Goal: Task Accomplishment & Management: Manage account settings

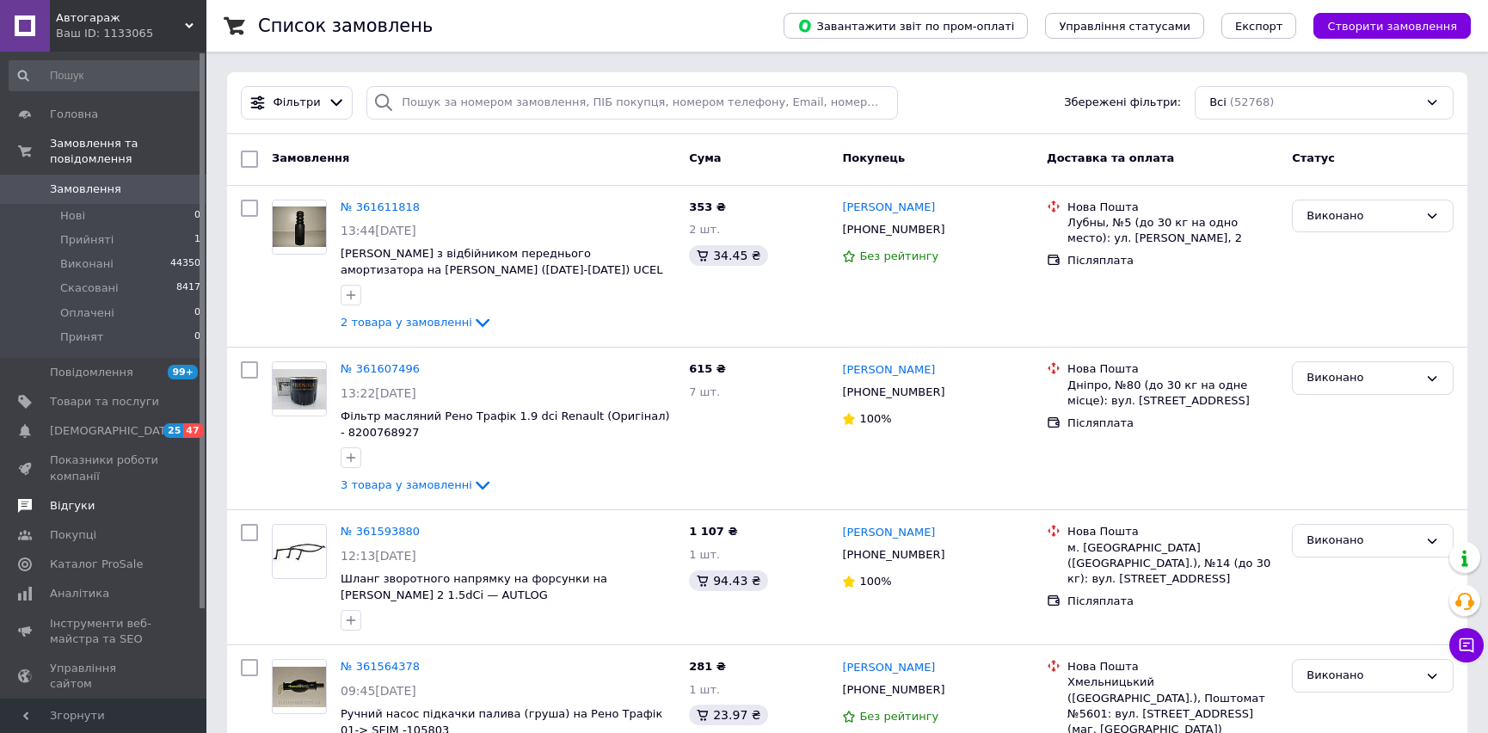
click at [76, 498] on span "Відгуки" at bounding box center [72, 505] width 45 height 15
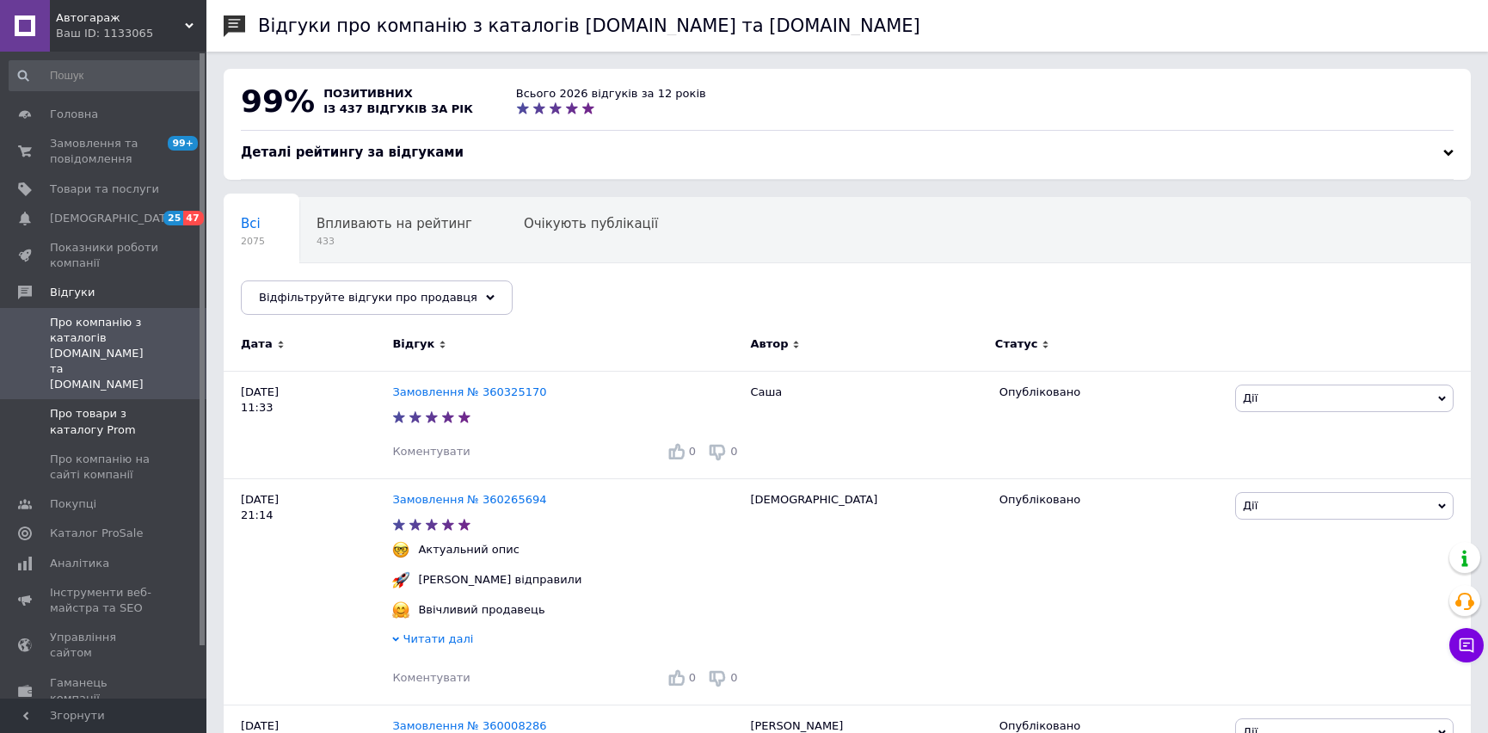
click at [137, 406] on span "Про товари з каталогу Prom" at bounding box center [104, 421] width 109 height 31
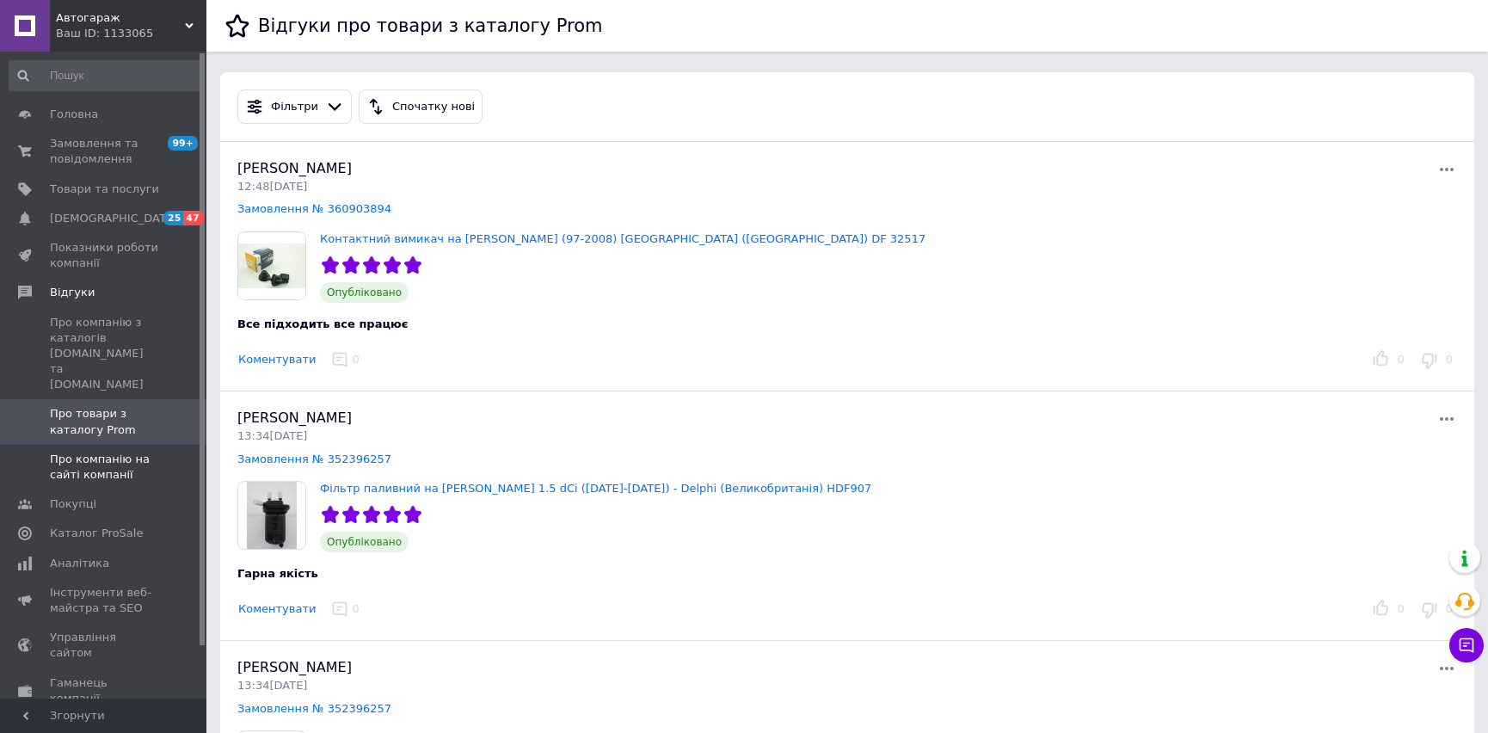
click at [120, 452] on span "Про компанію на сайті компанії" at bounding box center [104, 467] width 109 height 31
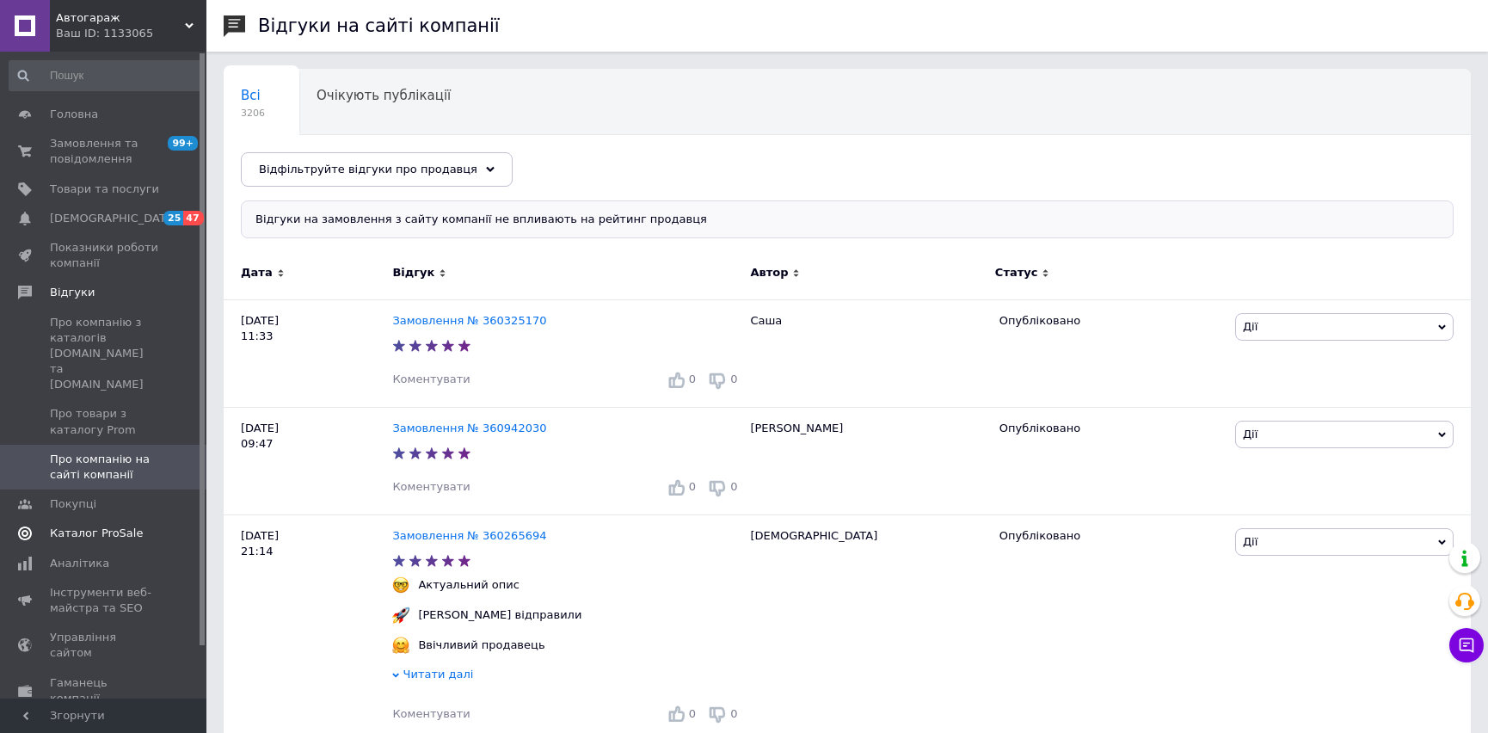
click at [135, 526] on span "Каталог ProSale" at bounding box center [104, 533] width 109 height 15
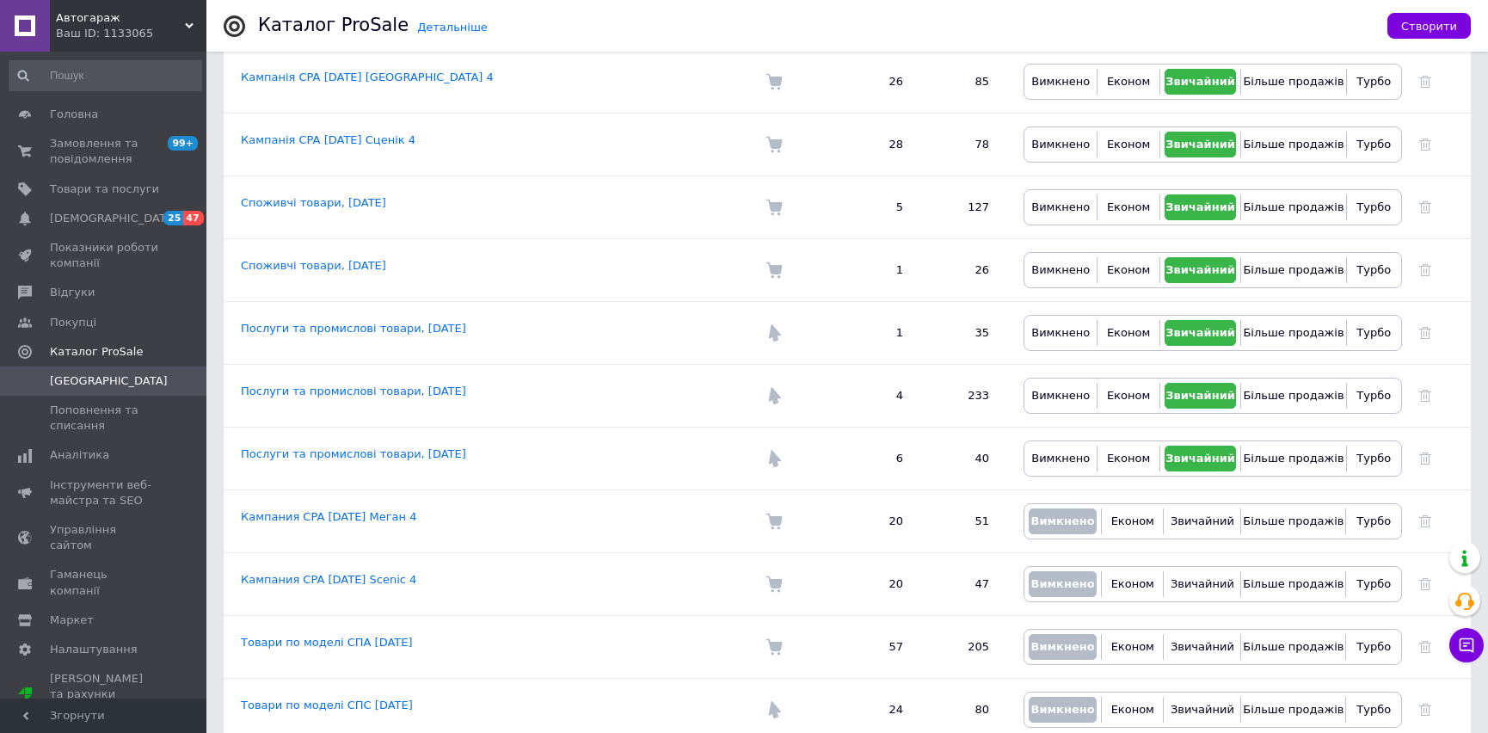
drag, startPoint x: 637, startPoint y: 221, endPoint x: 614, endPoint y: 471, distance: 250.5
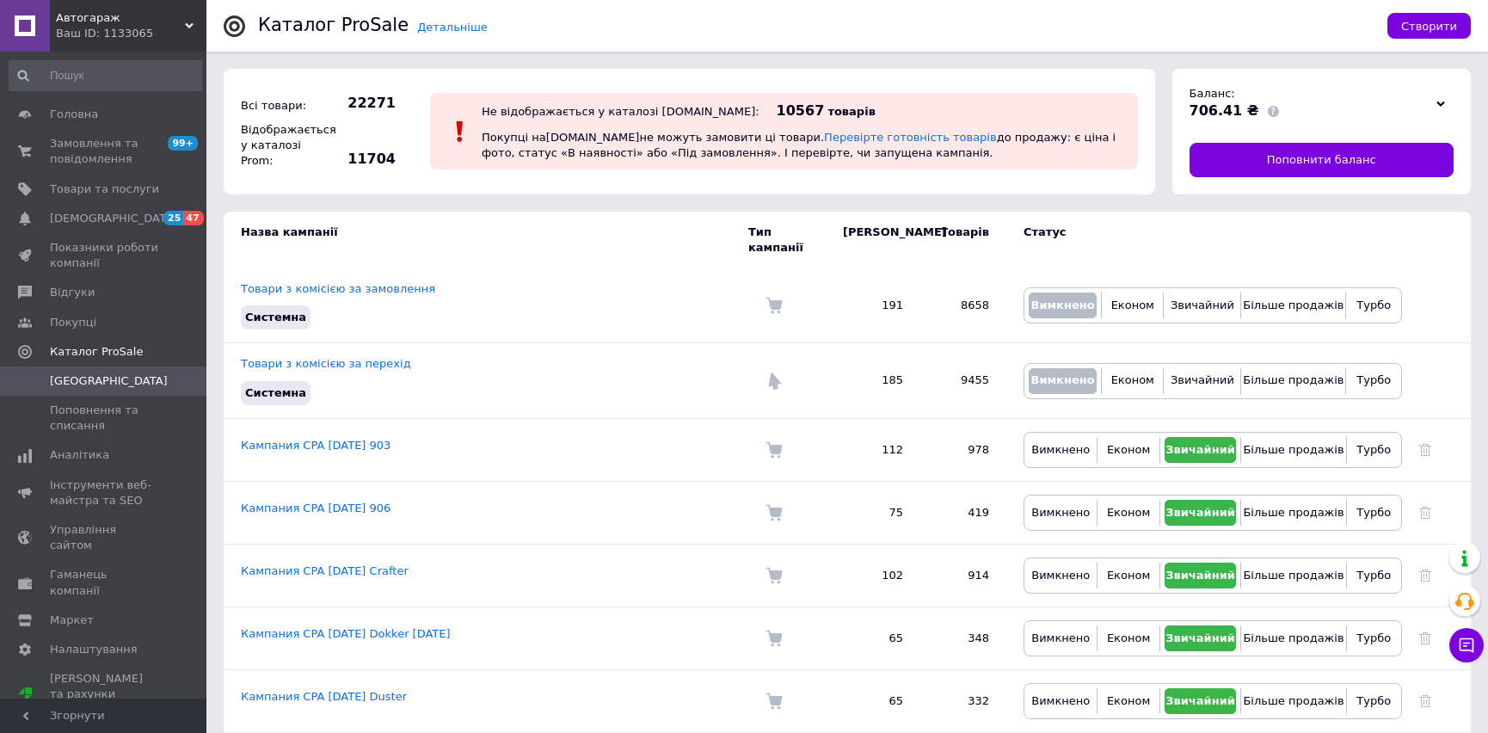
drag, startPoint x: 616, startPoint y: 551, endPoint x: 619, endPoint y: 287, distance: 264.2
click at [130, 188] on span "Товари та послуги" at bounding box center [104, 189] width 109 height 15
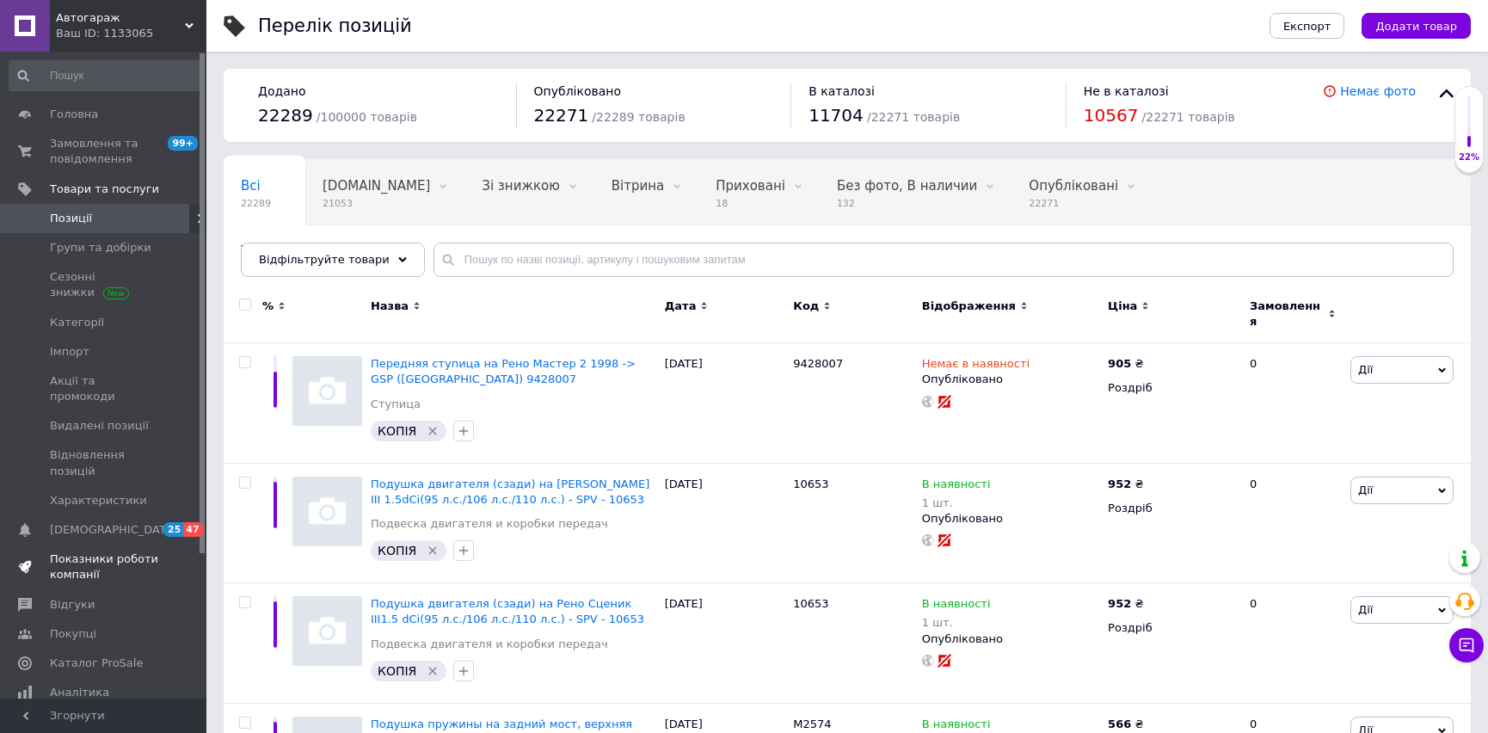
click at [143, 552] on span "Показники роботи компанії" at bounding box center [104, 567] width 109 height 31
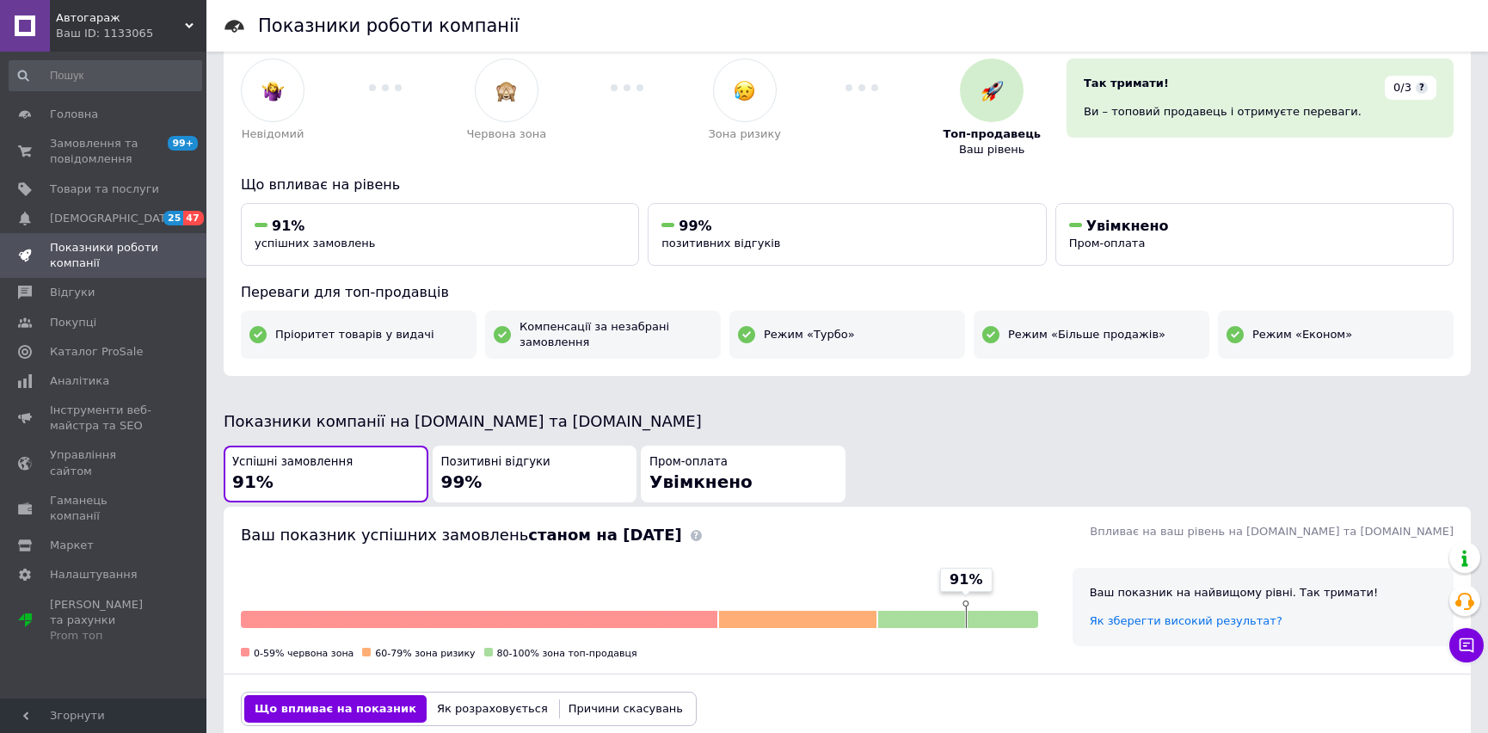
scroll to position [790, 0]
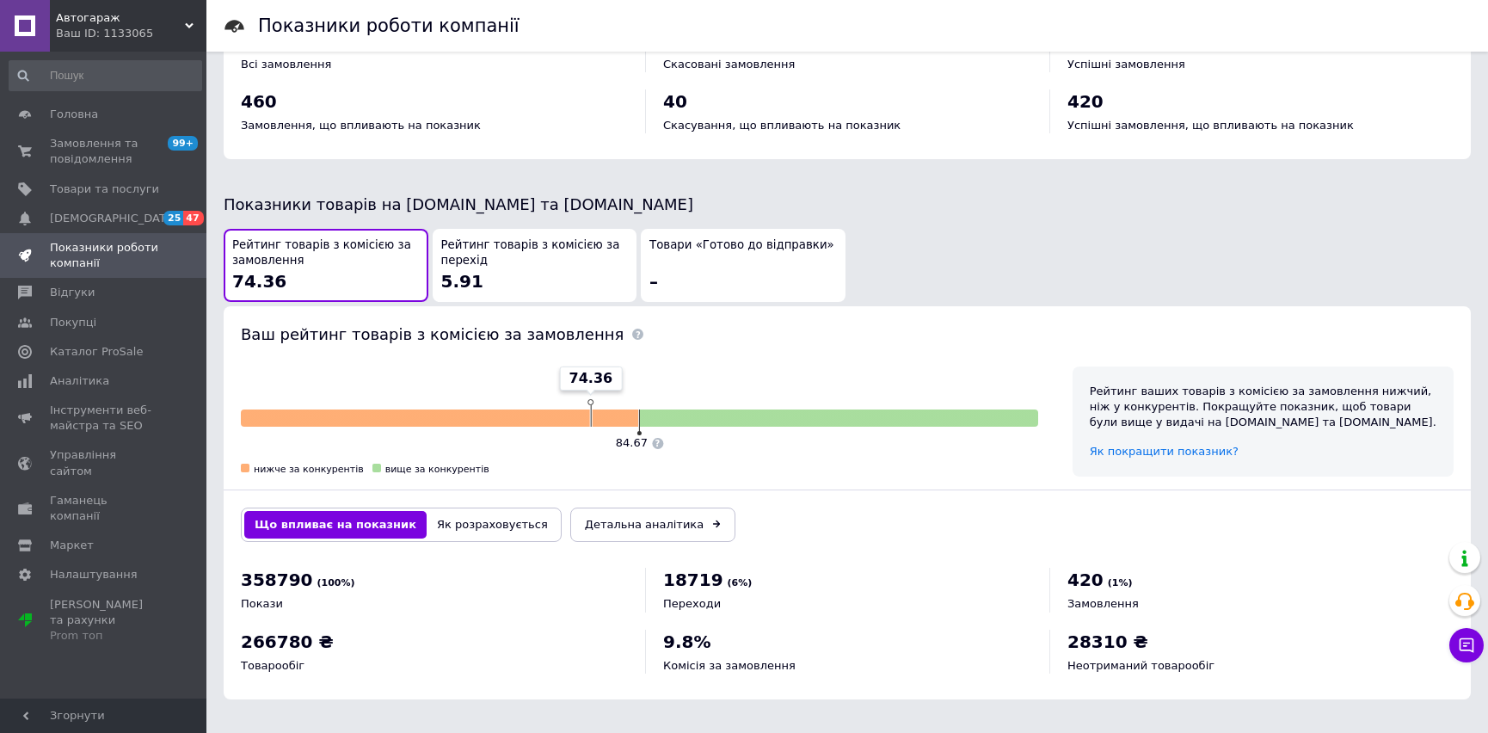
drag, startPoint x: 645, startPoint y: 231, endPoint x: 627, endPoint y: 491, distance: 261.3
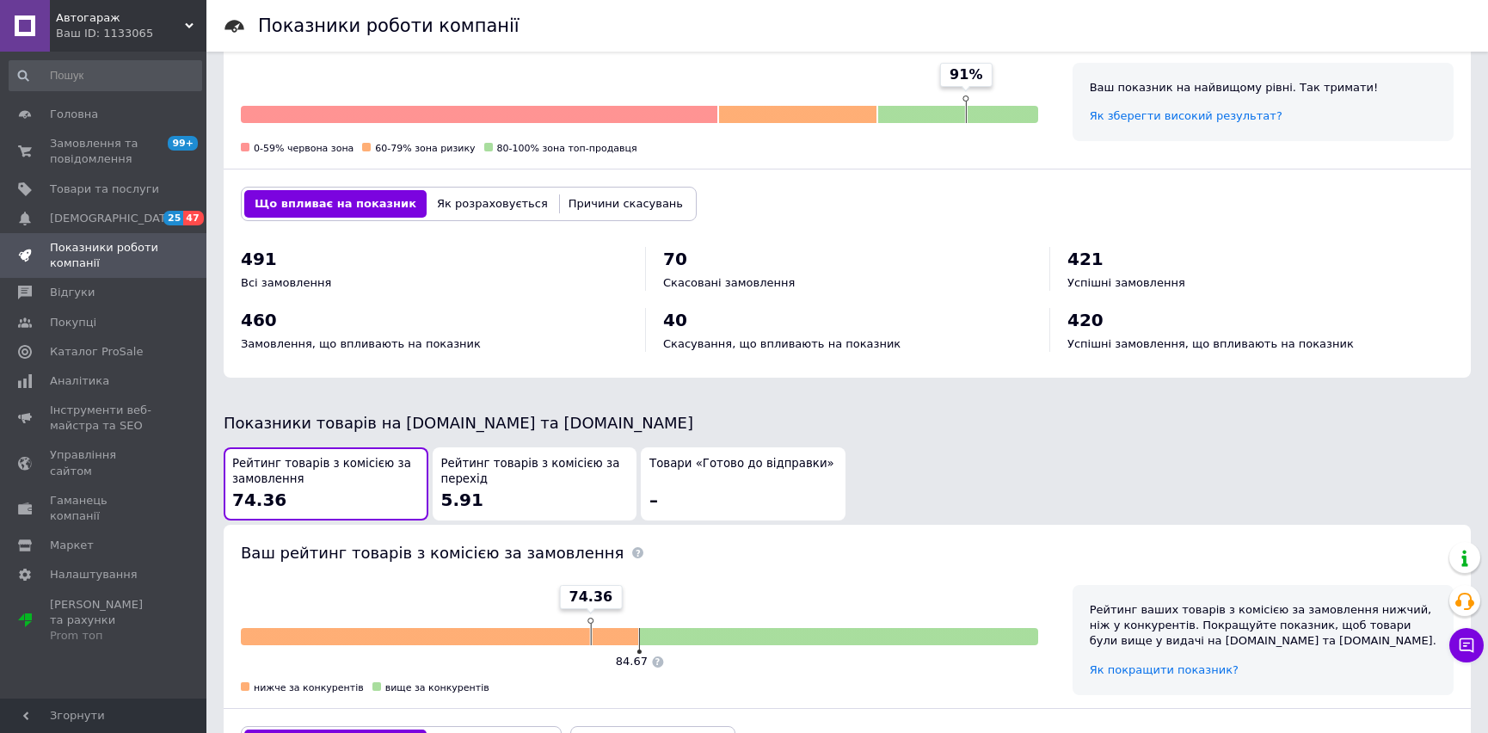
scroll to position [0, 0]
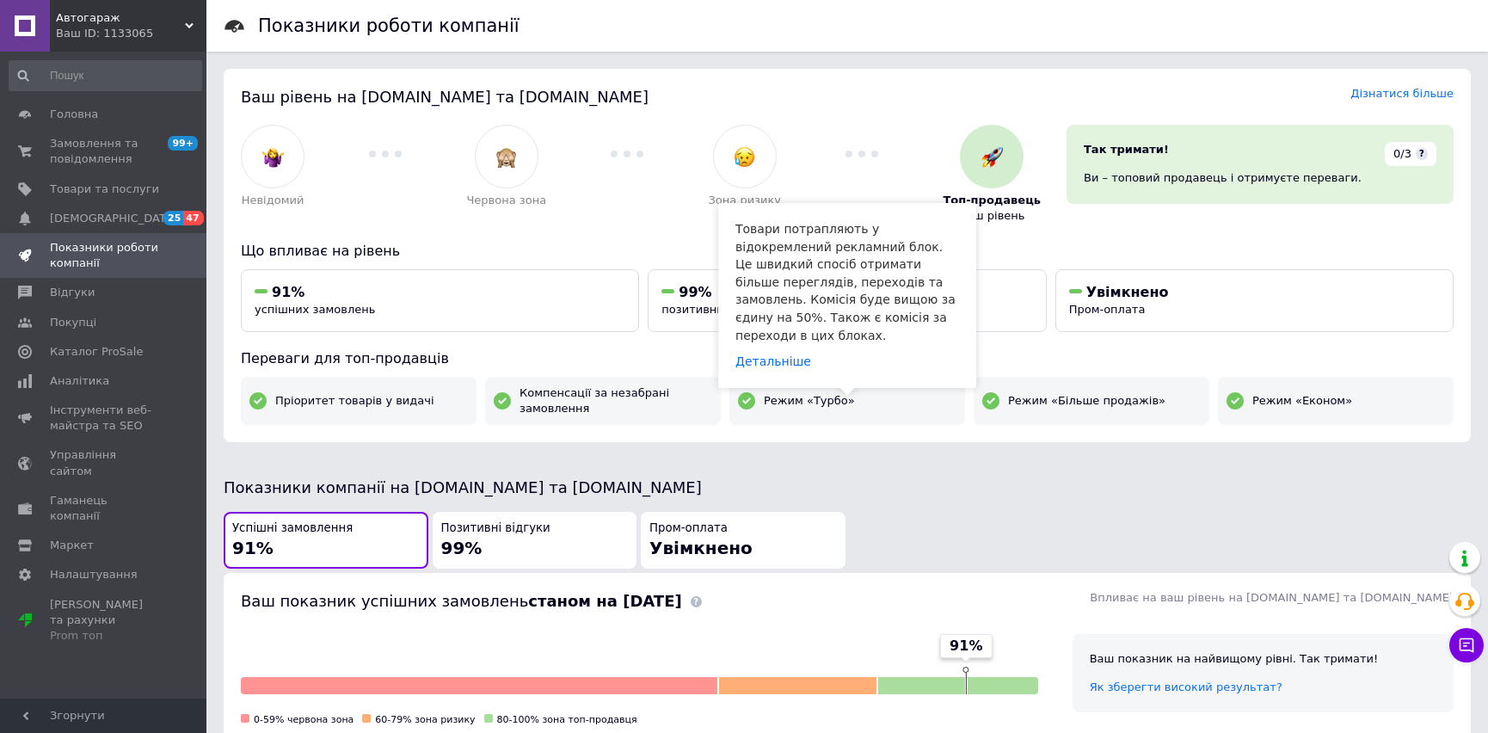
drag, startPoint x: 907, startPoint y: 559, endPoint x: 954, endPoint y: 317, distance: 247.2
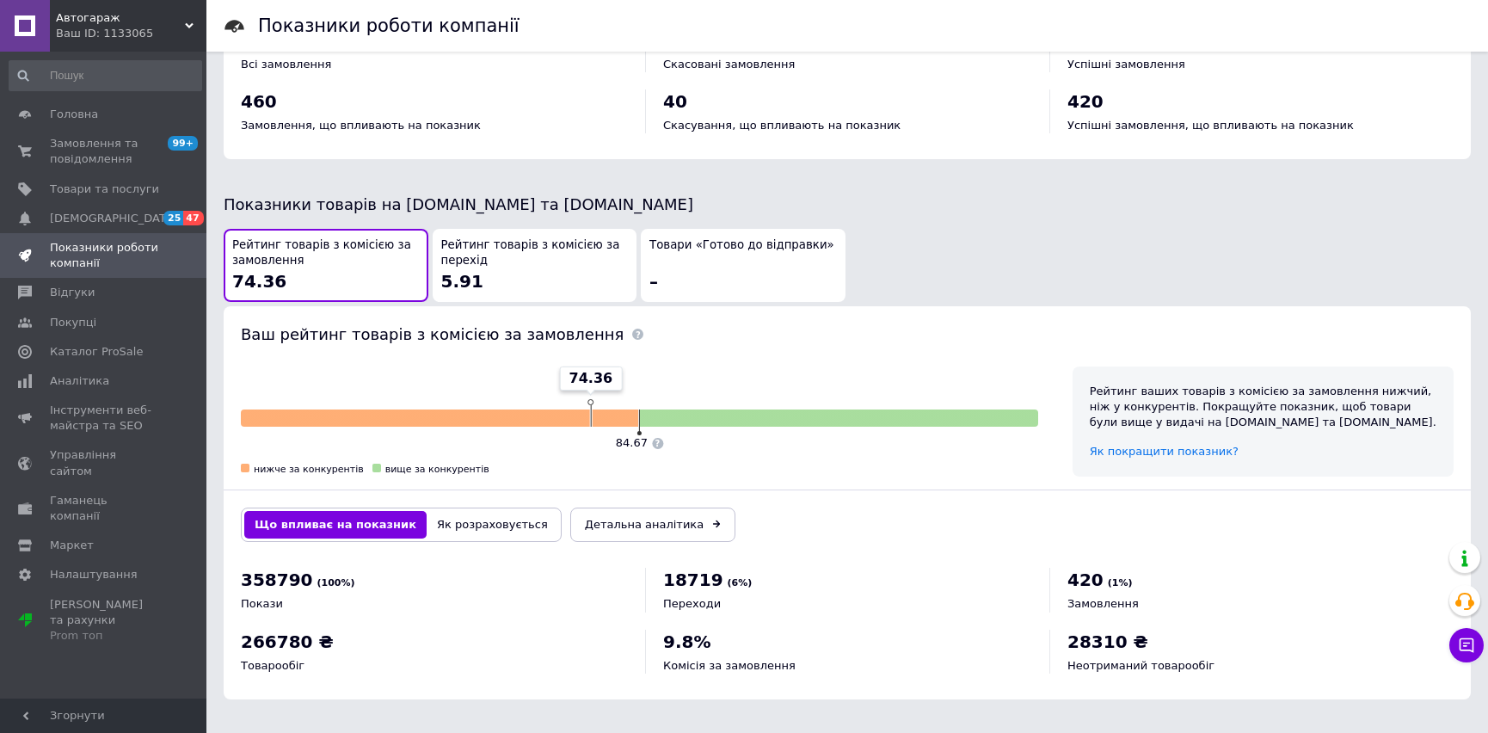
drag, startPoint x: 1016, startPoint y: 432, endPoint x: 1004, endPoint y: 565, distance: 133.9
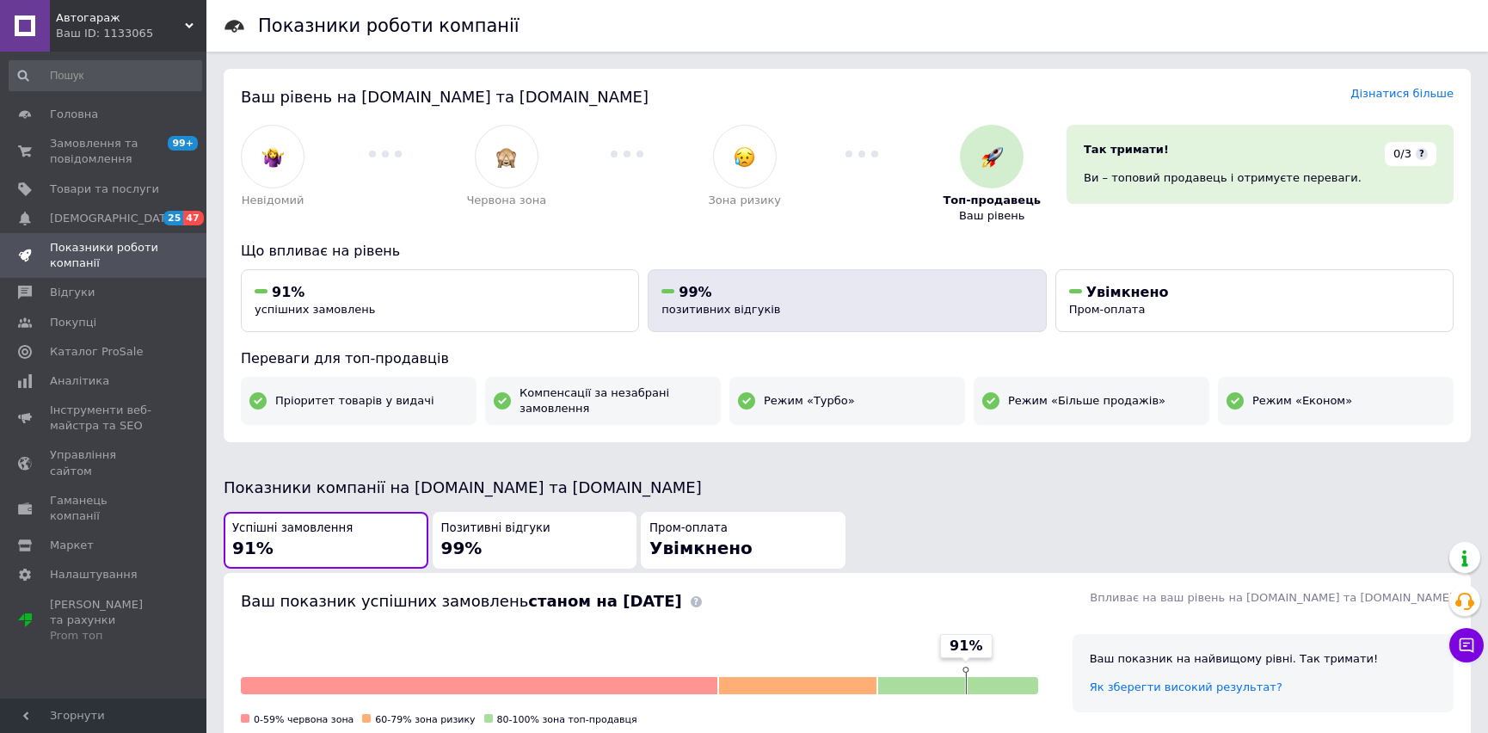
drag, startPoint x: 916, startPoint y: 633, endPoint x: 928, endPoint y: 303, distance: 330.6
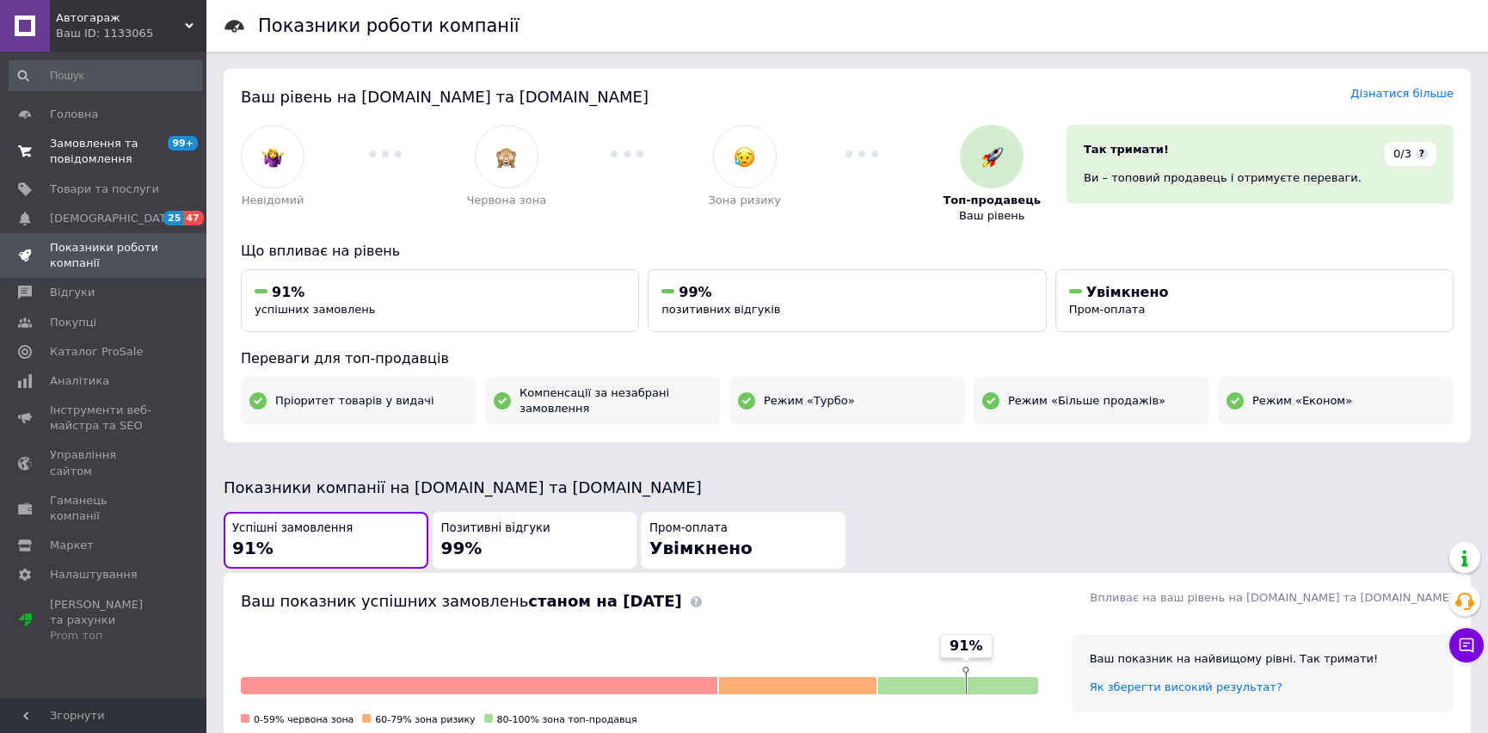
click at [121, 141] on span "Замовлення та повідомлення" at bounding box center [104, 151] width 109 height 31
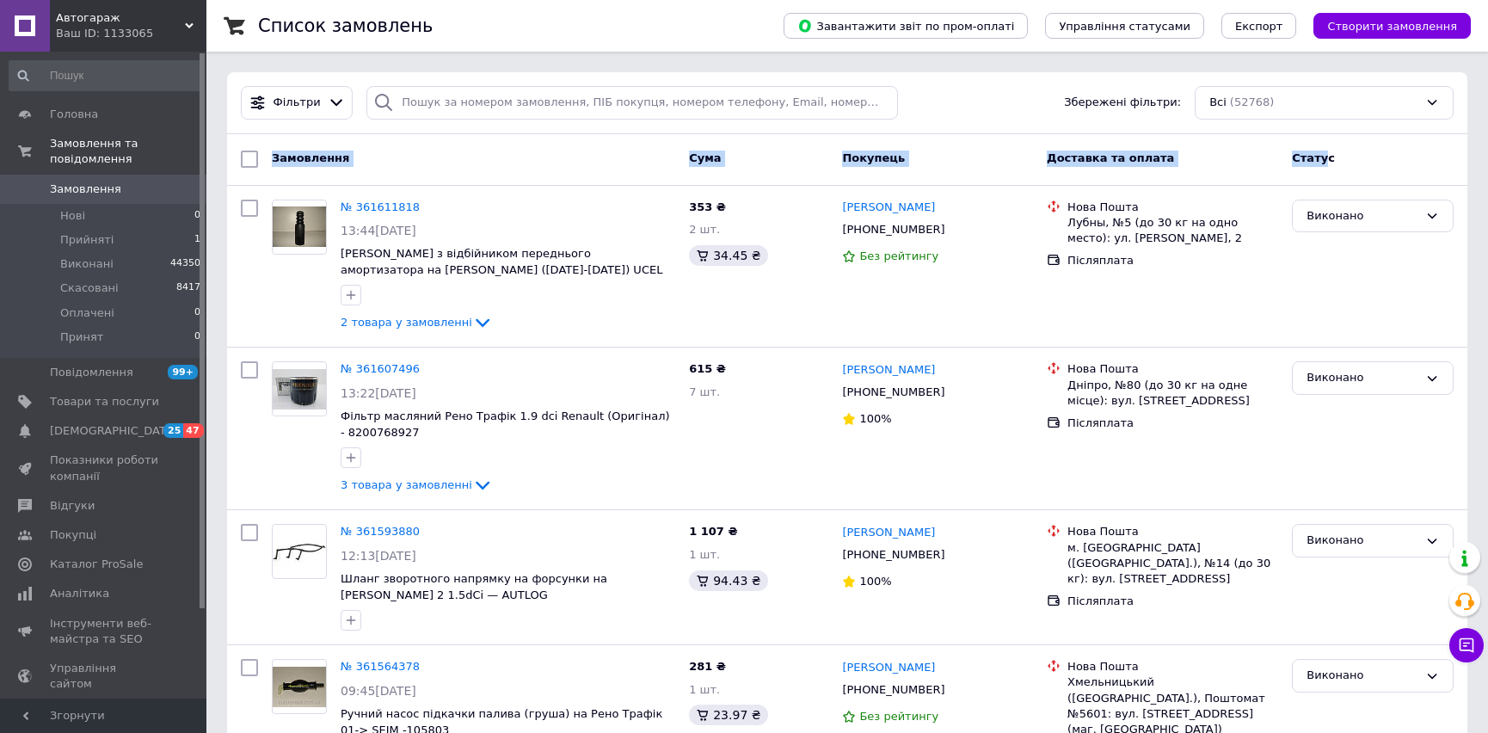
drag, startPoint x: 274, startPoint y: 155, endPoint x: 1324, endPoint y: 150, distance: 1050.6
click at [1324, 150] on div "Замовлення Cума Покупець Доставка та оплата Статус" at bounding box center [847, 159] width 1227 height 31
click at [1347, 151] on div "Статус" at bounding box center [1373, 159] width 176 height 31
drag, startPoint x: 1338, startPoint y: 163, endPoint x: 266, endPoint y: 164, distance: 1072.1
click at [266, 164] on div "Замовлення Cума Покупець Доставка та оплата Статус" at bounding box center [847, 159] width 1227 height 31
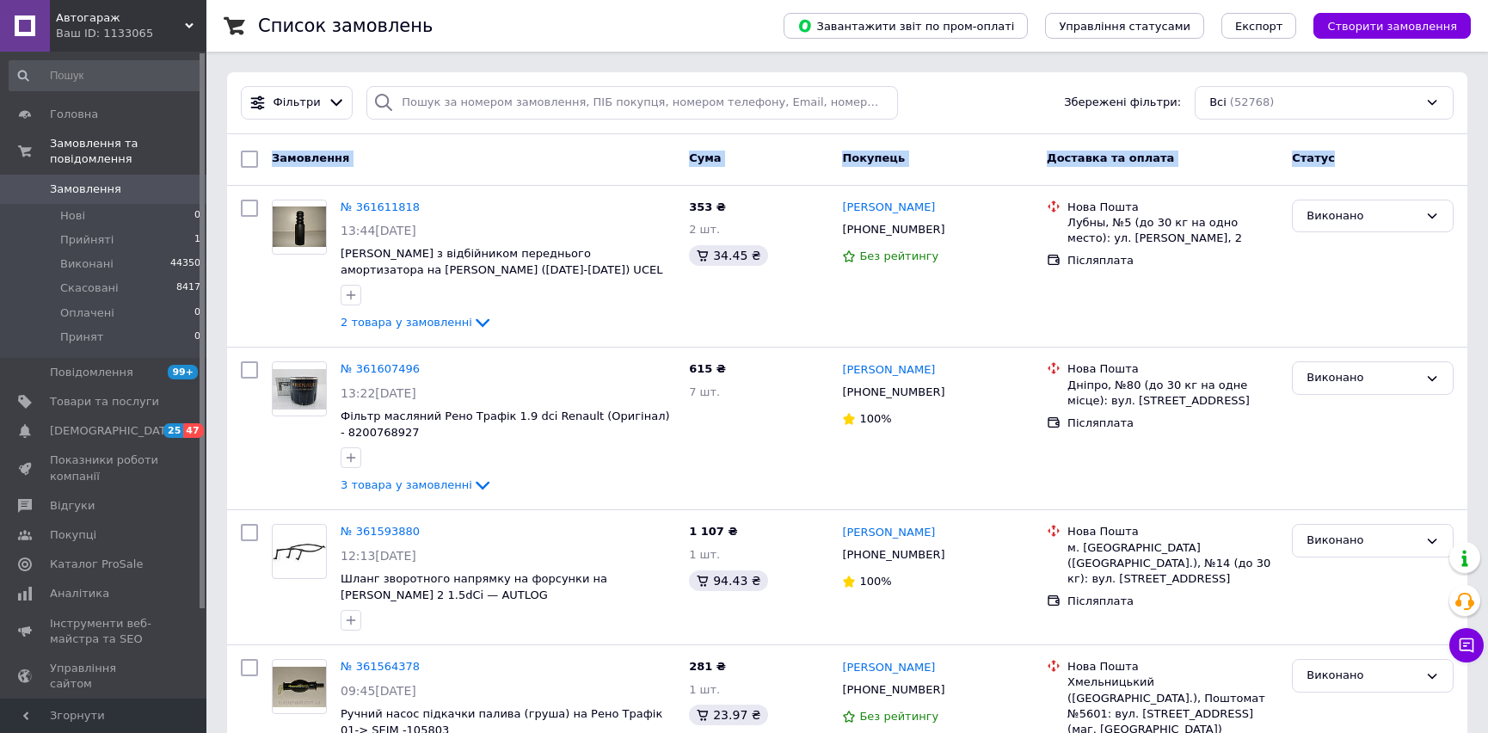
click at [265, 159] on div "Замовлення" at bounding box center [473, 159] width 417 height 31
drag, startPoint x: 267, startPoint y: 156, endPoint x: 1378, endPoint y: 158, distance: 1110.8
click at [1378, 158] on div "Замовлення Cума Покупець Доставка та оплата Статус" at bounding box center [847, 159] width 1227 height 31
click at [1378, 158] on div "Статус" at bounding box center [1373, 159] width 176 height 31
drag, startPoint x: 1378, startPoint y: 158, endPoint x: 265, endPoint y: 159, distance: 1112.5
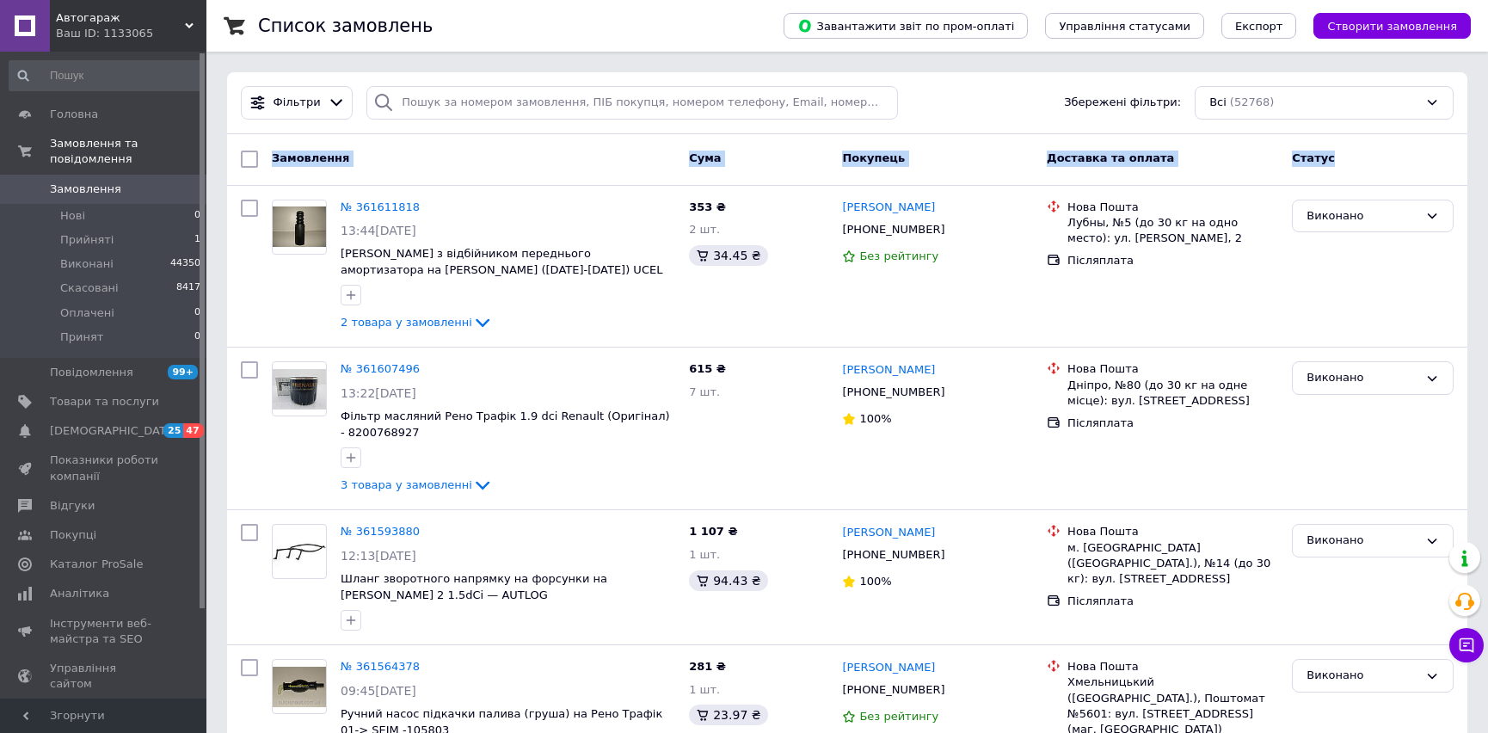
click at [265, 159] on div "Замовлення Cума Покупець Доставка та оплата Статус" at bounding box center [847, 159] width 1227 height 31
click at [267, 157] on div "Замовлення" at bounding box center [473, 159] width 417 height 31
drag, startPoint x: 268, startPoint y: 151, endPoint x: 1326, endPoint y: 138, distance: 1058.4
click at [1326, 138] on div "Замовлення Cума Покупець Доставка та оплата Статус" at bounding box center [847, 160] width 1241 height 52
click at [1334, 151] on div "Статус" at bounding box center [1373, 159] width 176 height 31
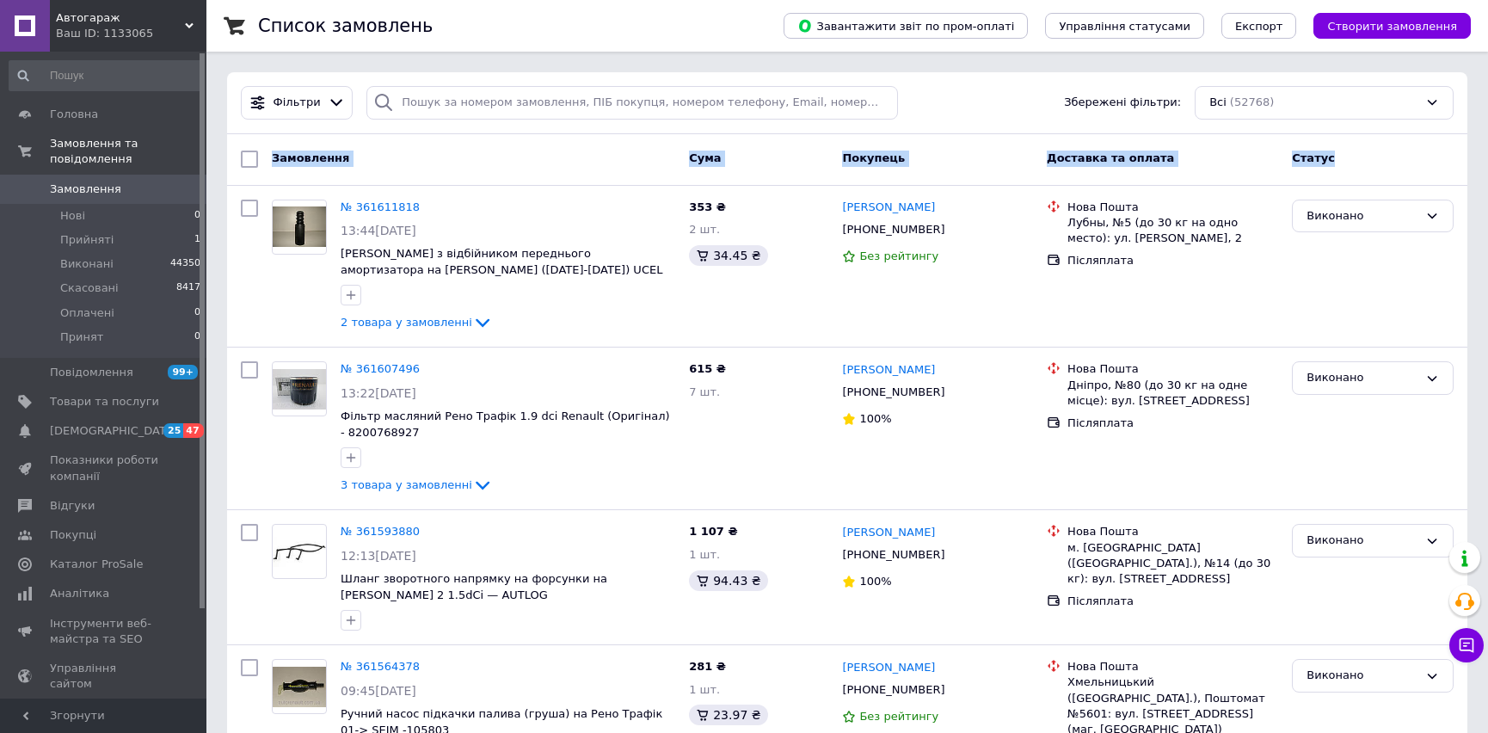
drag, startPoint x: 1334, startPoint y: 151, endPoint x: 267, endPoint y: 159, distance: 1067.8
click at [267, 159] on div "Замовлення Cума Покупець Доставка та оплата Статус" at bounding box center [847, 159] width 1227 height 31
click at [266, 157] on div "Замовлення" at bounding box center [473, 159] width 417 height 31
drag, startPoint x: 266, startPoint y: 157, endPoint x: 1329, endPoint y: 150, distance: 1063.5
click at [1329, 150] on div "Замовлення Cума Покупець Доставка та оплата Статус" at bounding box center [847, 159] width 1227 height 31
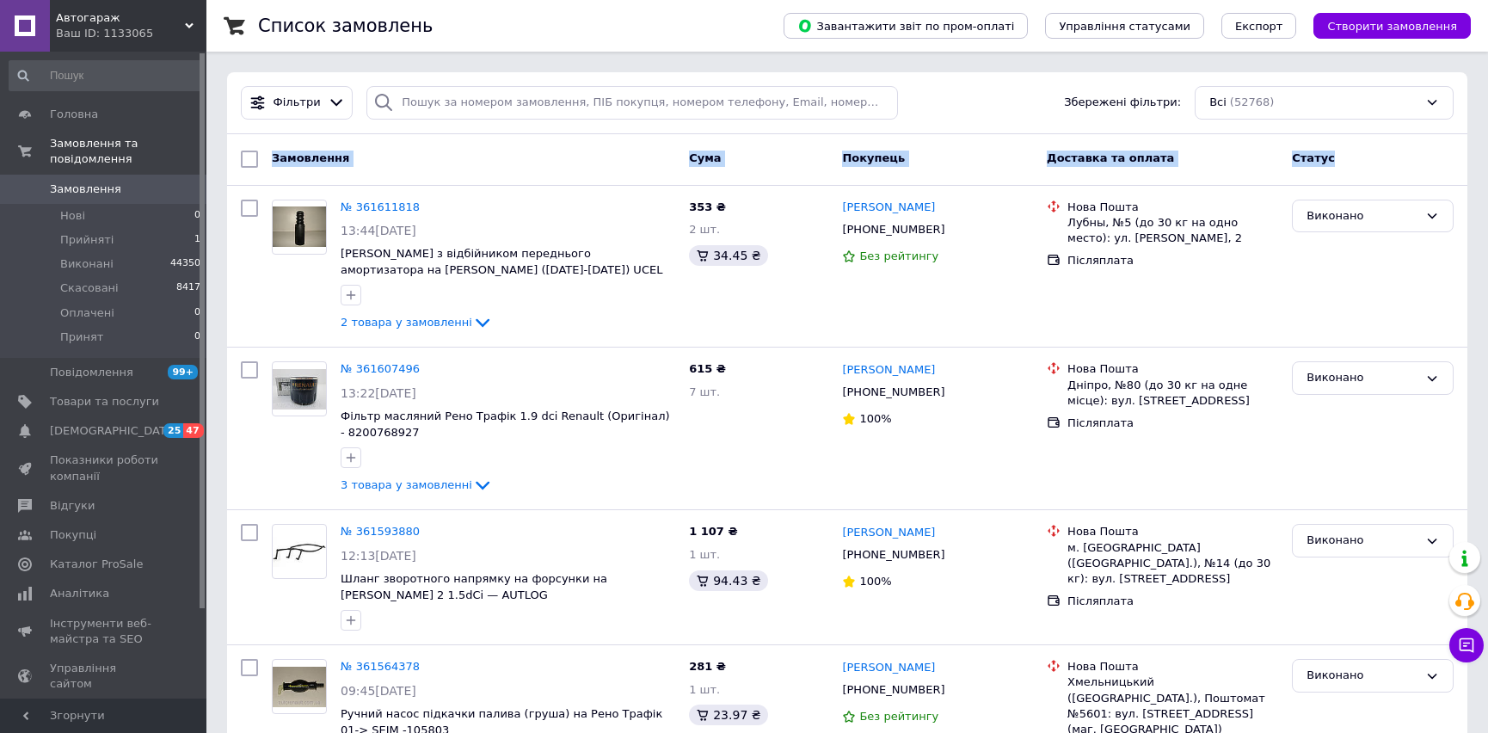
click at [1329, 150] on div "Статус" at bounding box center [1373, 159] width 176 height 31
click at [156, 491] on link "Відгуки" at bounding box center [105, 505] width 211 height 29
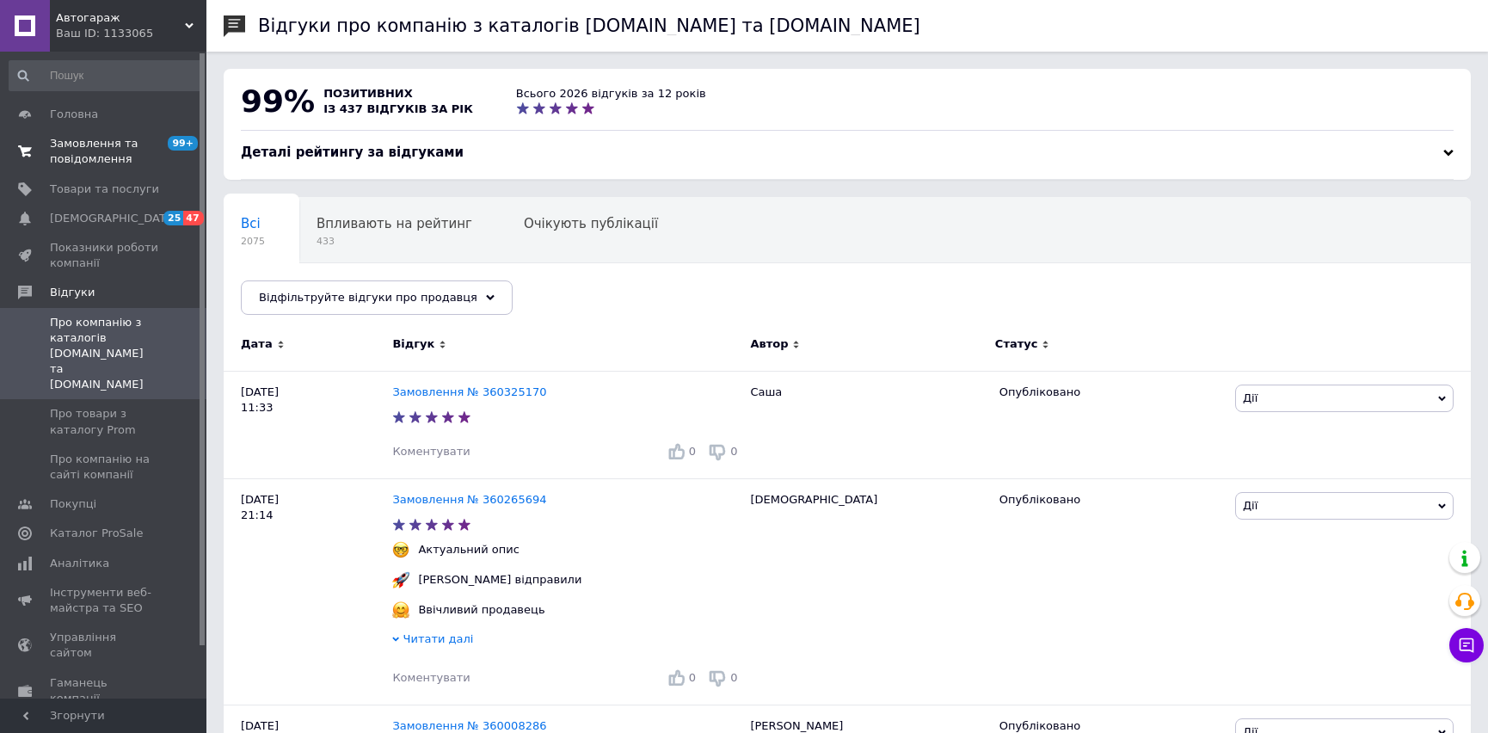
click at [120, 154] on span "Замовлення та повідомлення" at bounding box center [104, 151] width 109 height 31
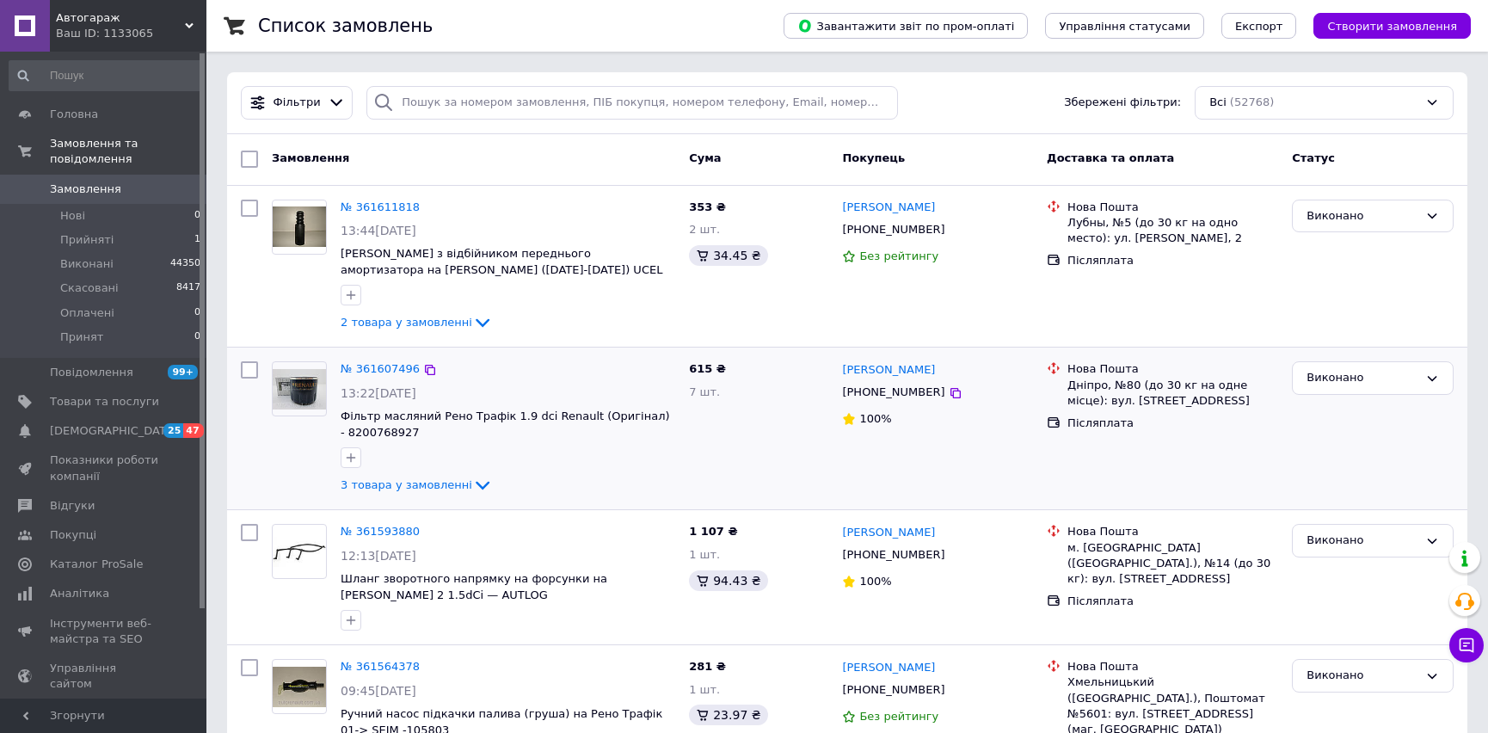
drag, startPoint x: 342, startPoint y: 389, endPoint x: 453, endPoint y: 391, distance: 110.1
click at [453, 391] on div "13:22[DATE]" at bounding box center [508, 393] width 335 height 17
drag, startPoint x: 453, startPoint y: 391, endPoint x: 344, endPoint y: 389, distance: 108.4
click at [344, 389] on div "13:22[DATE]" at bounding box center [508, 393] width 335 height 17
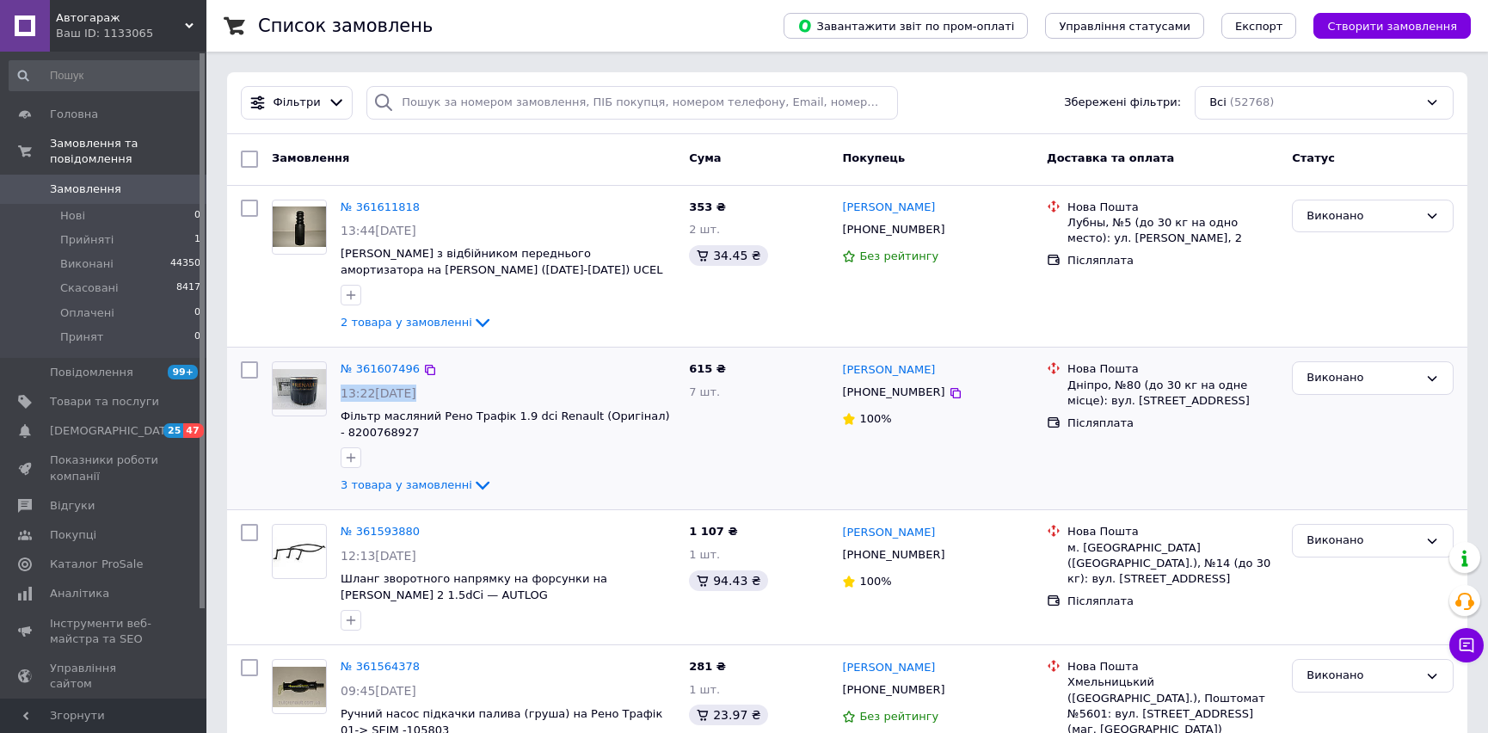
click at [344, 389] on span "13:22[DATE]" at bounding box center [379, 393] width 76 height 14
drag, startPoint x: 344, startPoint y: 389, endPoint x: 465, endPoint y: 389, distance: 120.5
click at [465, 389] on div "13:22[DATE]" at bounding box center [508, 393] width 335 height 17
drag, startPoint x: 428, startPoint y: 391, endPoint x: 336, endPoint y: 391, distance: 92.1
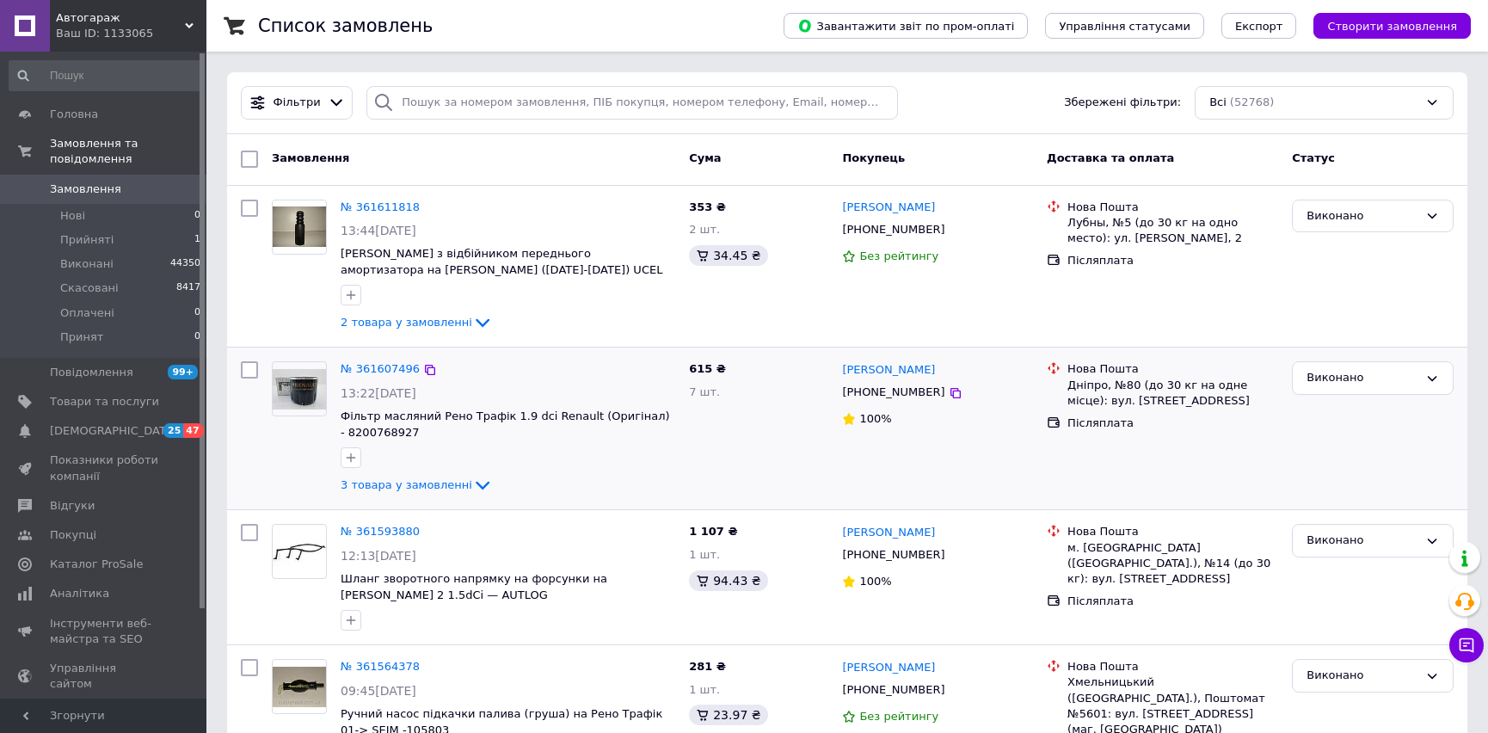
click at [336, 391] on div "№ 361607496 13:22, 12.09.2025 Фільтр масляний Рено Трафік 1.9 dci Renault (Ориг…" at bounding box center [508, 428] width 348 height 148
click at [335, 390] on div "№ 361607496 13:22, 12.09.2025 Фільтр масляний Рено Трафік 1.9 dci Renault (Ориг…" at bounding box center [508, 428] width 348 height 148
drag, startPoint x: 336, startPoint y: 388, endPoint x: 459, endPoint y: 395, distance: 124.1
click at [459, 395] on div "№ 361607496 13:22, 12.09.2025 Фільтр масляний Рено Трафік 1.9 dci Renault (Ориг…" at bounding box center [508, 428] width 348 height 148
click at [463, 391] on div "13:22[DATE]" at bounding box center [508, 393] width 335 height 17
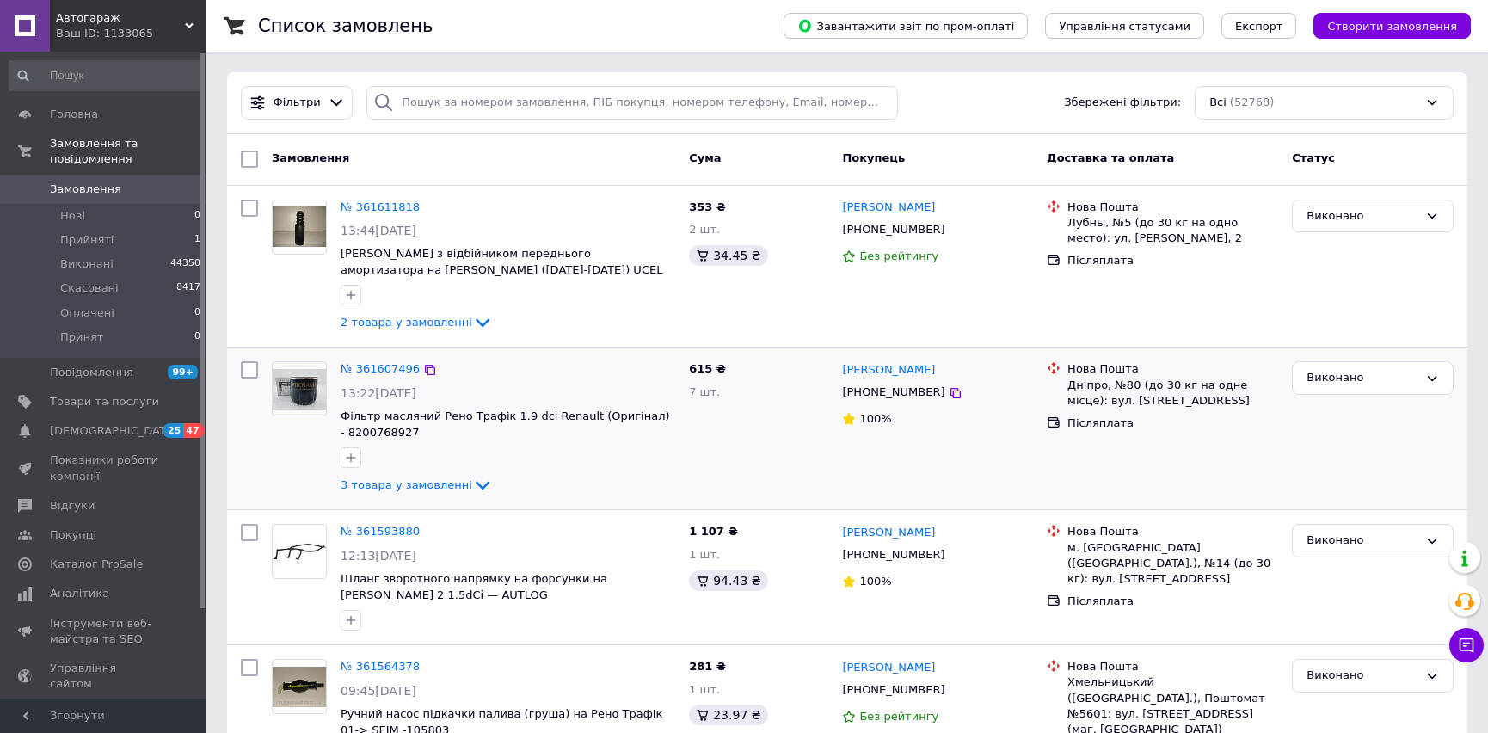
drag, startPoint x: 445, startPoint y: 389, endPoint x: 324, endPoint y: 389, distance: 120.5
click at [324, 389] on div "№ 361607496 13:22, 12.09.2025 Фільтр масляний Рено Трафік 1.9 dci Renault (Ориг…" at bounding box center [473, 428] width 417 height 148
click at [335, 388] on div "№ 361607496 13:22, 12.09.2025 Фільтр масляний Рено Трафік 1.9 dci Renault (Ориг…" at bounding box center [508, 428] width 348 height 148
drag, startPoint x: 335, startPoint y: 388, endPoint x: 447, endPoint y: 386, distance: 111.9
click at [447, 386] on div "№ 361607496 13:22, 12.09.2025 Фільтр масляний Рено Трафік 1.9 dci Renault (Ориг…" at bounding box center [508, 428] width 348 height 148
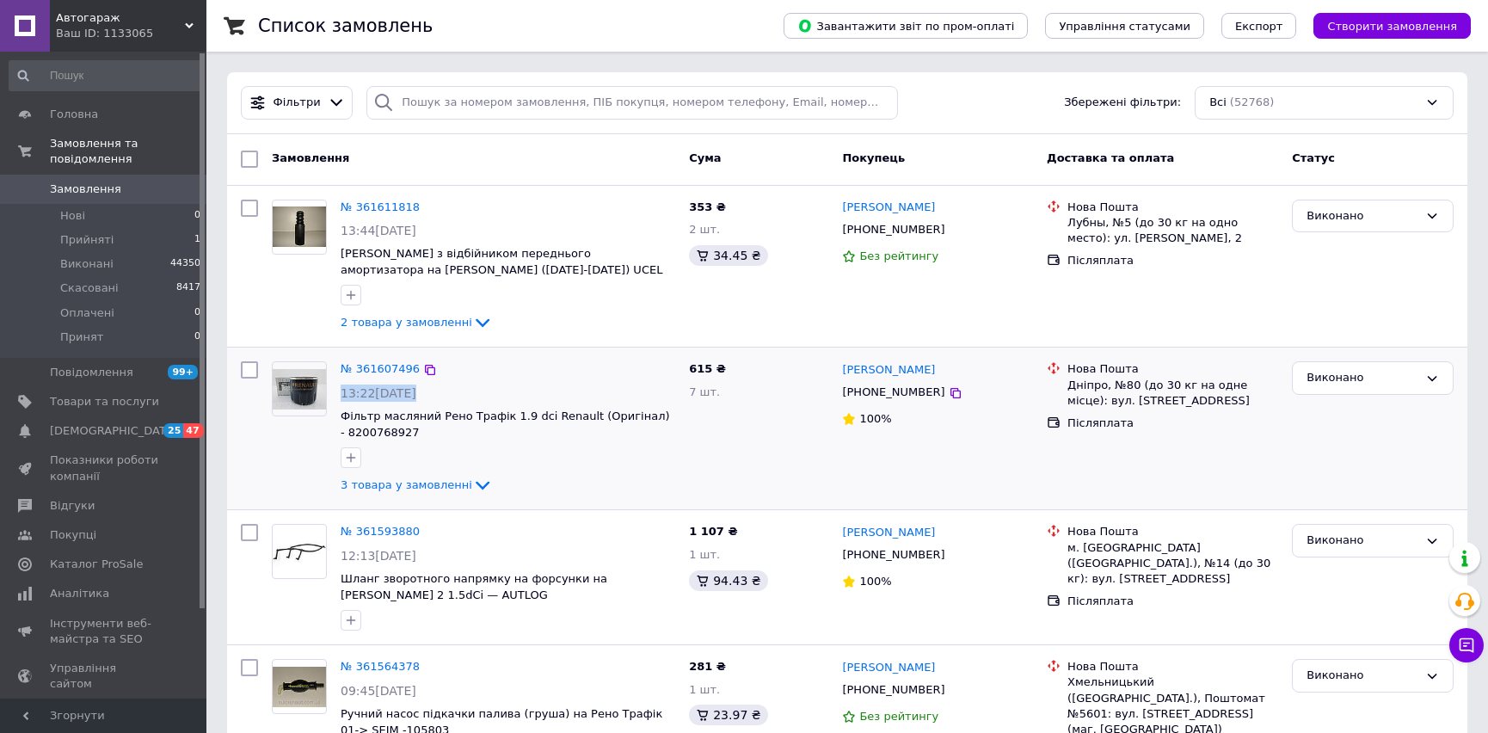
click at [447, 386] on div "13:22[DATE]" at bounding box center [508, 393] width 335 height 17
drag, startPoint x: 431, startPoint y: 387, endPoint x: 336, endPoint y: 387, distance: 94.6
click at [336, 387] on div "№ 361607496 13:22, 12.09.2025 Фільтр масляний Рено Трафік 1.9 dci Renault (Ориг…" at bounding box center [508, 428] width 348 height 148
click at [339, 386] on div "№ 361607496 13:22, 12.09.2025 Фільтр масляний Рено Трафік 1.9 dci Renault (Ориг…" at bounding box center [508, 428] width 348 height 148
drag, startPoint x: 339, startPoint y: 387, endPoint x: 493, endPoint y: 391, distance: 154.1
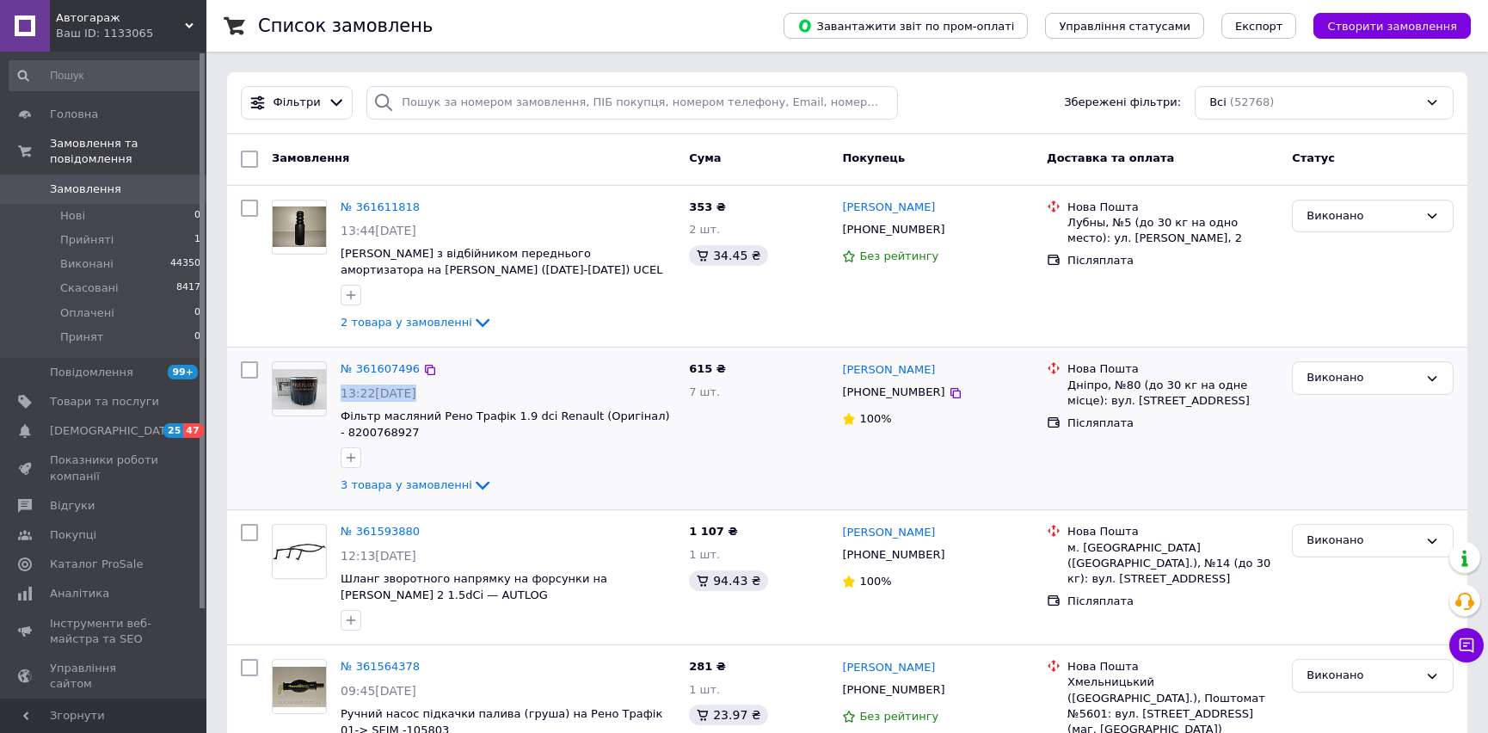
click at [493, 391] on div "№ 361607496 13:22, 12.09.2025 Фільтр масляний Рено Трафік 1.9 dci Renault (Ориг…" at bounding box center [508, 428] width 348 height 148
click at [493, 391] on div "13:22[DATE]" at bounding box center [508, 393] width 335 height 17
drag, startPoint x: 453, startPoint y: 384, endPoint x: 341, endPoint y: 391, distance: 112.1
click at [341, 391] on div "13:22[DATE]" at bounding box center [508, 393] width 335 height 17
click at [341, 391] on span "13:22[DATE]" at bounding box center [379, 393] width 76 height 14
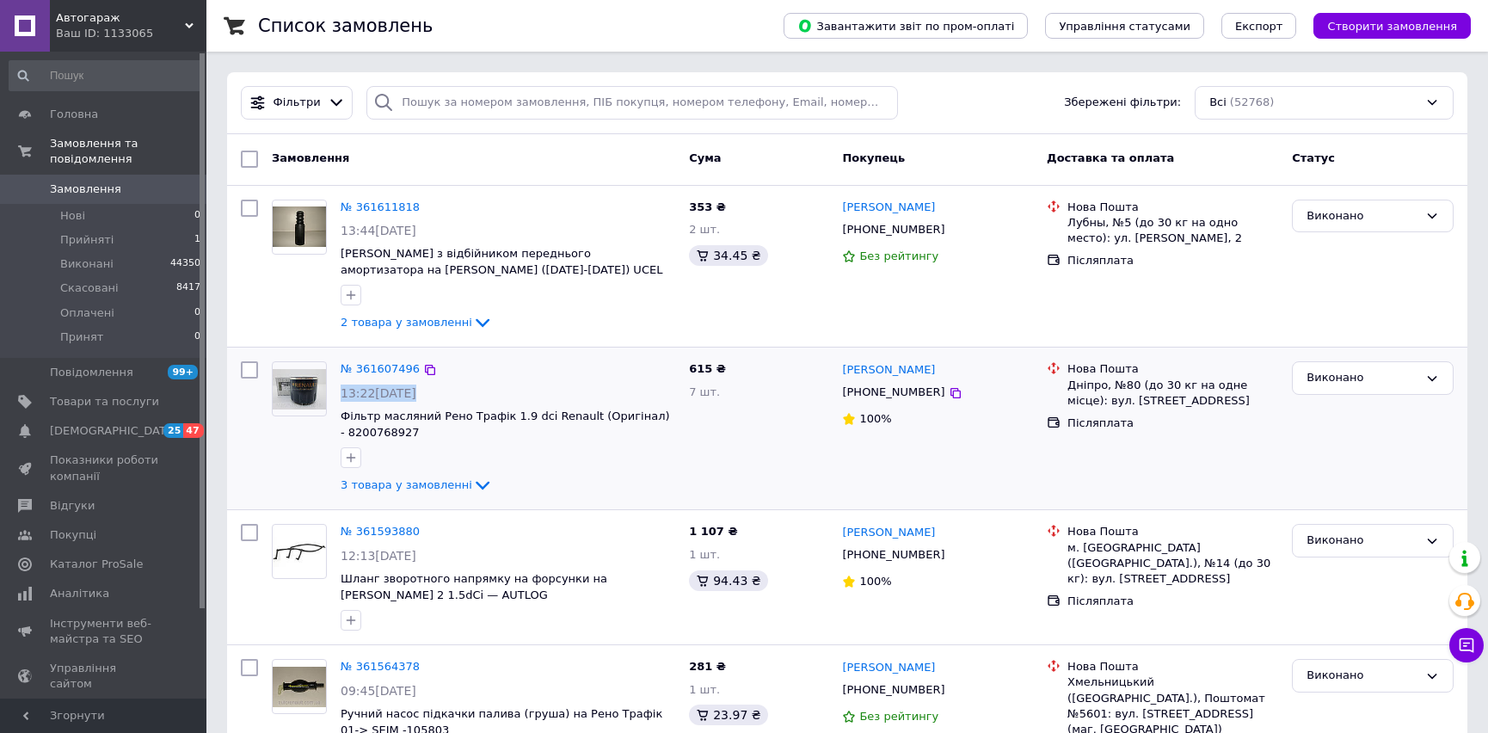
drag, startPoint x: 341, startPoint y: 391, endPoint x: 442, endPoint y: 393, distance: 101.6
click at [442, 393] on div "13:22[DATE]" at bounding box center [508, 393] width 335 height 17
drag, startPoint x: 443, startPoint y: 392, endPoint x: 343, endPoint y: 389, distance: 99.9
click at [343, 389] on div "13:22[DATE]" at bounding box center [508, 393] width 335 height 17
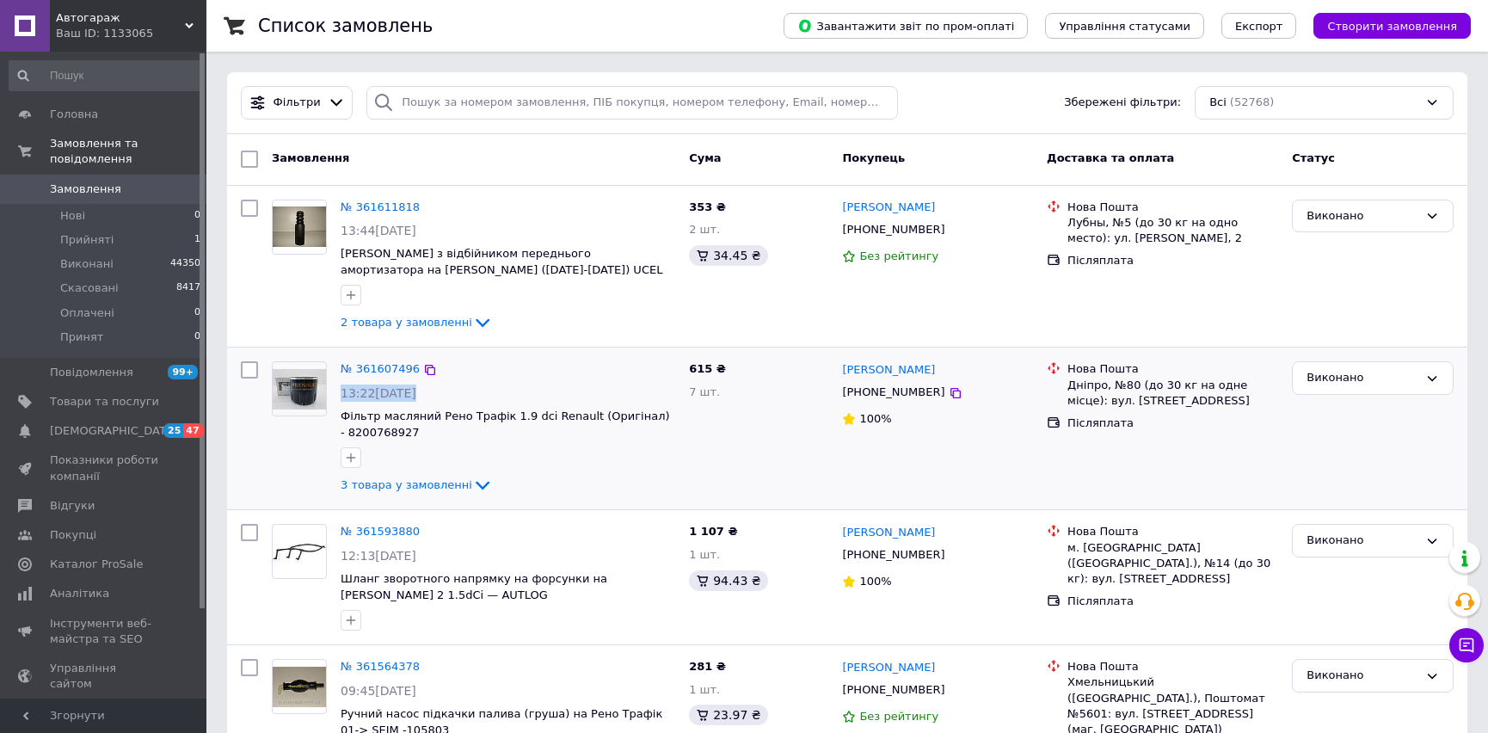
click at [342, 387] on span "13:22[DATE]" at bounding box center [379, 393] width 76 height 14
drag, startPoint x: 340, startPoint y: 386, endPoint x: 447, endPoint y: 386, distance: 107.6
click at [447, 386] on div "13:22[DATE]" at bounding box center [508, 393] width 335 height 17
drag, startPoint x: 447, startPoint y: 386, endPoint x: 331, endPoint y: 381, distance: 116.3
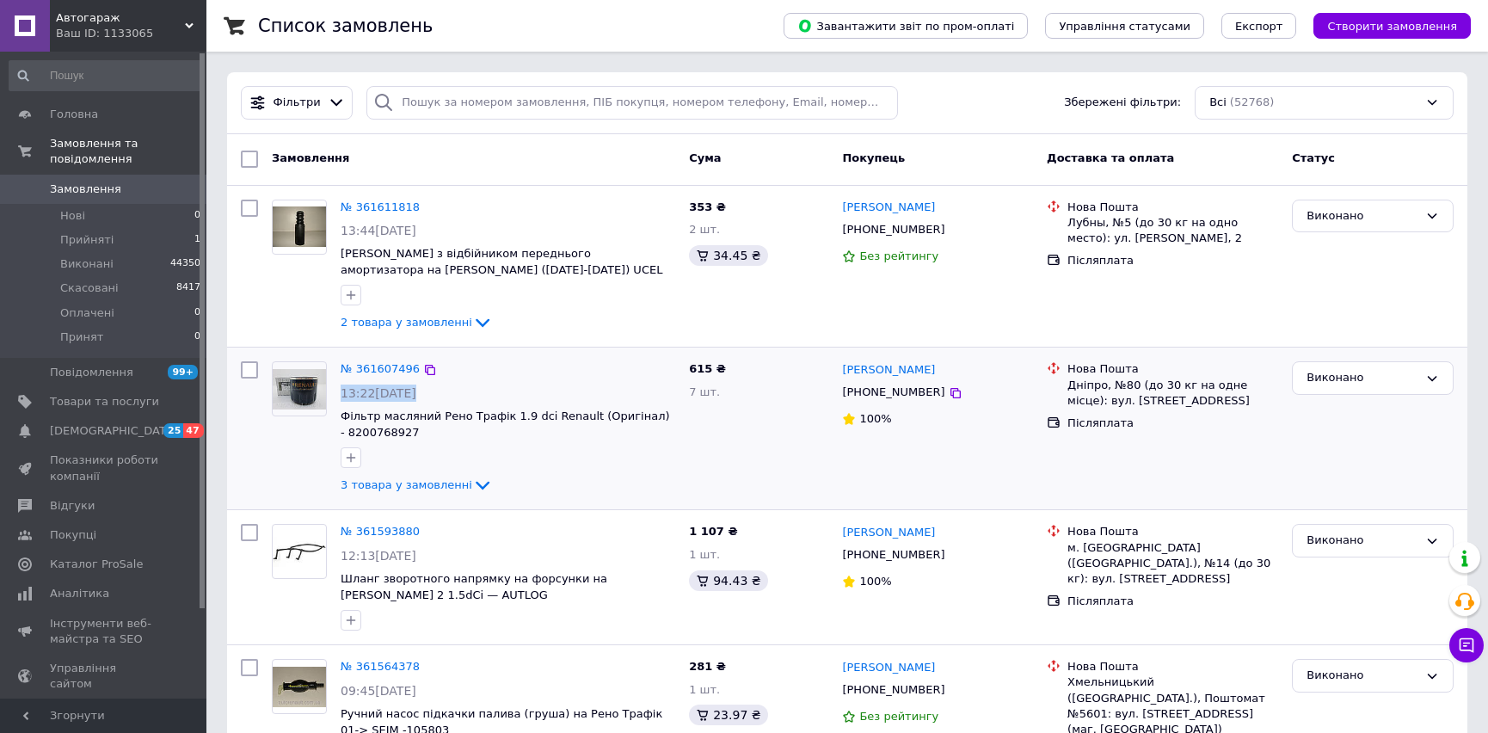
click at [331, 381] on div "№ 361607496 13:22, 12.09.2025 Фільтр масляний Рено Трафік 1.9 dci Renault (Ориг…" at bounding box center [473, 428] width 417 height 148
click at [341, 386] on span "13:22[DATE]" at bounding box center [379, 393] width 76 height 14
drag, startPoint x: 341, startPoint y: 388, endPoint x: 465, endPoint y: 385, distance: 123.9
click at [465, 385] on div "13:22[DATE]" at bounding box center [508, 393] width 335 height 17
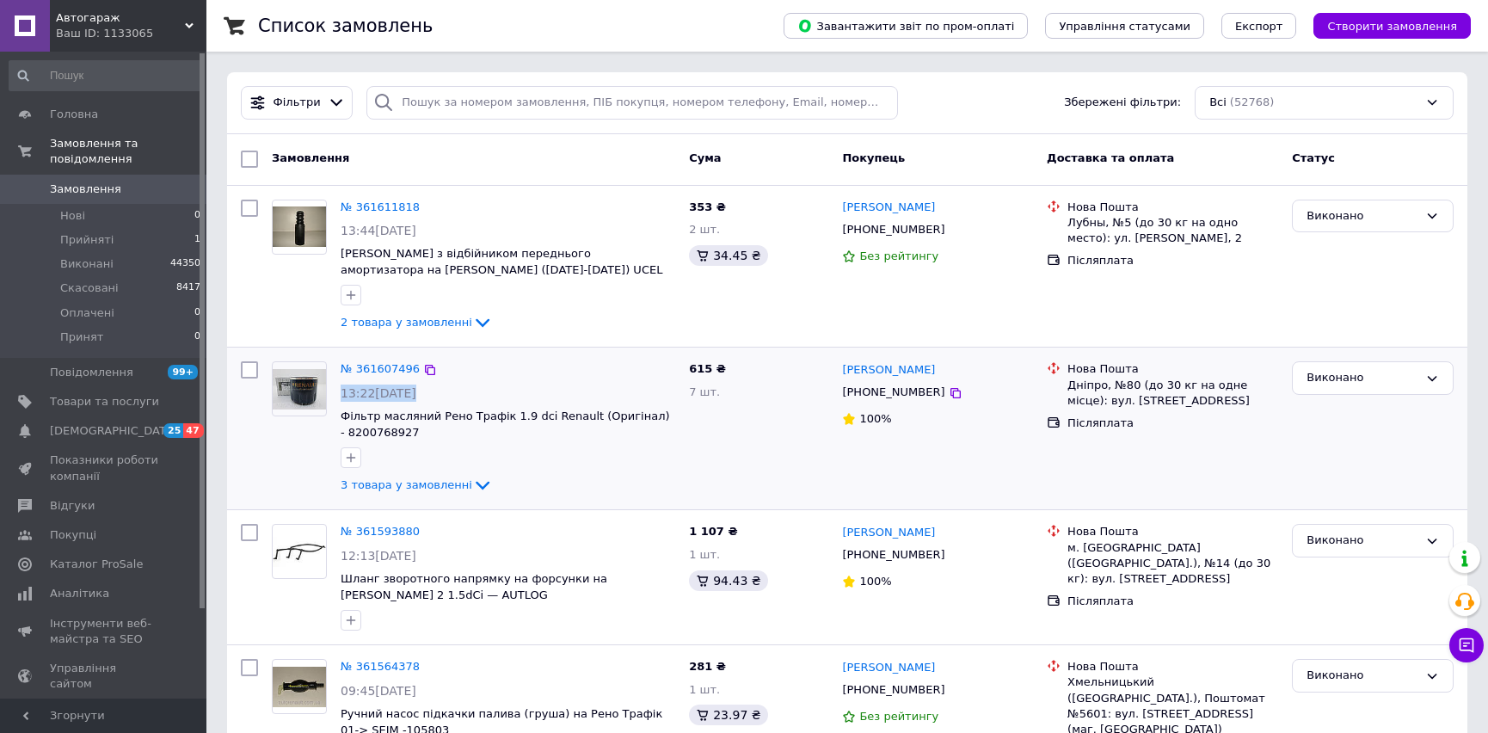
drag, startPoint x: 441, startPoint y: 389, endPoint x: 342, endPoint y: 390, distance: 99.0
click at [342, 390] on div "13:22[DATE]" at bounding box center [508, 393] width 335 height 17
click at [342, 389] on span "13:22[DATE]" at bounding box center [379, 393] width 76 height 14
drag, startPoint x: 342, startPoint y: 389, endPoint x: 447, endPoint y: 395, distance: 105.1
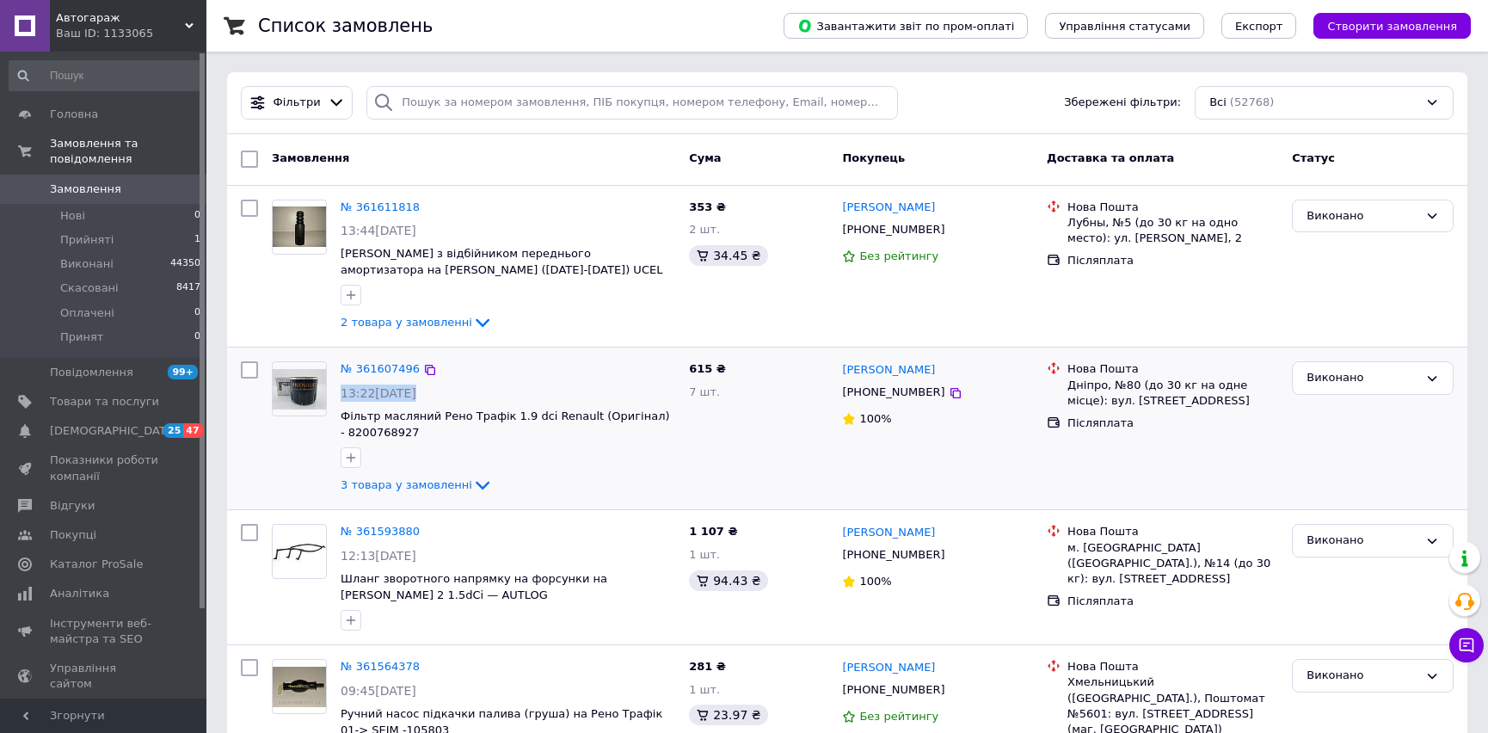
click at [447, 395] on div "13:22[DATE]" at bounding box center [508, 393] width 335 height 17
click at [451, 394] on div "13:22[DATE]" at bounding box center [508, 393] width 335 height 17
drag, startPoint x: 431, startPoint y: 388, endPoint x: 342, endPoint y: 391, distance: 89.5
click at [342, 391] on div "13:22[DATE]" at bounding box center [508, 393] width 335 height 17
click at [342, 391] on span "13:22[DATE]" at bounding box center [379, 393] width 76 height 14
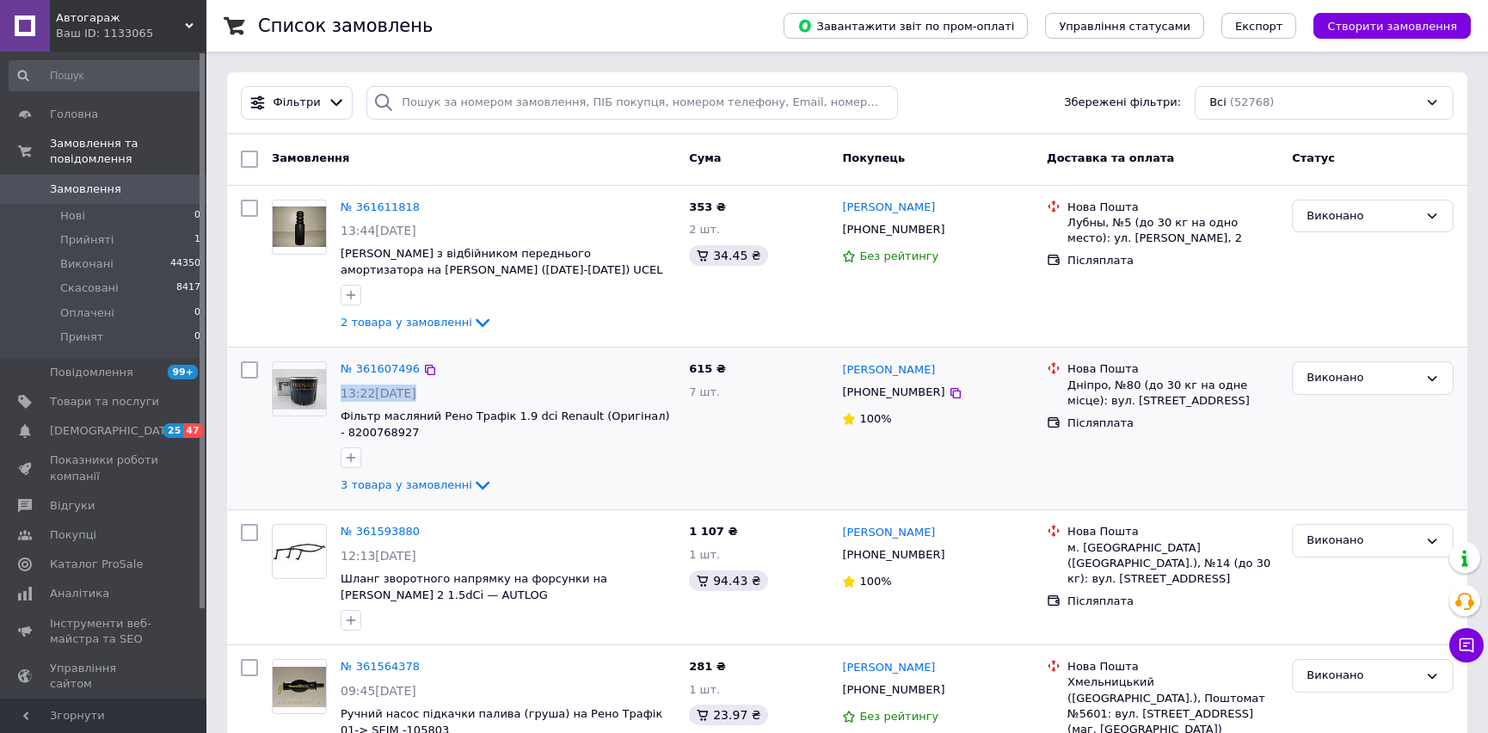
drag, startPoint x: 342, startPoint y: 391, endPoint x: 430, endPoint y: 387, distance: 88.7
click at [416, 387] on span "13:22[DATE]" at bounding box center [379, 393] width 76 height 14
click at [434, 387] on div "13:22[DATE]" at bounding box center [508, 393] width 335 height 17
drag, startPoint x: 434, startPoint y: 387, endPoint x: 344, endPoint y: 390, distance: 89.5
click at [344, 390] on div "13:22[DATE]" at bounding box center [508, 393] width 335 height 17
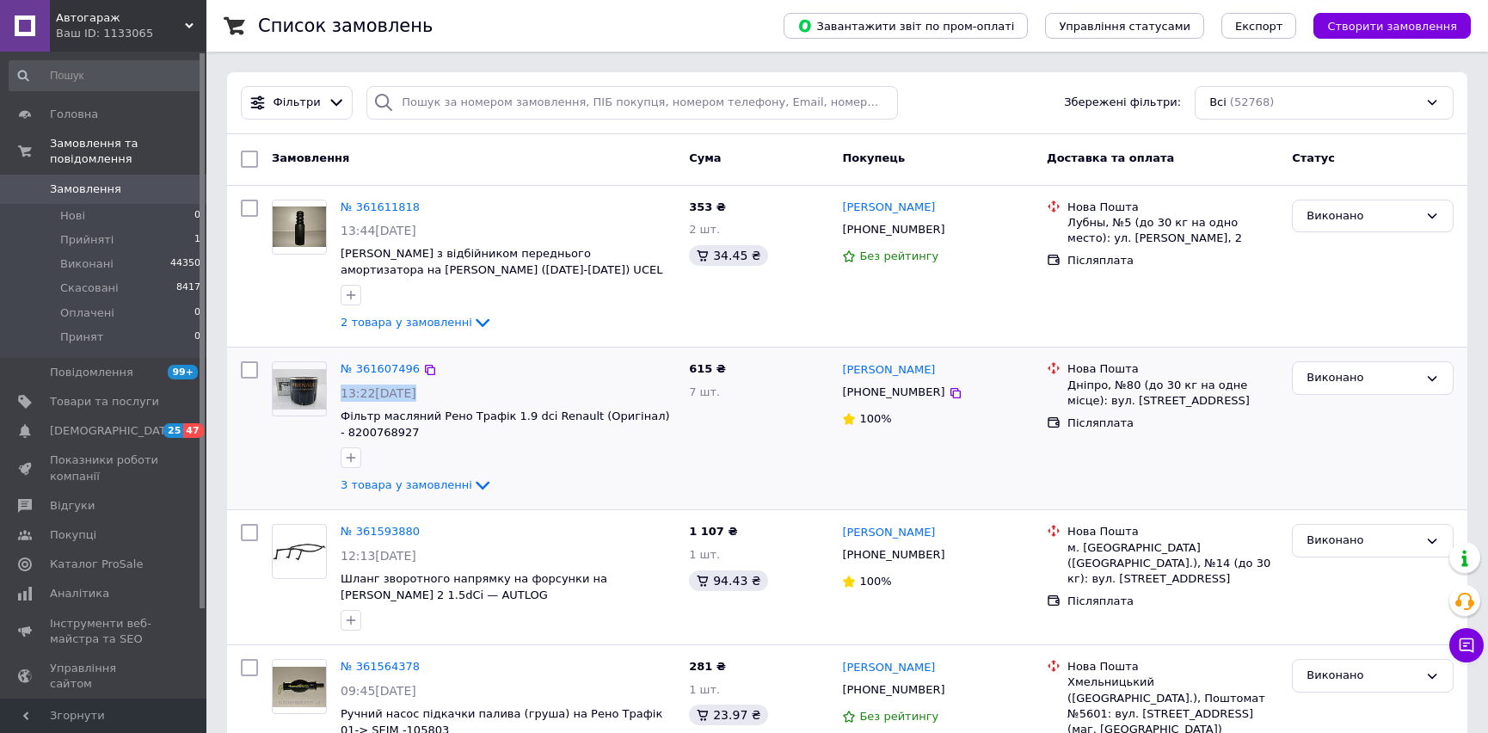
click at [344, 390] on span "13:22[DATE]" at bounding box center [379, 393] width 76 height 14
drag, startPoint x: 344, startPoint y: 390, endPoint x: 443, endPoint y: 391, distance: 99.0
click at [443, 391] on div "13:22[DATE]" at bounding box center [508, 393] width 335 height 17
drag, startPoint x: 443, startPoint y: 391, endPoint x: 336, endPoint y: 387, distance: 107.6
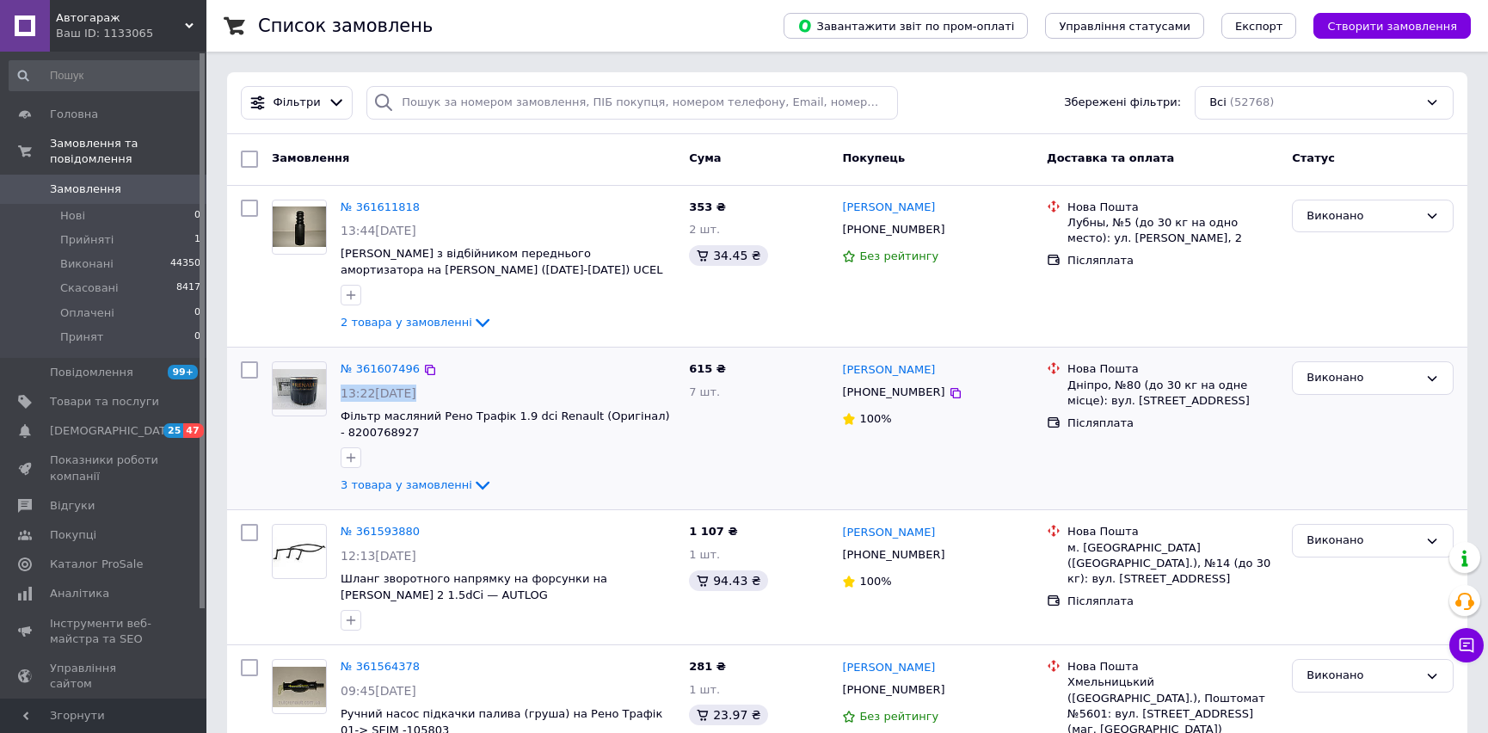
click at [336, 387] on div "№ 361607496 13:22, 12.09.2025 Фільтр масляний Рено Трафік 1.9 dci Renault (Ориг…" at bounding box center [508, 428] width 348 height 148
click at [335, 386] on div "№ 361607496 13:22, 12.09.2025 Фільтр масляний Рено Трафік 1.9 dci Renault (Ориг…" at bounding box center [508, 428] width 348 height 148
drag, startPoint x: 342, startPoint y: 390, endPoint x: 463, endPoint y: 394, distance: 121.4
click at [463, 394] on div "№ 361607496 13:22, 12.09.2025 Фільтр масляний Рено Трафік 1.9 dci Renault (Ориг…" at bounding box center [508, 428] width 348 height 148
click at [463, 394] on div "13:22[DATE]" at bounding box center [508, 393] width 335 height 17
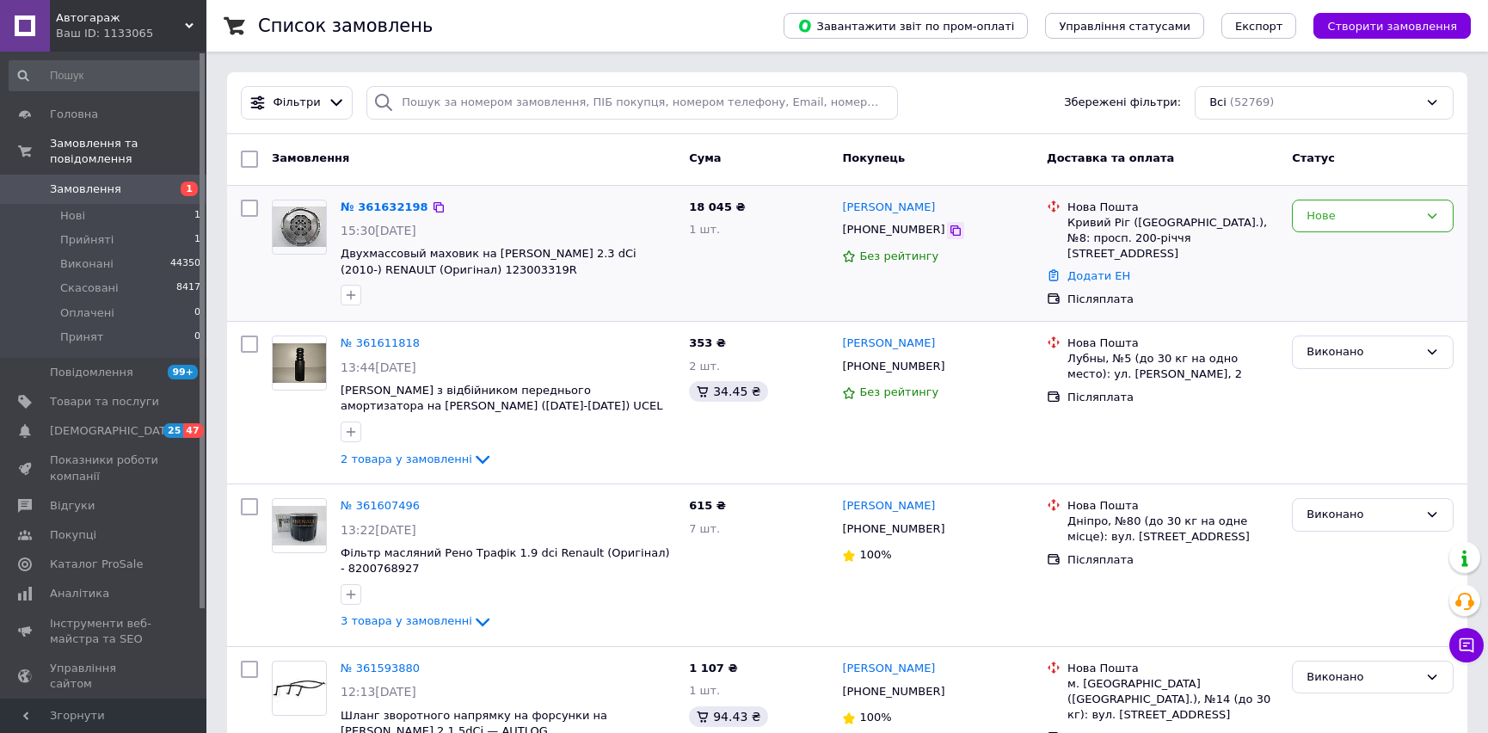
click at [949, 231] on icon at bounding box center [956, 231] width 14 height 14
drag, startPoint x: 511, startPoint y: 278, endPoint x: 445, endPoint y: 269, distance: 66.8
click at [445, 269] on span "Двухмассовый маховик на [PERSON_NAME] 2.3 dCi (2010-) RENAULT (Оригінал) 123003…" at bounding box center [508, 262] width 335 height 32
copy span "123003319R"
click at [949, 232] on icon at bounding box center [956, 231] width 14 height 14
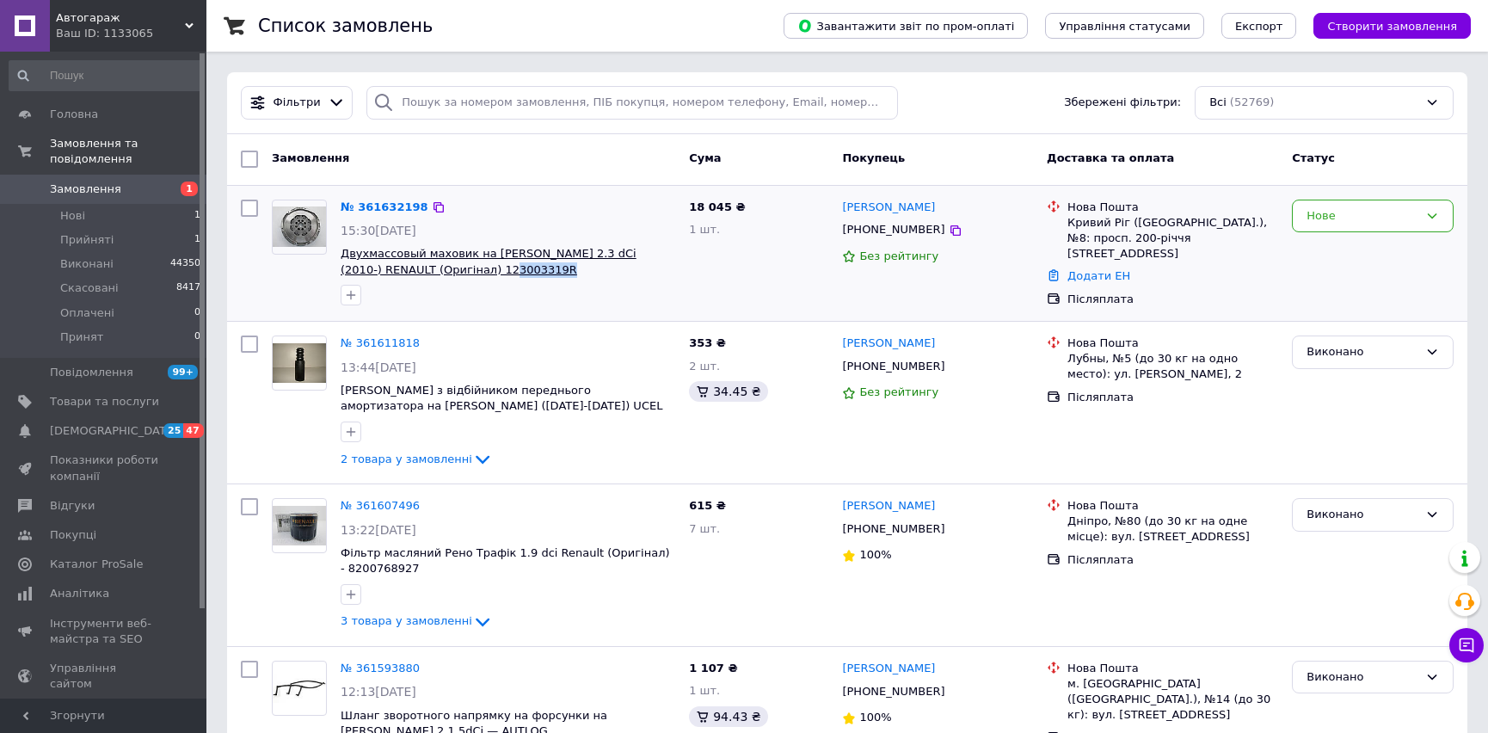
drag, startPoint x: 540, startPoint y: 278, endPoint x: 447, endPoint y: 265, distance: 93.8
click at [447, 266] on div "№ 361632198 15:30, 12.09.2025 Двухмассовый маховик на Рено Майстер III 2.3 dCi …" at bounding box center [508, 253] width 348 height 120
copy div "123003319R"
click at [1378, 221] on div "Нове" at bounding box center [1363, 216] width 112 height 18
click at [1375, 247] on li "Прийнято" at bounding box center [1373, 252] width 160 height 32
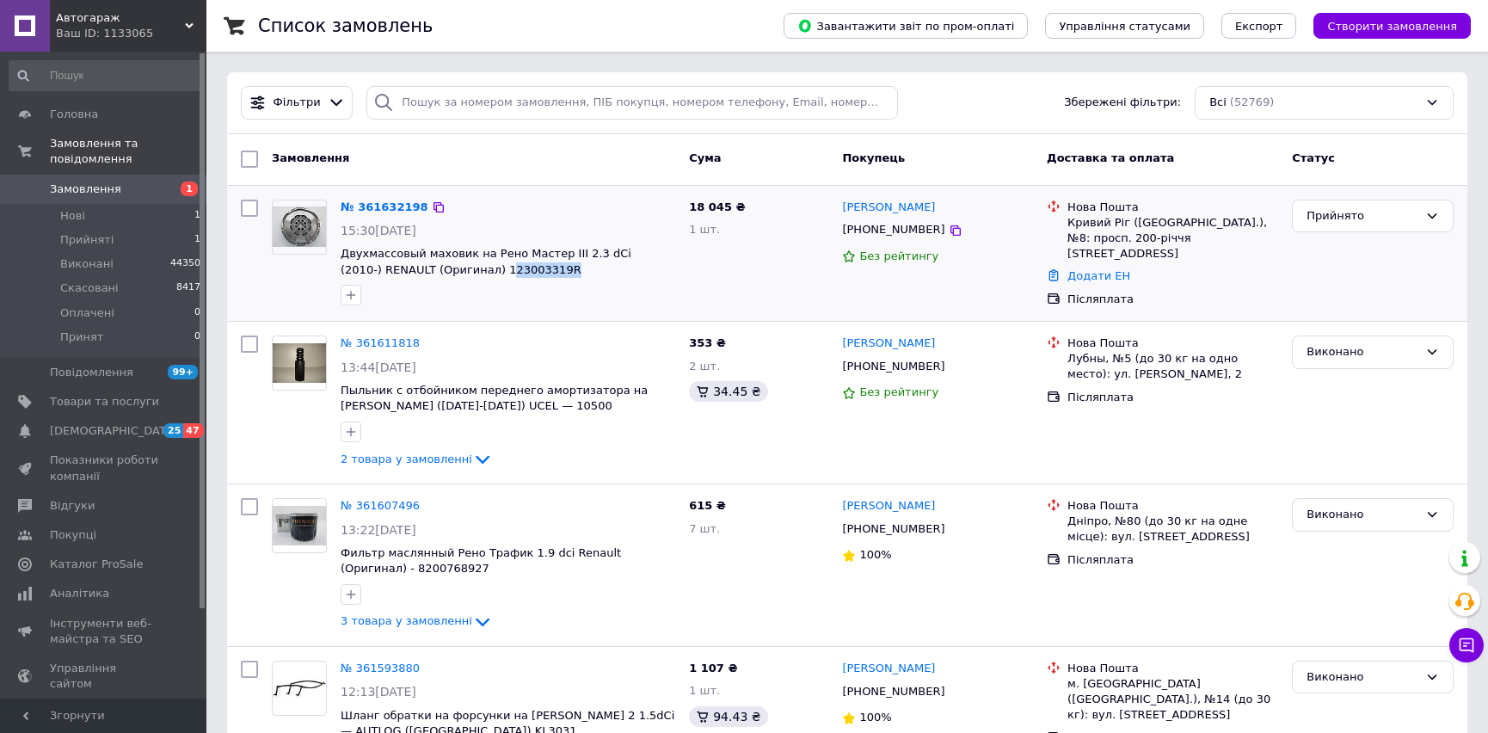
click at [528, 277] on span "Двухмассовый маховик на Рено Мастер III 2.3 dCi (2010-) RENAULT (Оригинал) 1230…" at bounding box center [508, 262] width 335 height 32
drag, startPoint x: 532, startPoint y: 269, endPoint x: 451, endPoint y: 269, distance: 80.9
click at [451, 269] on span "Двухмассовый маховик на Рено Мастер III 2.3 dCi (2010-) RENAULT (Оригинал) 1230…" at bounding box center [508, 262] width 335 height 32
copy span "123003319R"
click at [949, 231] on icon at bounding box center [956, 231] width 14 height 14
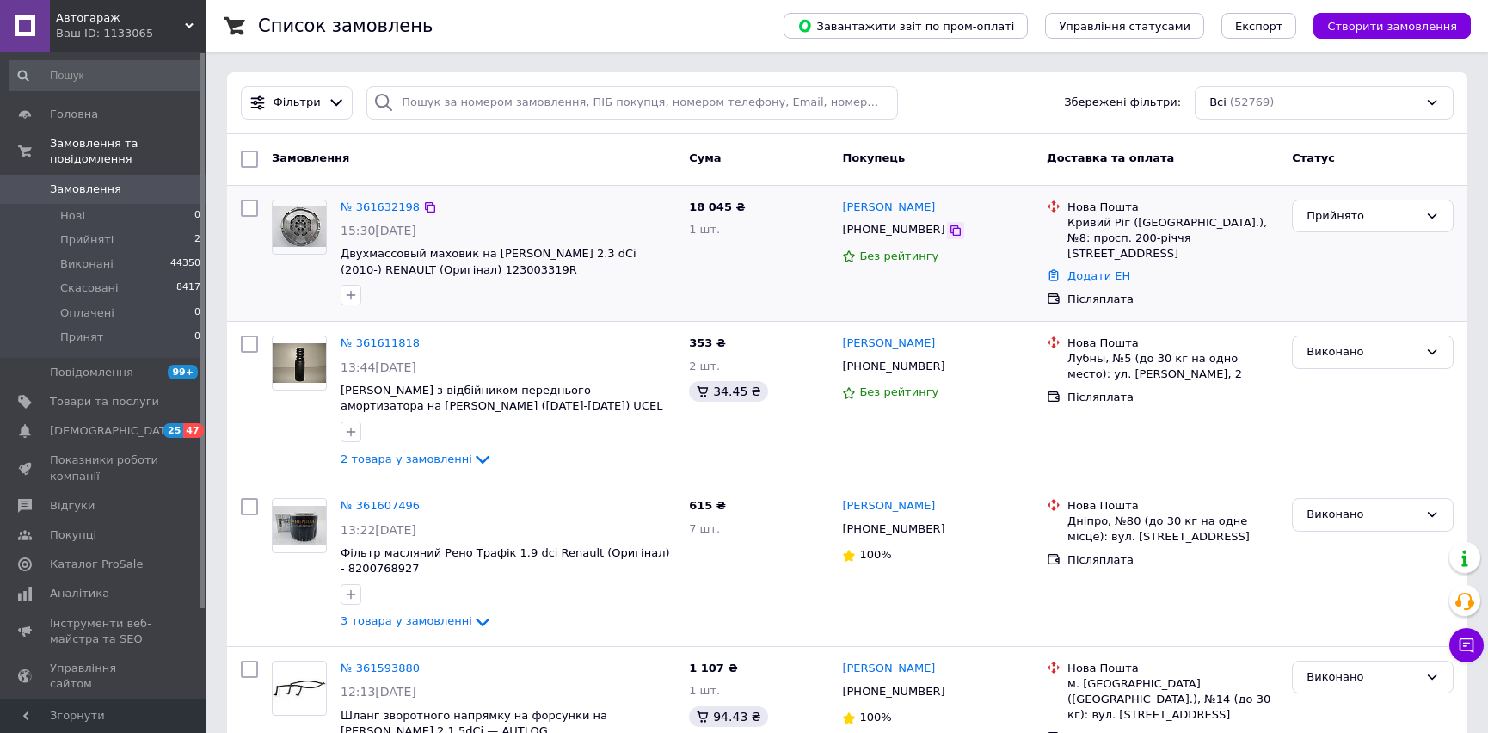
drag, startPoint x: 928, startPoint y: 228, endPoint x: 938, endPoint y: 225, distance: 10.9
click at [949, 230] on icon at bounding box center [956, 231] width 14 height 14
drag, startPoint x: 495, startPoint y: 274, endPoint x: 449, endPoint y: 270, distance: 45.8
click at [447, 271] on span "Двухмассовый маховик на [PERSON_NAME] 2.3 dCi (2010-) RENAULT (Оригінал) 123003…" at bounding box center [508, 262] width 335 height 32
copy span "123003319R"
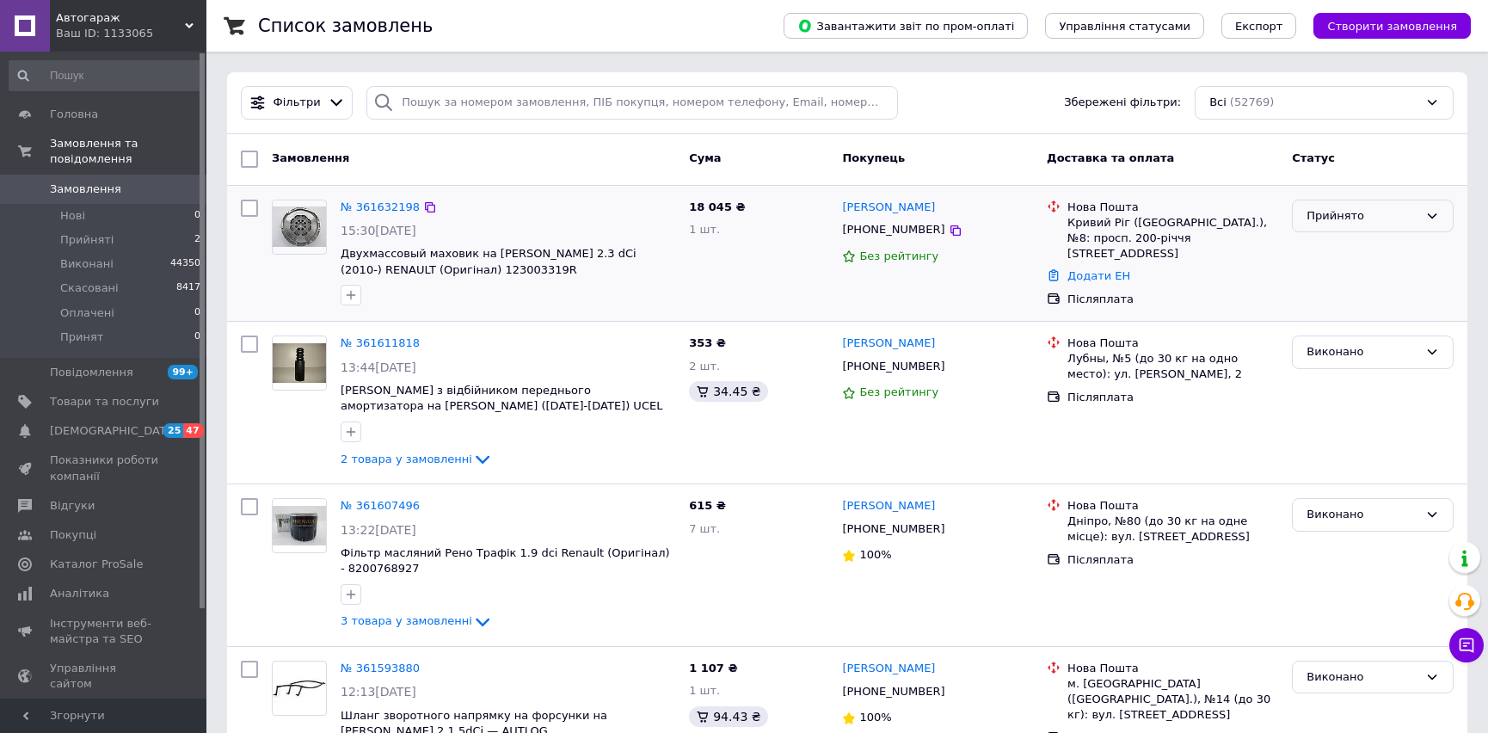
drag, startPoint x: 1329, startPoint y: 219, endPoint x: 1334, endPoint y: 232, distance: 13.6
click at [1331, 220] on div "Прийнято" at bounding box center [1363, 216] width 112 height 18
click at [1334, 247] on li "Виконано" at bounding box center [1373, 252] width 160 height 32
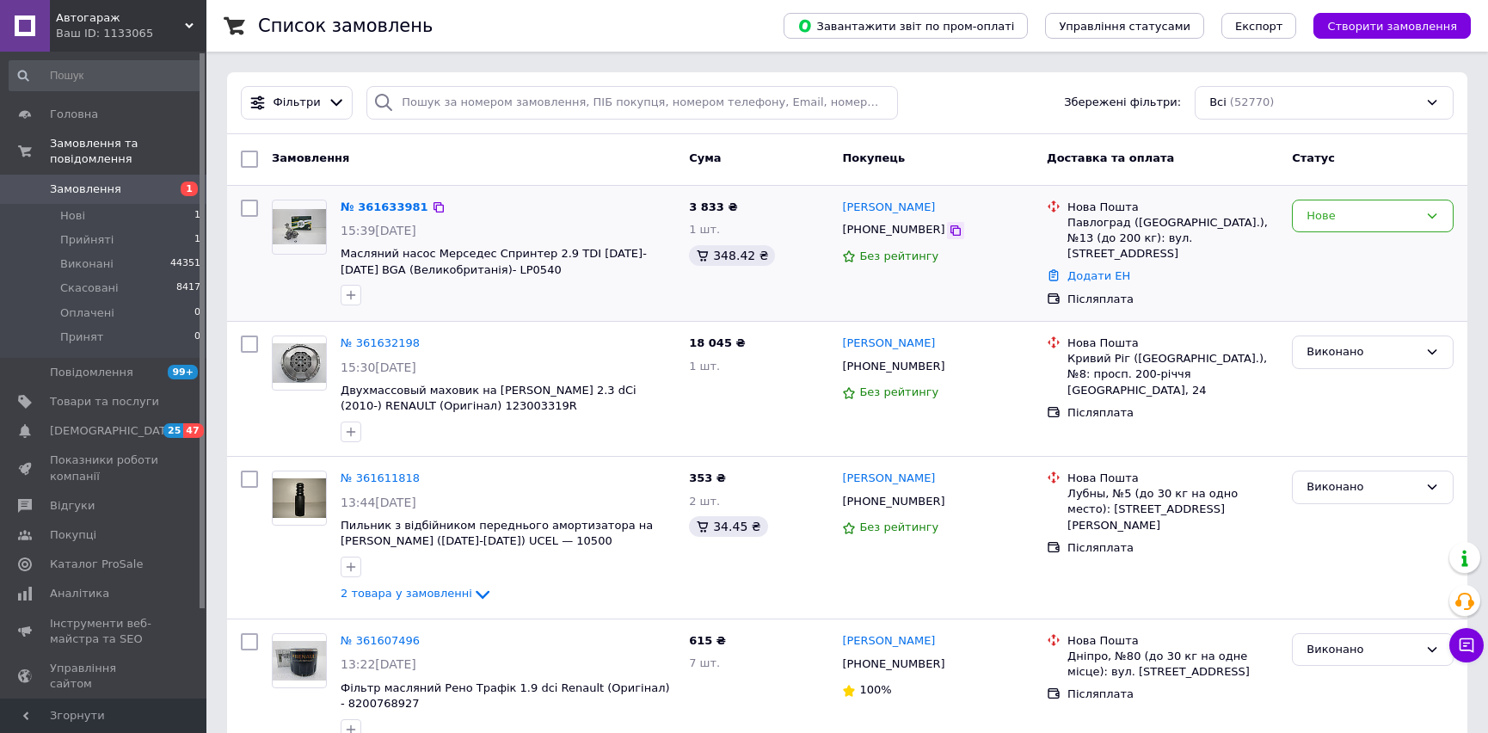
click at [949, 232] on icon at bounding box center [956, 231] width 14 height 14
drag, startPoint x: 482, startPoint y: 275, endPoint x: 438, endPoint y: 269, distance: 44.3
click at [438, 269] on span "Масляний насос Мерседес Спринтер 2.9 TDI [DATE]-[DATE] BGA (Великобританія)- LP…" at bounding box center [508, 262] width 335 height 32
copy span "LP0540"
click at [1325, 213] on div "Нове" at bounding box center [1363, 216] width 112 height 18
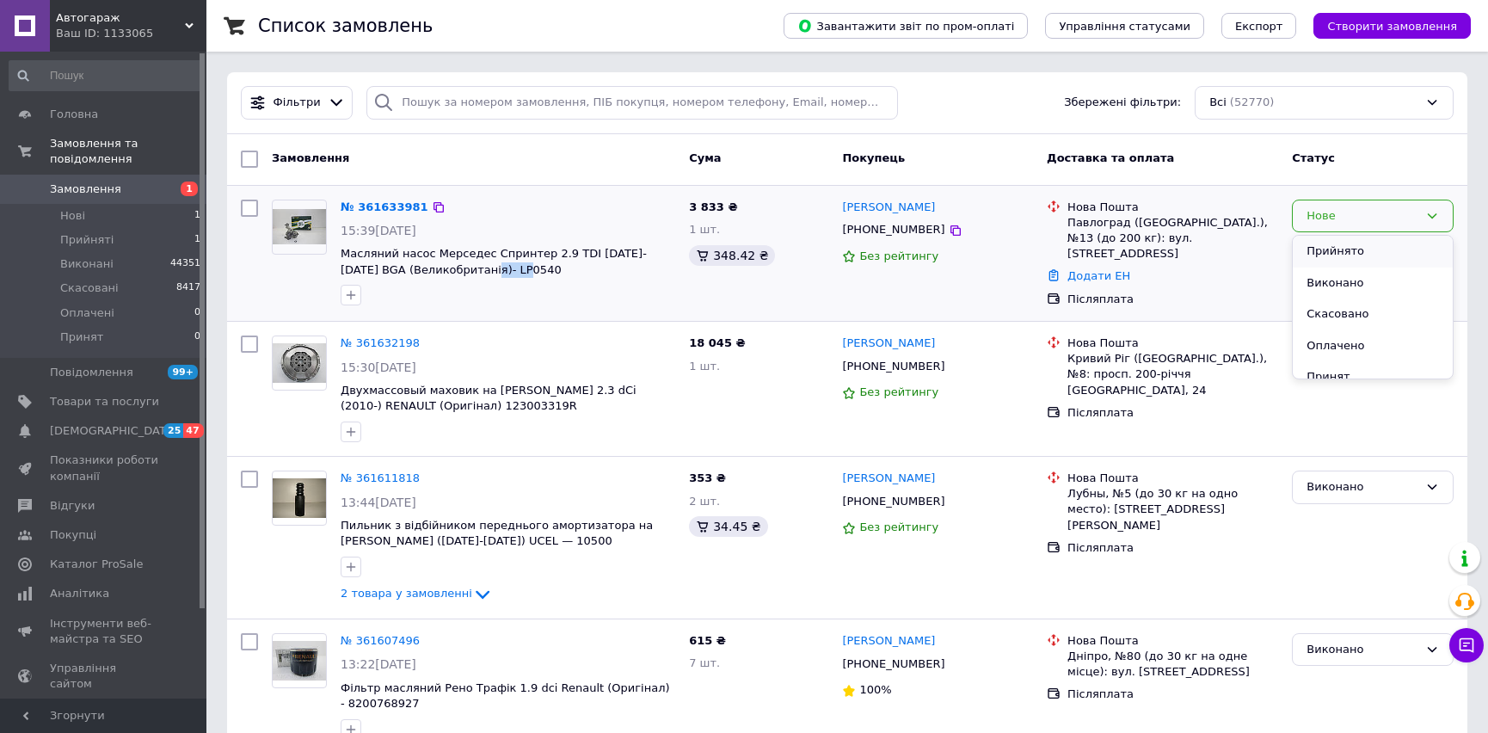
click at [1341, 247] on li "Прийнято" at bounding box center [1373, 252] width 160 height 32
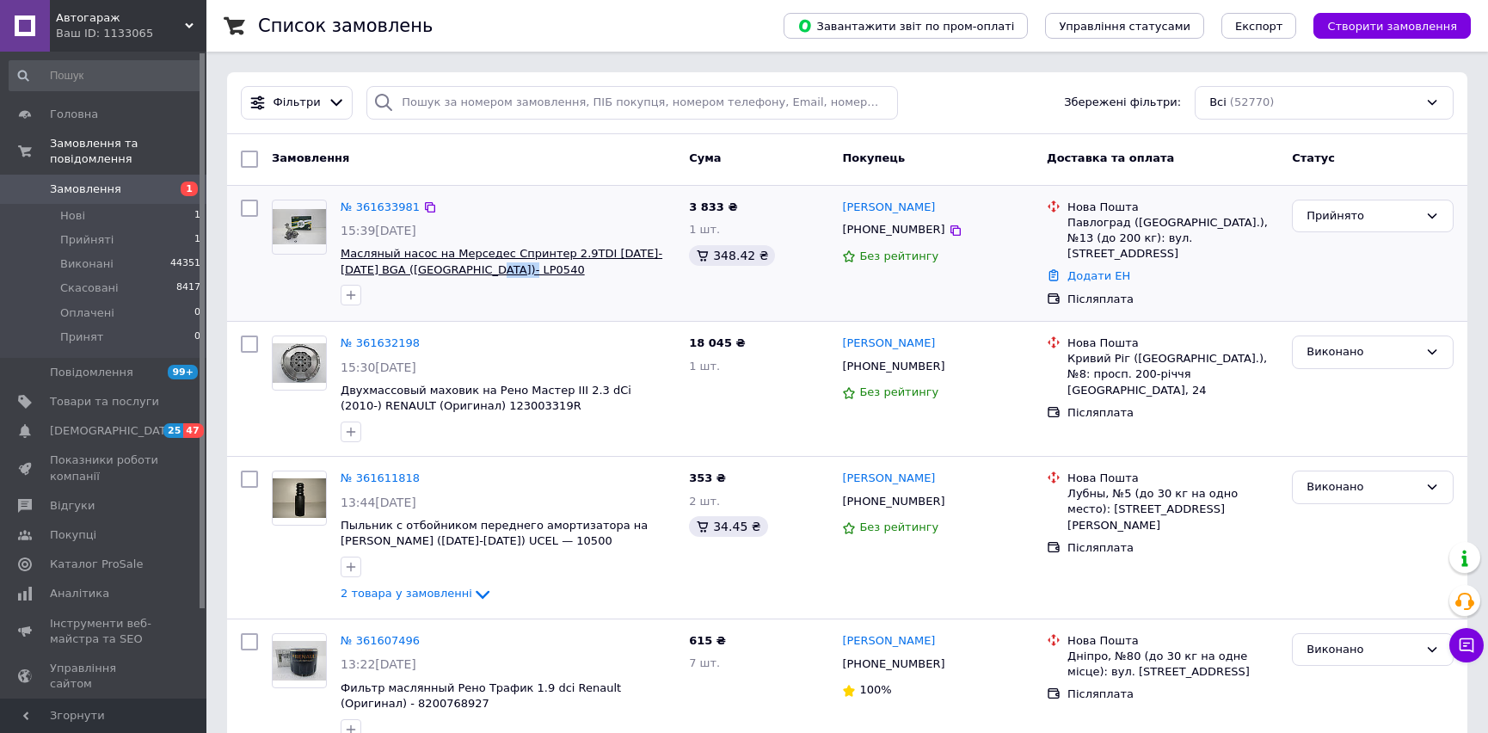
drag, startPoint x: 510, startPoint y: 277, endPoint x: 441, endPoint y: 269, distance: 69.3
click at [441, 269] on span "Масляный насос на Мерседес Спринтер 2.9TDI [DATE]-[DATE] BGA ([GEOGRAPHIC_DATA]…" at bounding box center [508, 262] width 335 height 32
copy span "LP0540"
click at [1316, 226] on div "Прийнято" at bounding box center [1373, 217] width 162 height 34
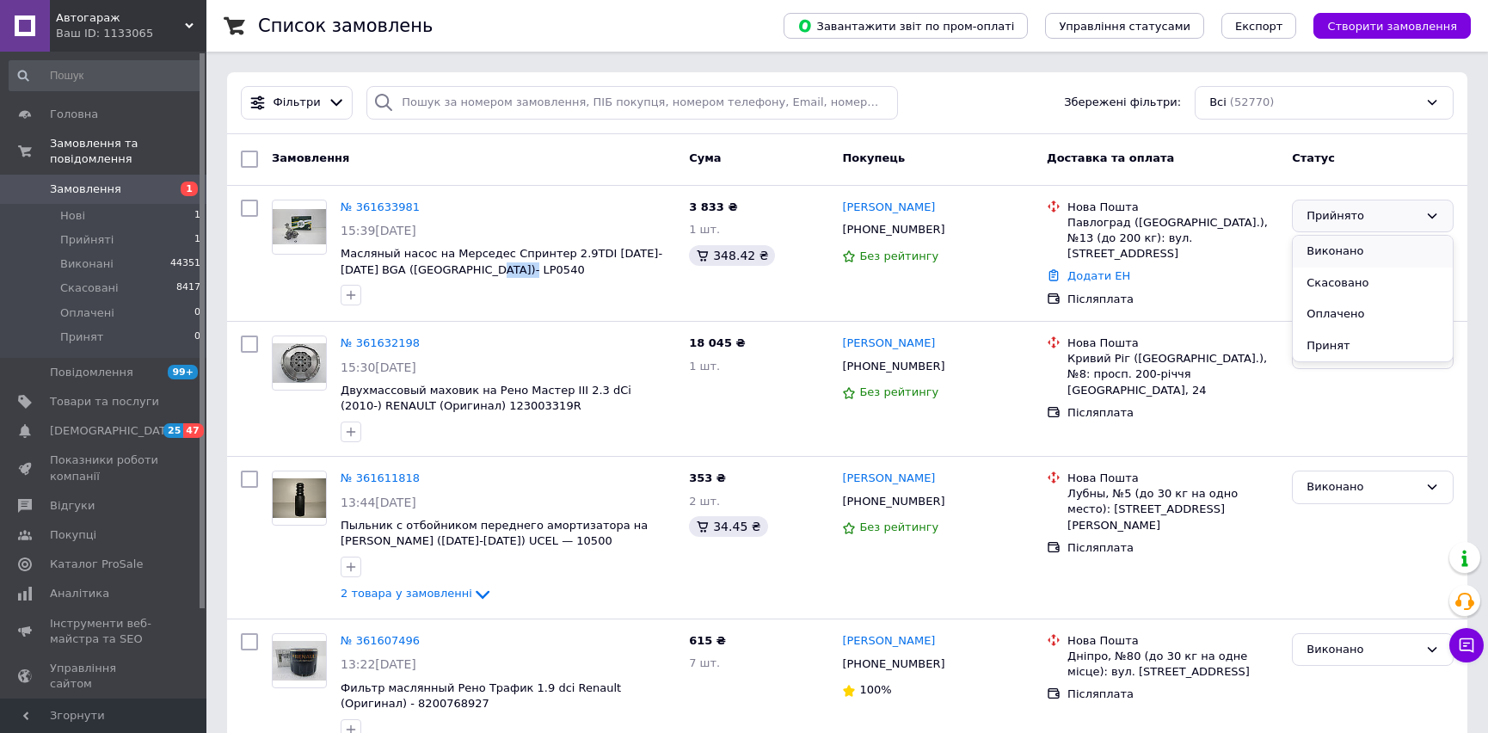
click at [1328, 245] on li "Виконано" at bounding box center [1373, 252] width 160 height 32
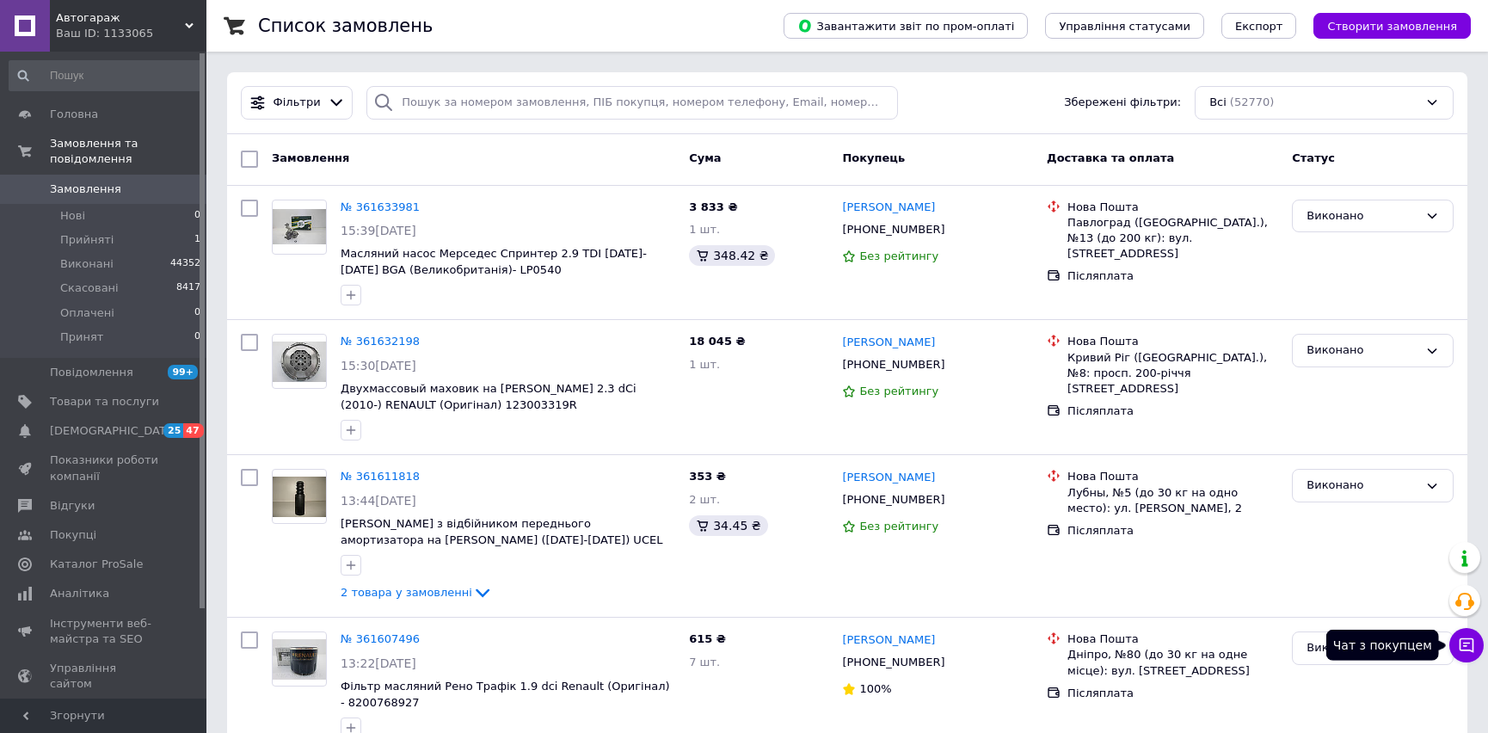
click at [1470, 650] on icon at bounding box center [1467, 645] width 15 height 15
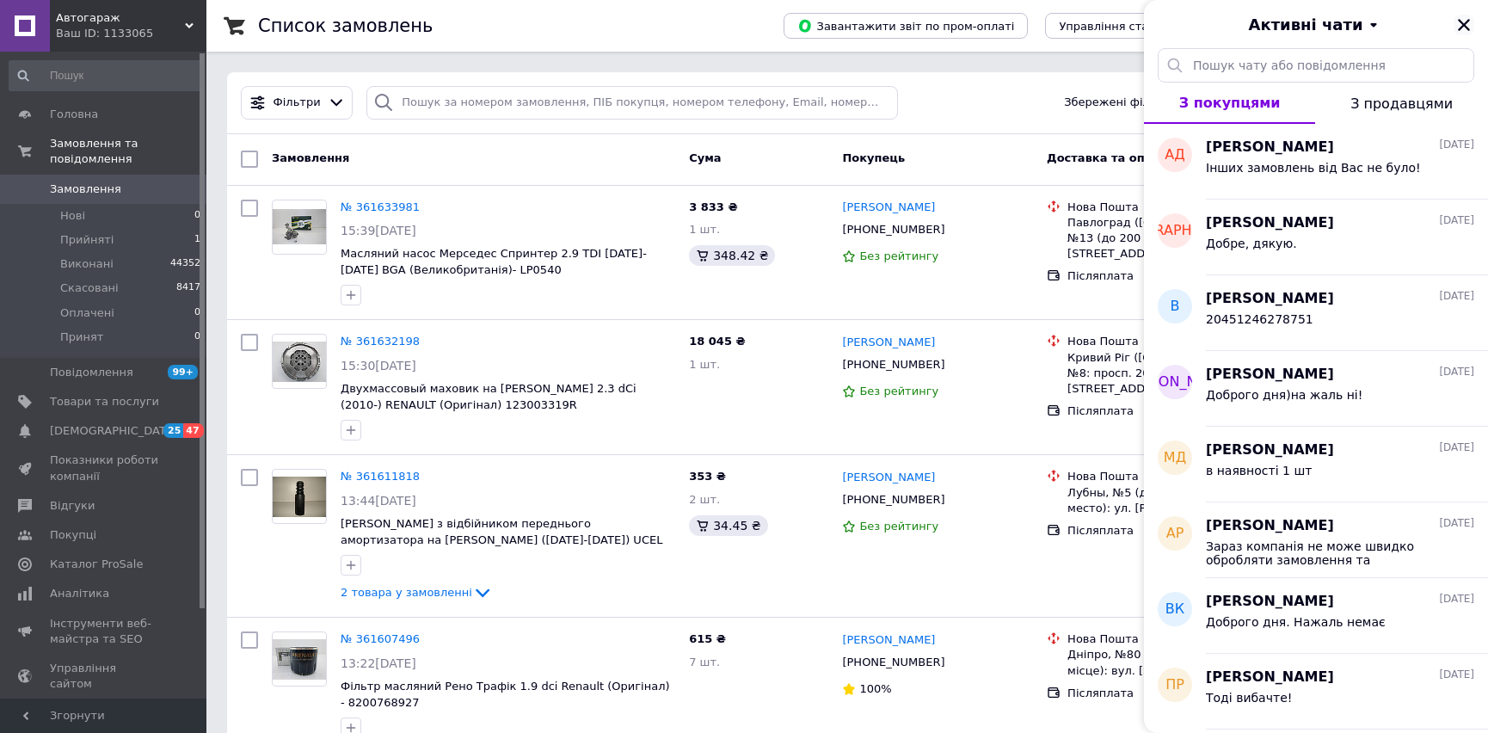
click at [1465, 28] on icon "Закрити" at bounding box center [1464, 24] width 15 height 15
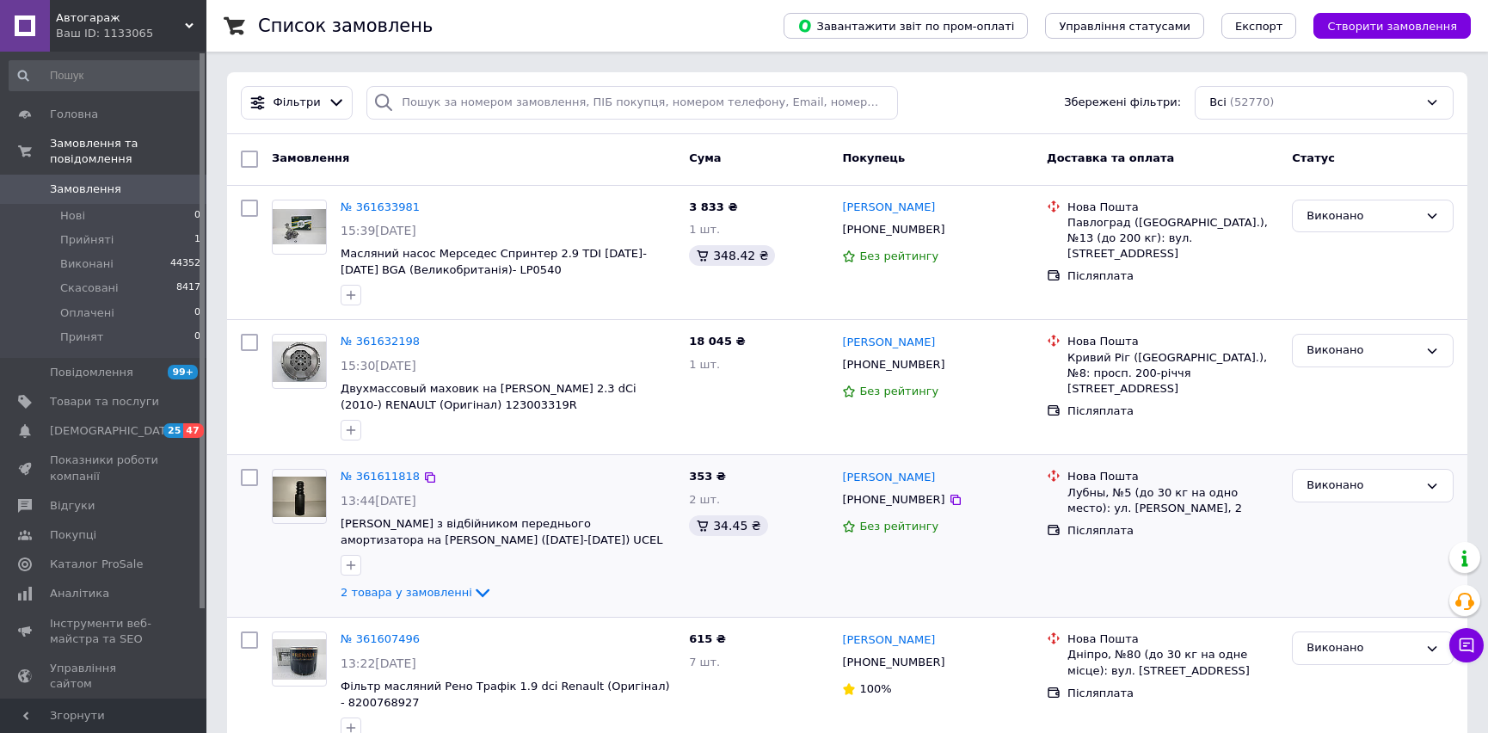
drag, startPoint x: 1010, startPoint y: 438, endPoint x: 1011, endPoint y: 181, distance: 257.3
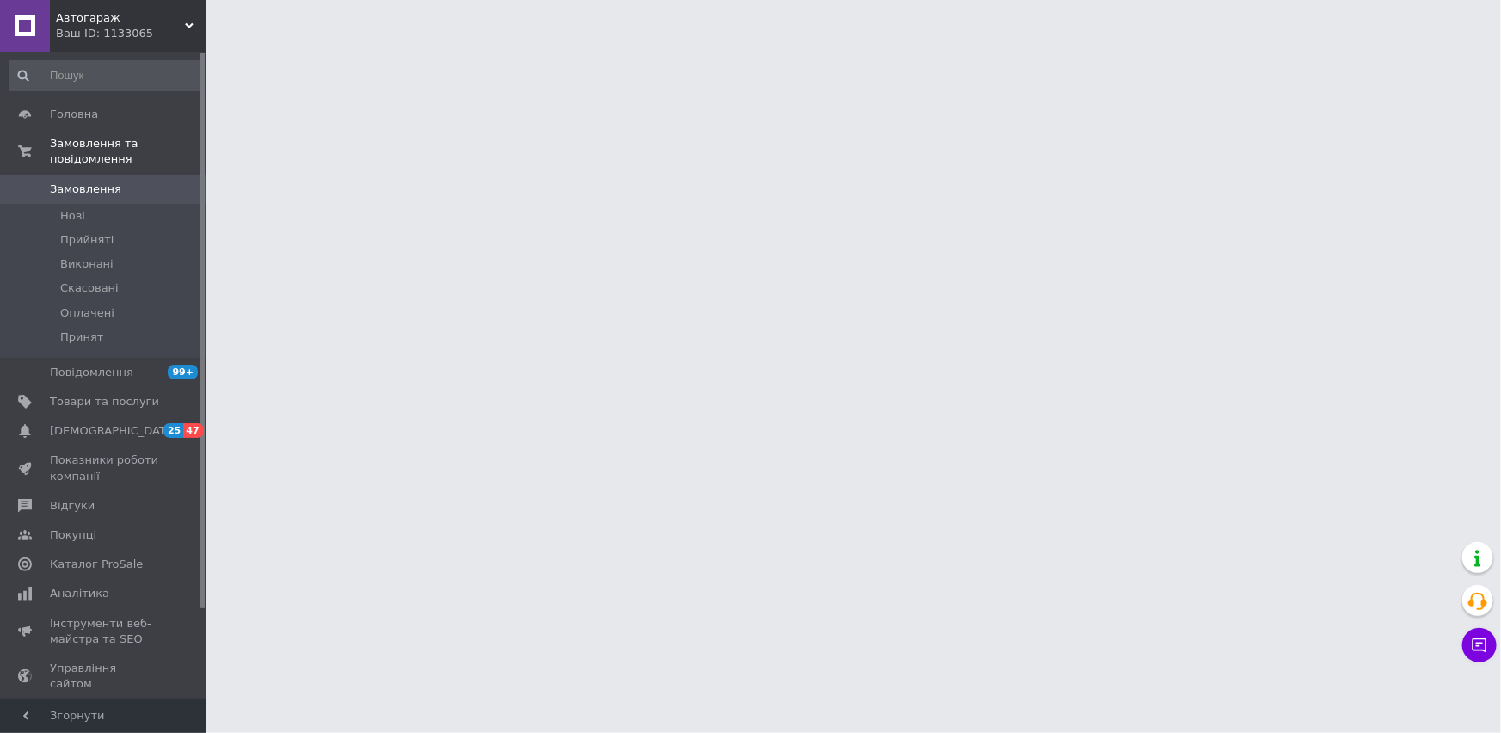
click at [117, 498] on span "Відгуки" at bounding box center [104, 505] width 109 height 15
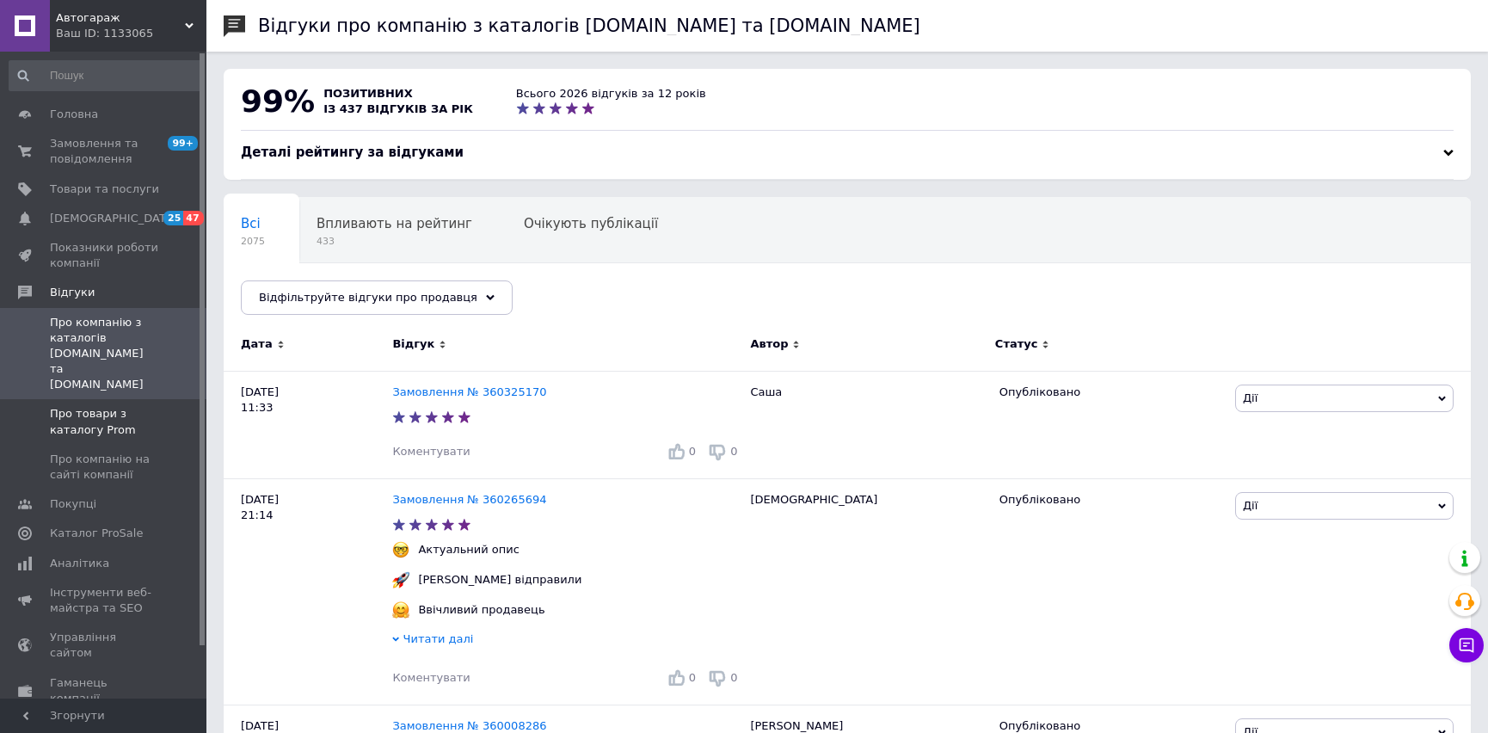
click at [145, 406] on span "Про товари з каталогу Prom" at bounding box center [104, 421] width 109 height 31
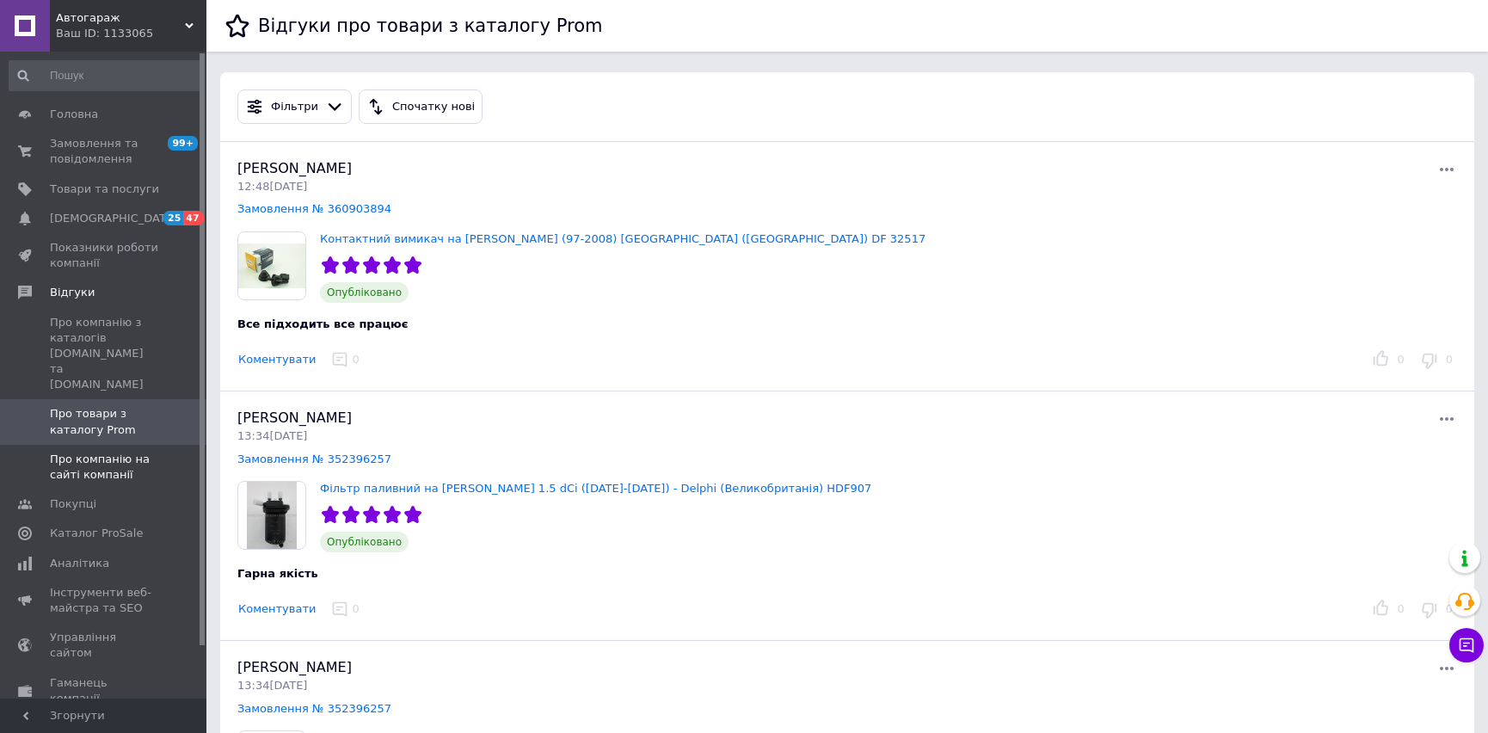
click at [115, 452] on span "Про компанію на сайті компанії" at bounding box center [104, 467] width 109 height 31
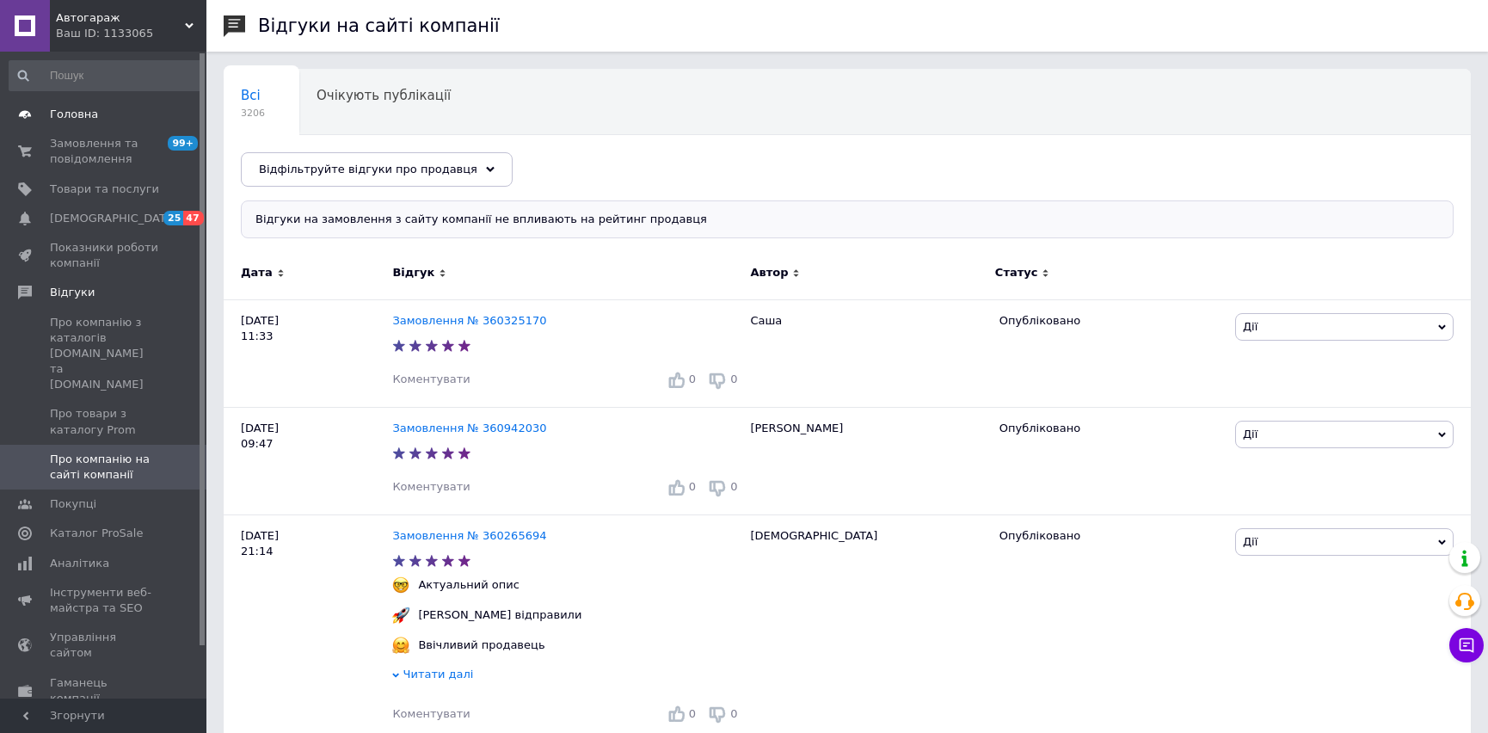
click at [114, 107] on span "Головна" at bounding box center [104, 114] width 109 height 15
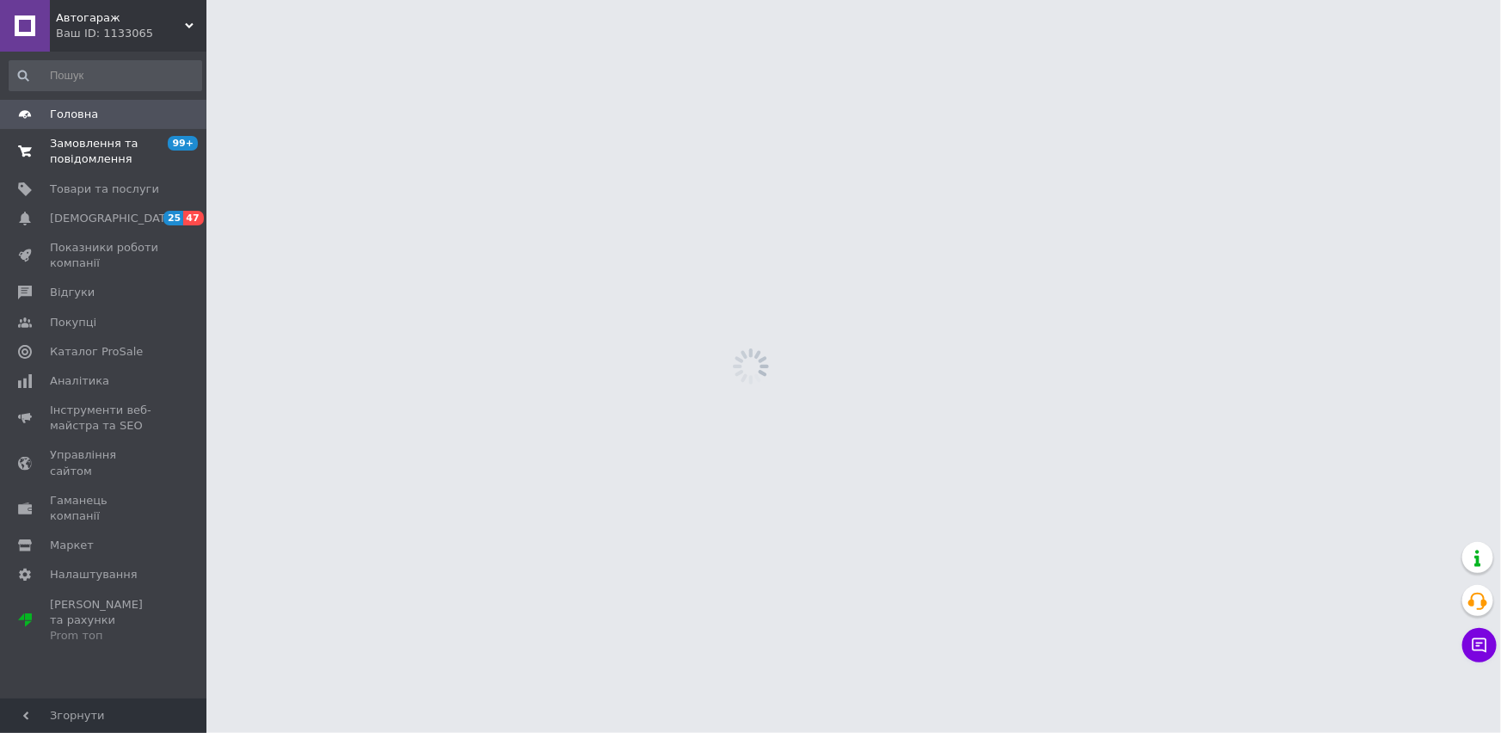
click at [105, 132] on link "Замовлення та повідомлення 99+ 0" at bounding box center [105, 151] width 211 height 45
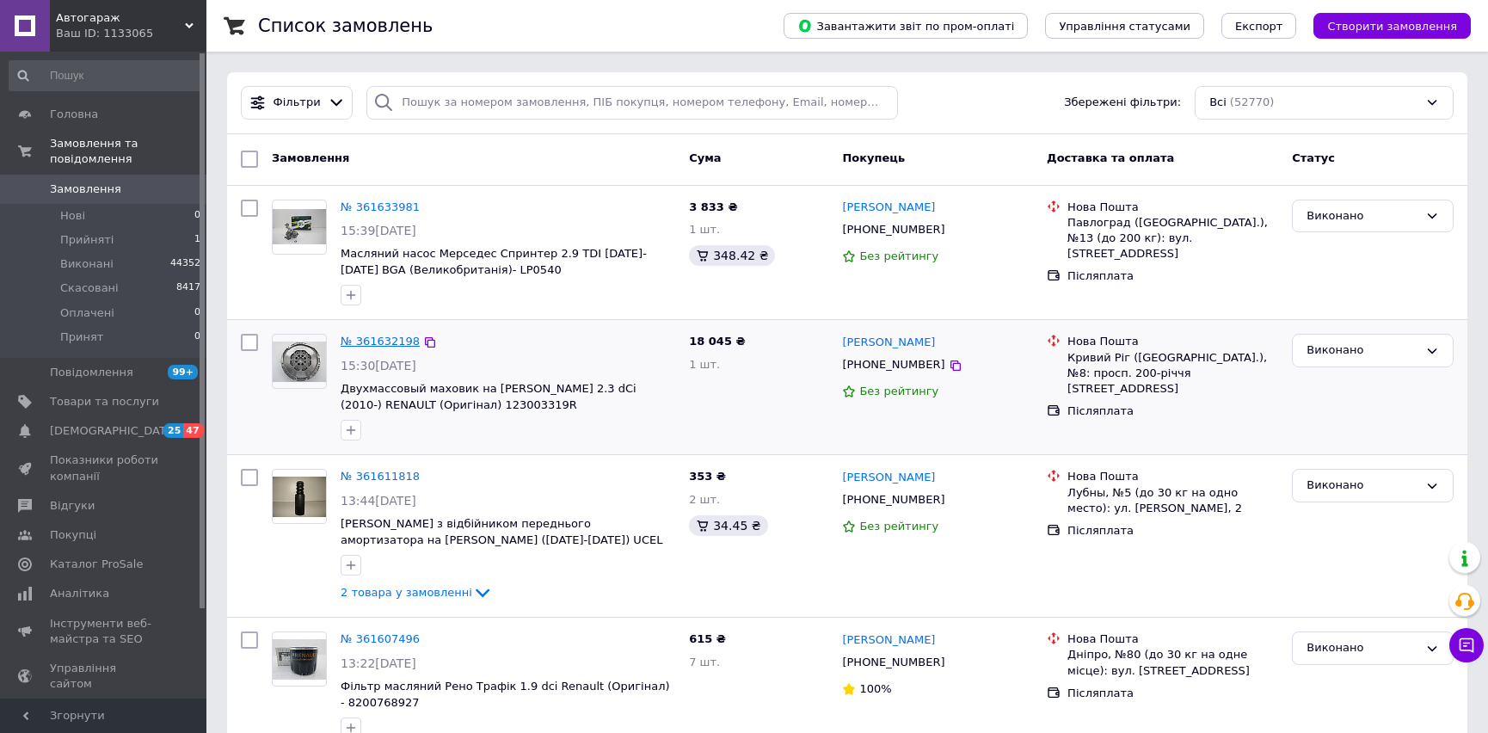
click at [390, 341] on link "№ 361632198" at bounding box center [380, 341] width 79 height 13
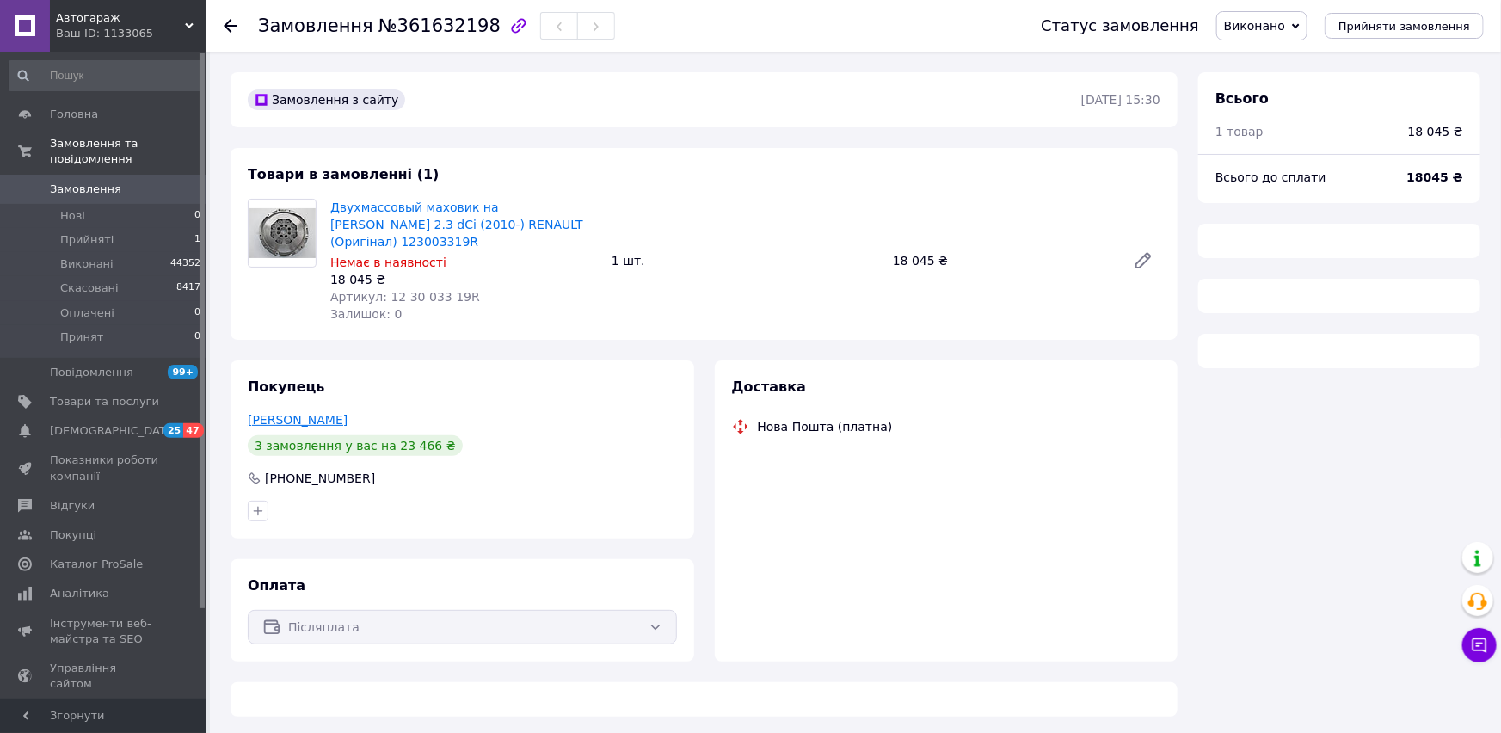
click at [325, 413] on link "Снагощенко Давид" at bounding box center [298, 420] width 100 height 14
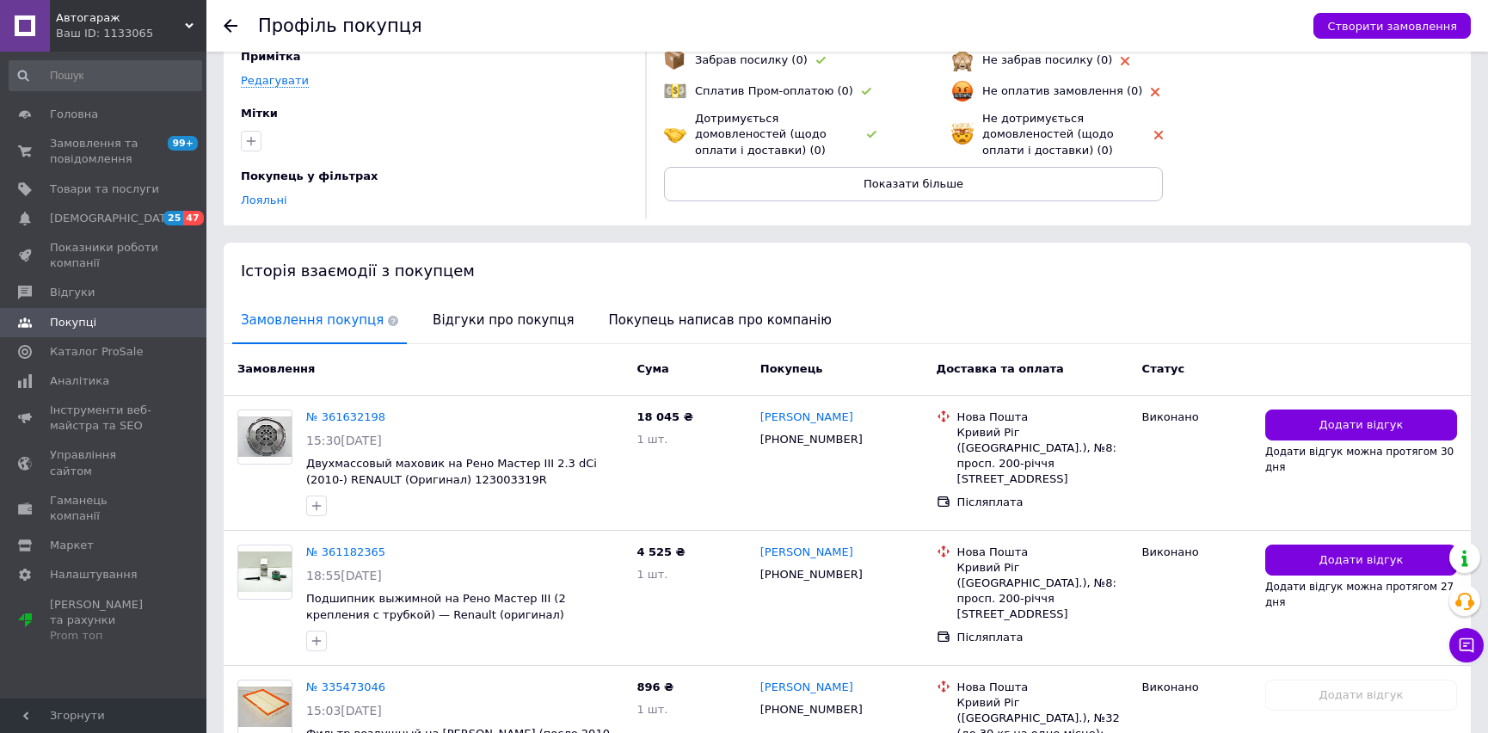
scroll to position [290, 0]
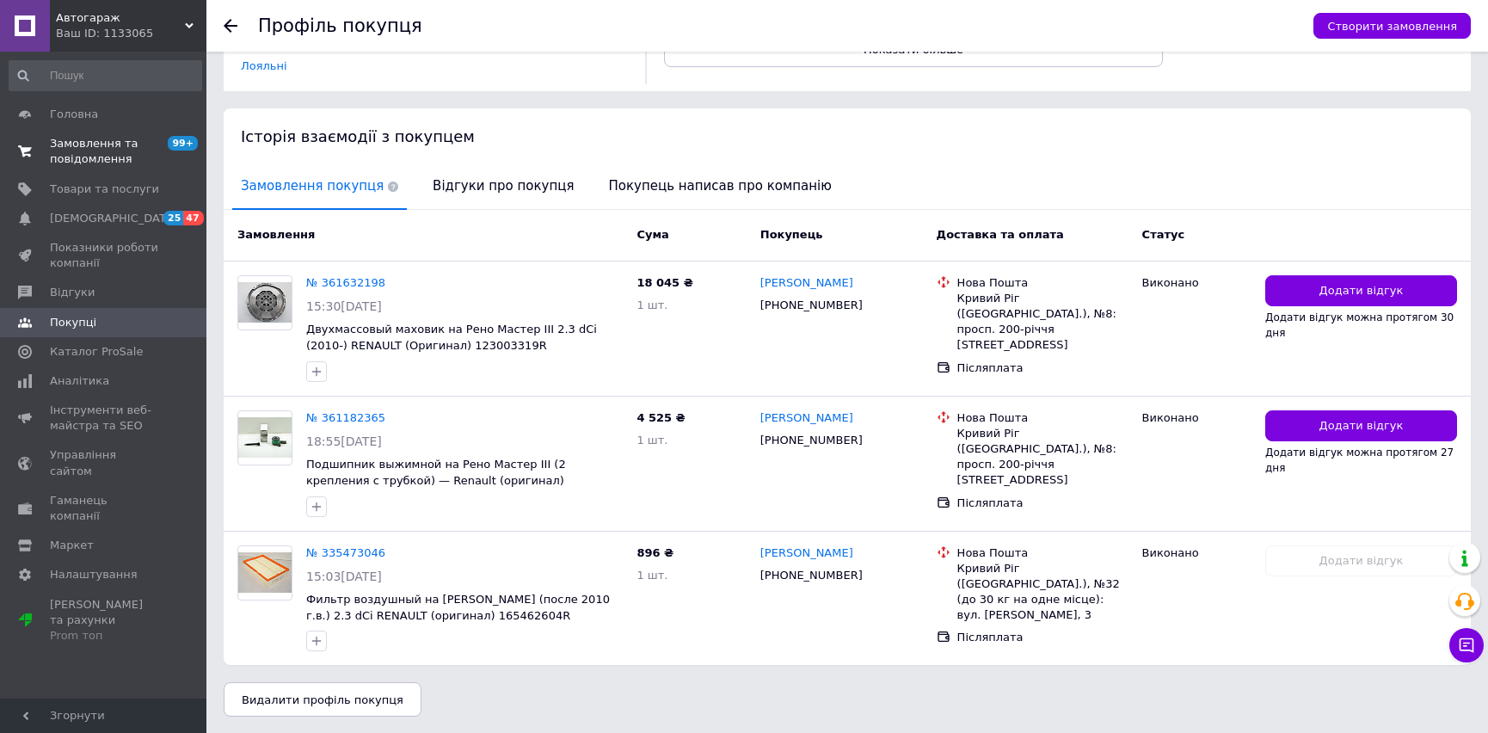
click at [118, 157] on span "Замовлення та повідомлення" at bounding box center [104, 151] width 109 height 31
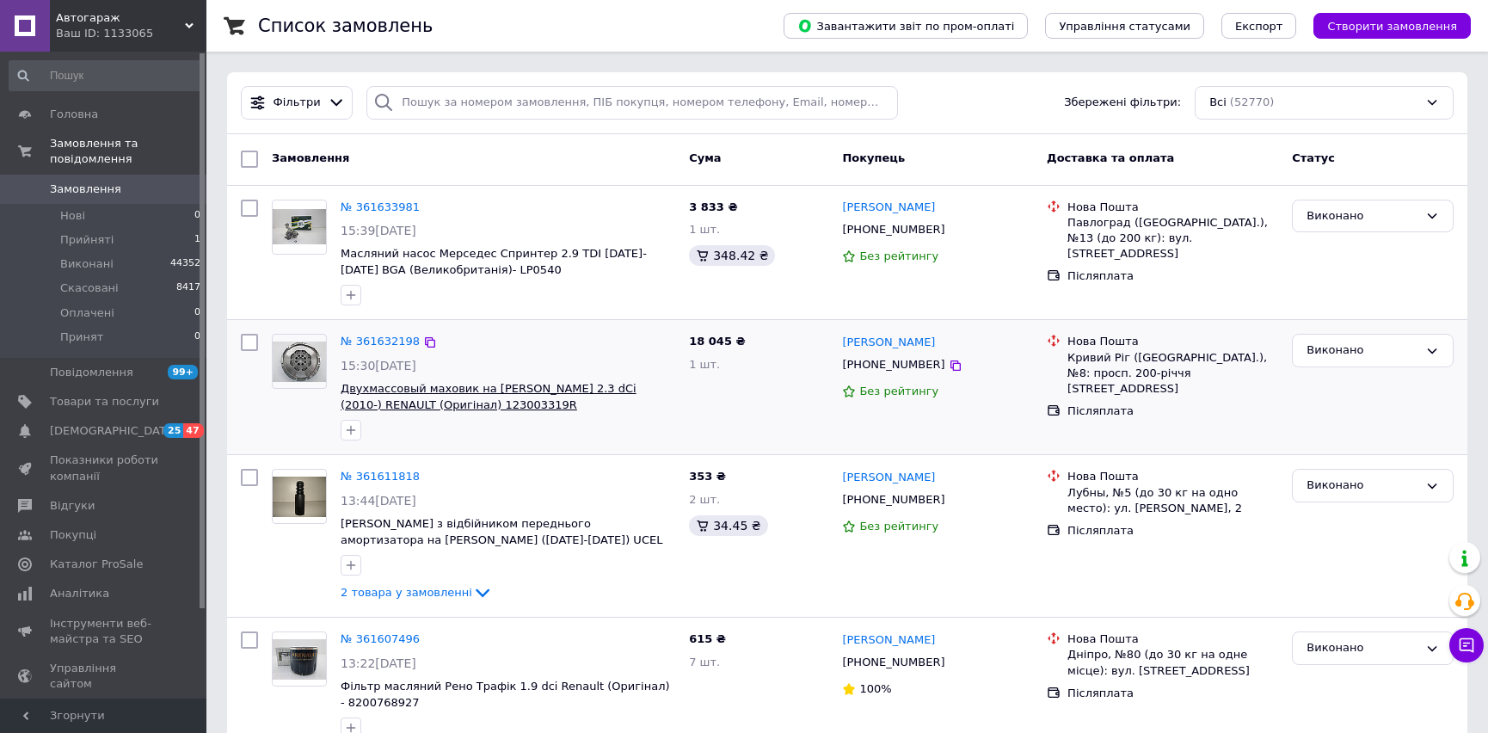
drag, startPoint x: 508, startPoint y: 404, endPoint x: 447, endPoint y: 404, distance: 61.1
click at [447, 404] on span "Двухмассовый маховик на [PERSON_NAME] 2.3 dCi (2010-) RENAULT (Оригінал) 123003…" at bounding box center [508, 397] width 335 height 32
copy span "123003319R"
click at [100, 394] on span "Товари та послуги" at bounding box center [104, 401] width 109 height 15
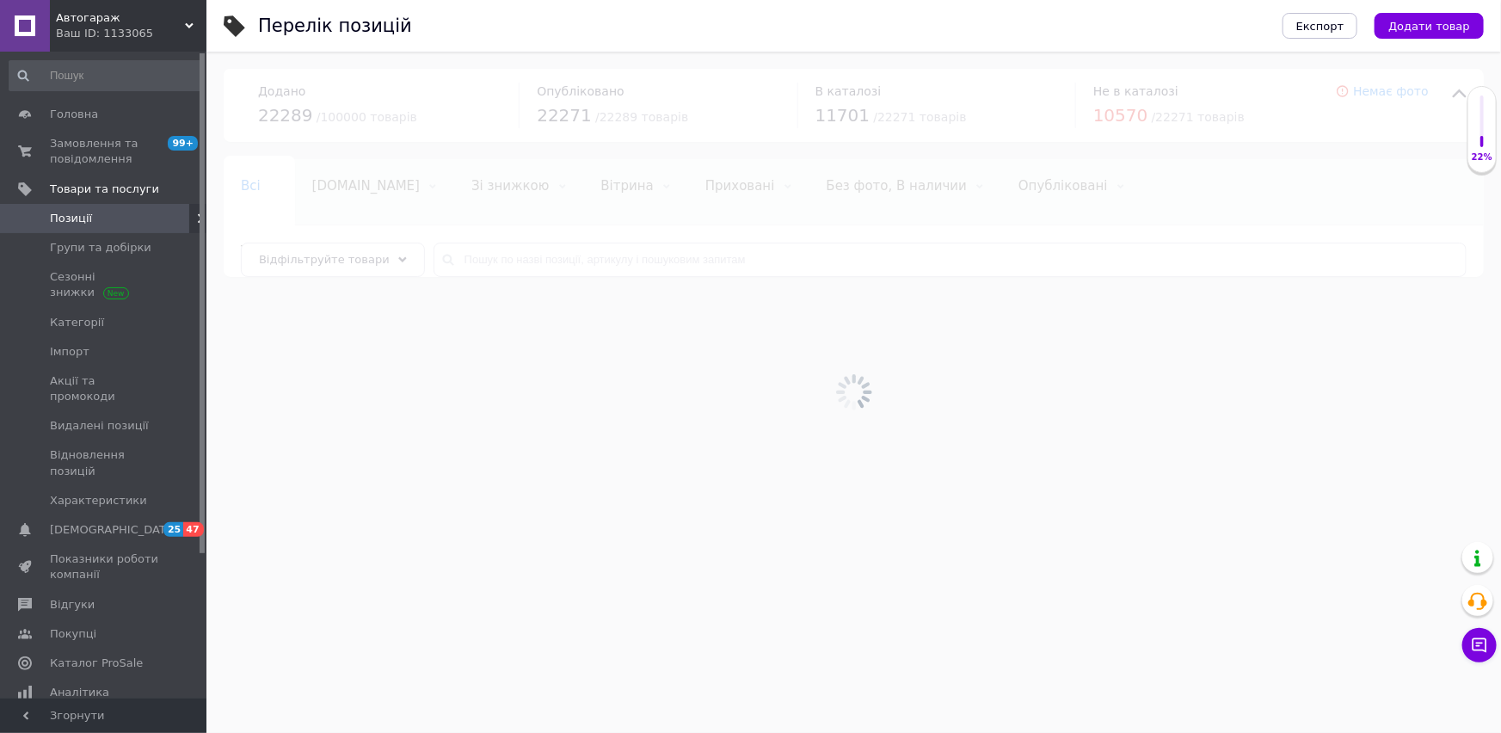
click at [487, 255] on div at bounding box center [853, 392] width 1295 height 681
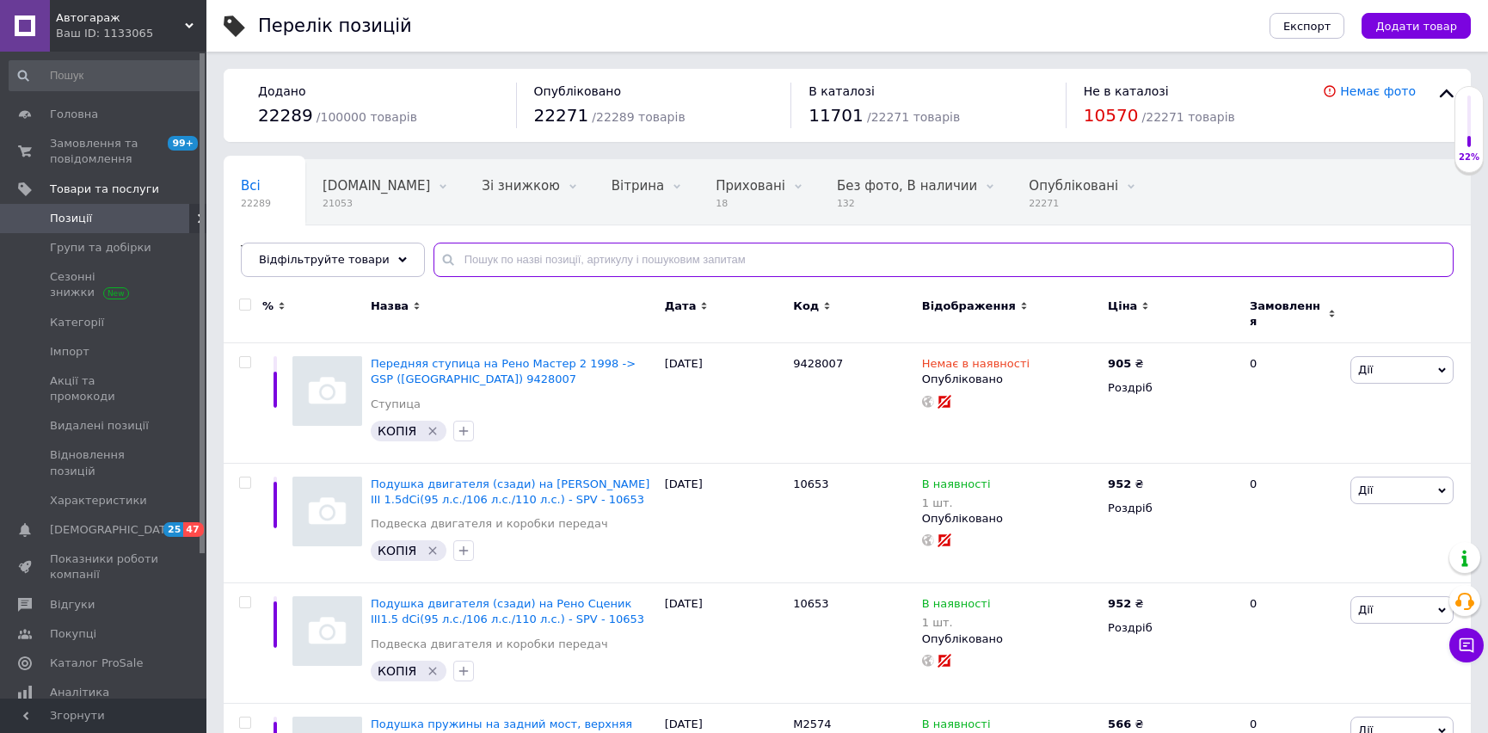
click at [487, 255] on input "text" at bounding box center [944, 260] width 1020 height 34
paste input "415 0485 10"
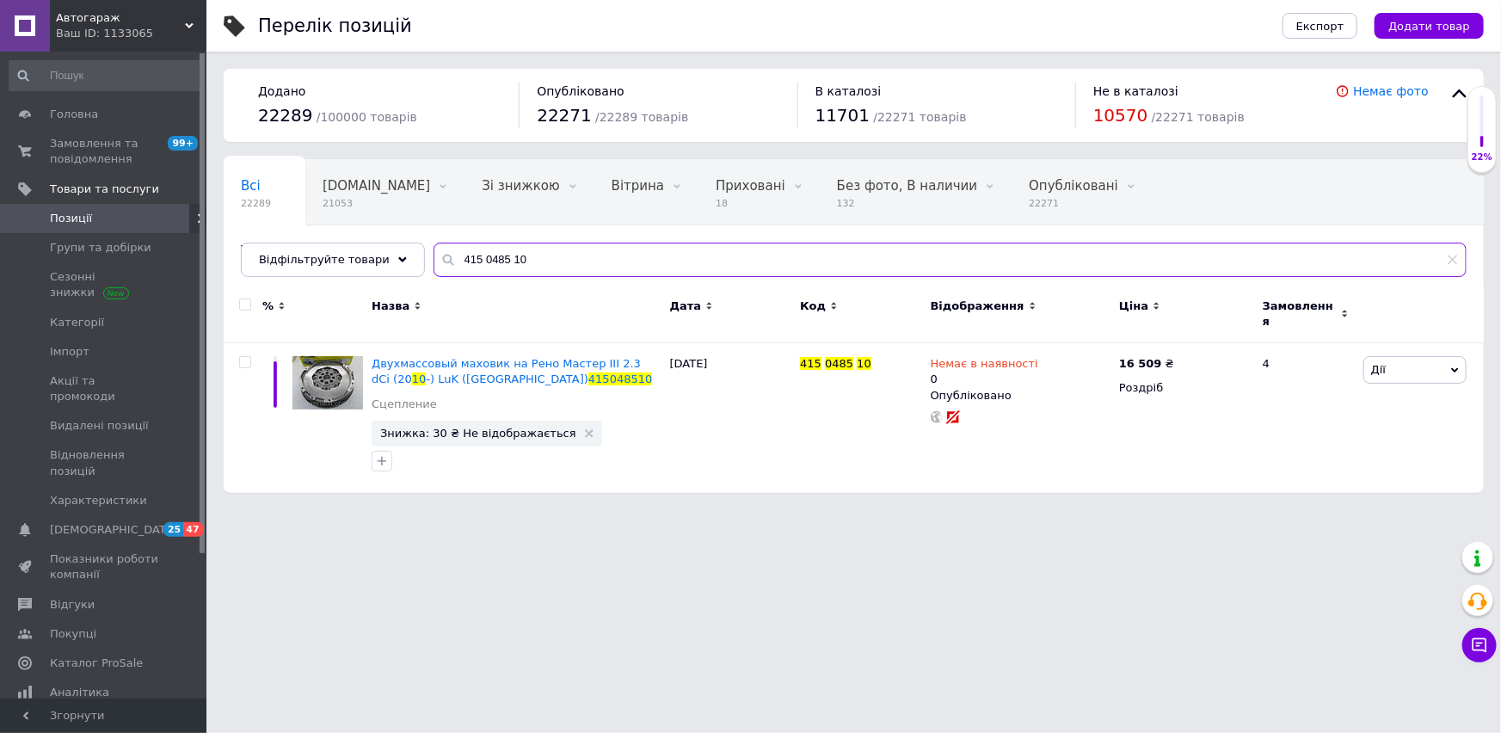
drag, startPoint x: 512, startPoint y: 258, endPoint x: 288, endPoint y: 225, distance: 226.1
click at [293, 227] on div "Всі 22289 Bigl.ua 21053 Видалити Редагувати Зі знижкою 0 Видалити Редагувати Ві…" at bounding box center [854, 218] width 1260 height 118
paste input "12 30 033 19R"
type input "12 30 033 19R"
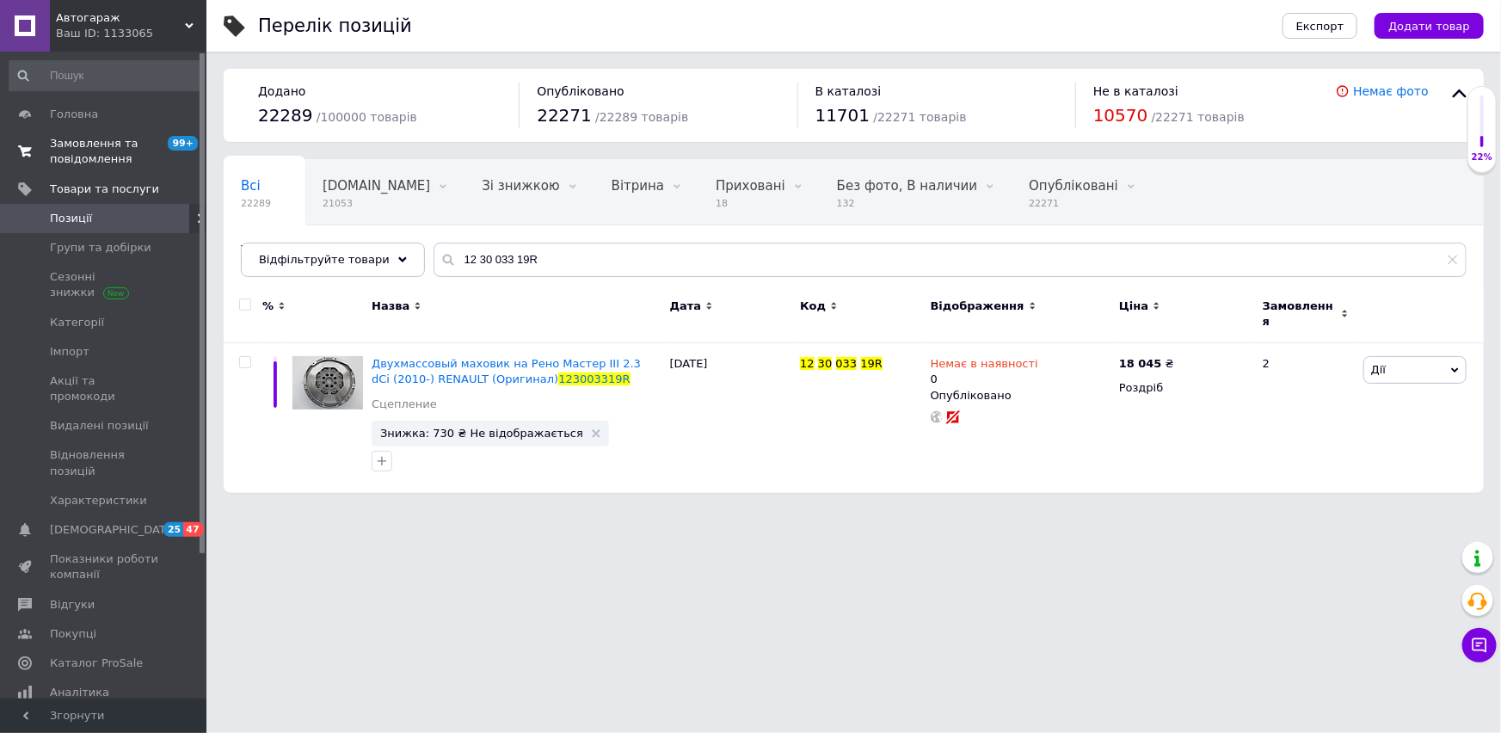
click at [102, 145] on span "Замовлення та повідомлення" at bounding box center [104, 151] width 109 height 31
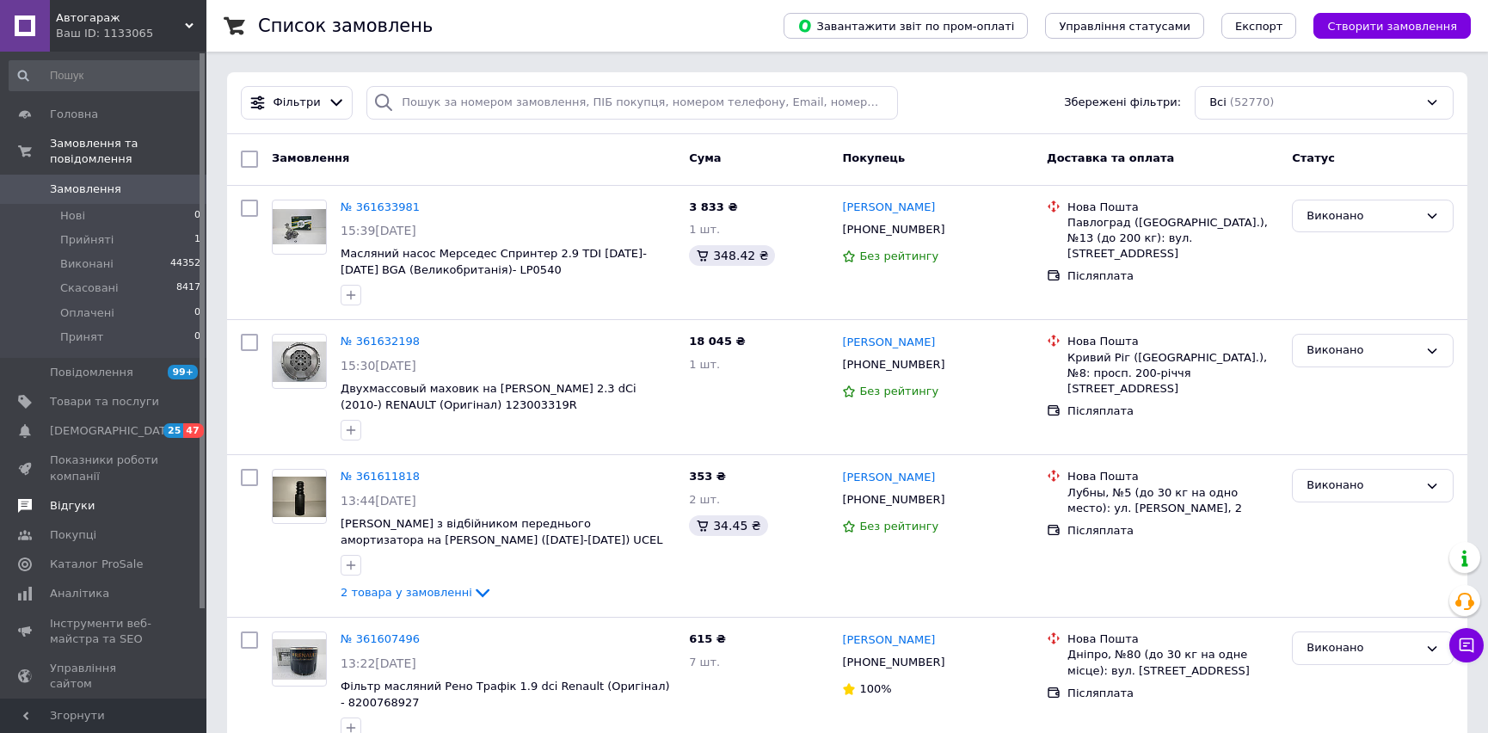
click at [102, 498] on span "Відгуки" at bounding box center [104, 505] width 109 height 15
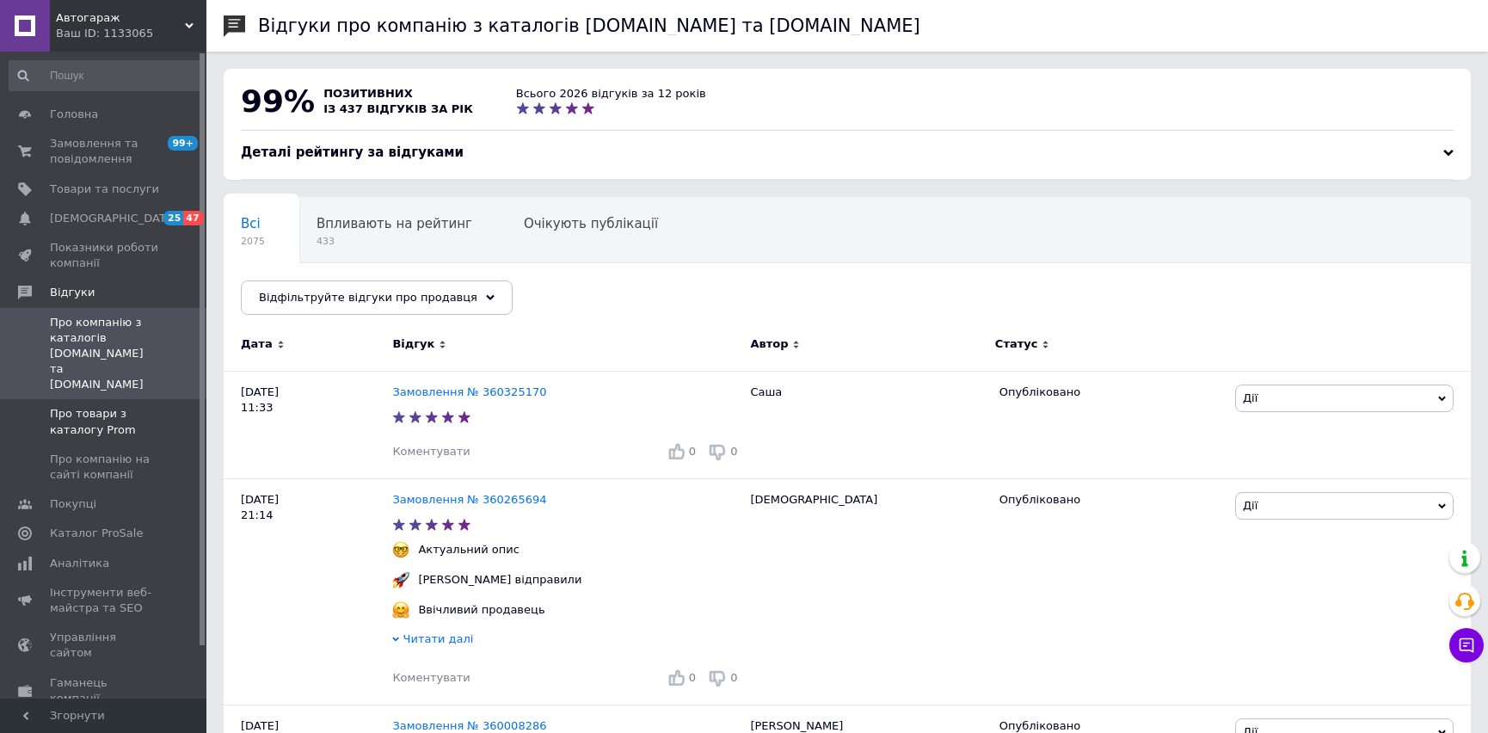
click at [150, 406] on span "Про товари з каталогу Prom" at bounding box center [104, 421] width 109 height 31
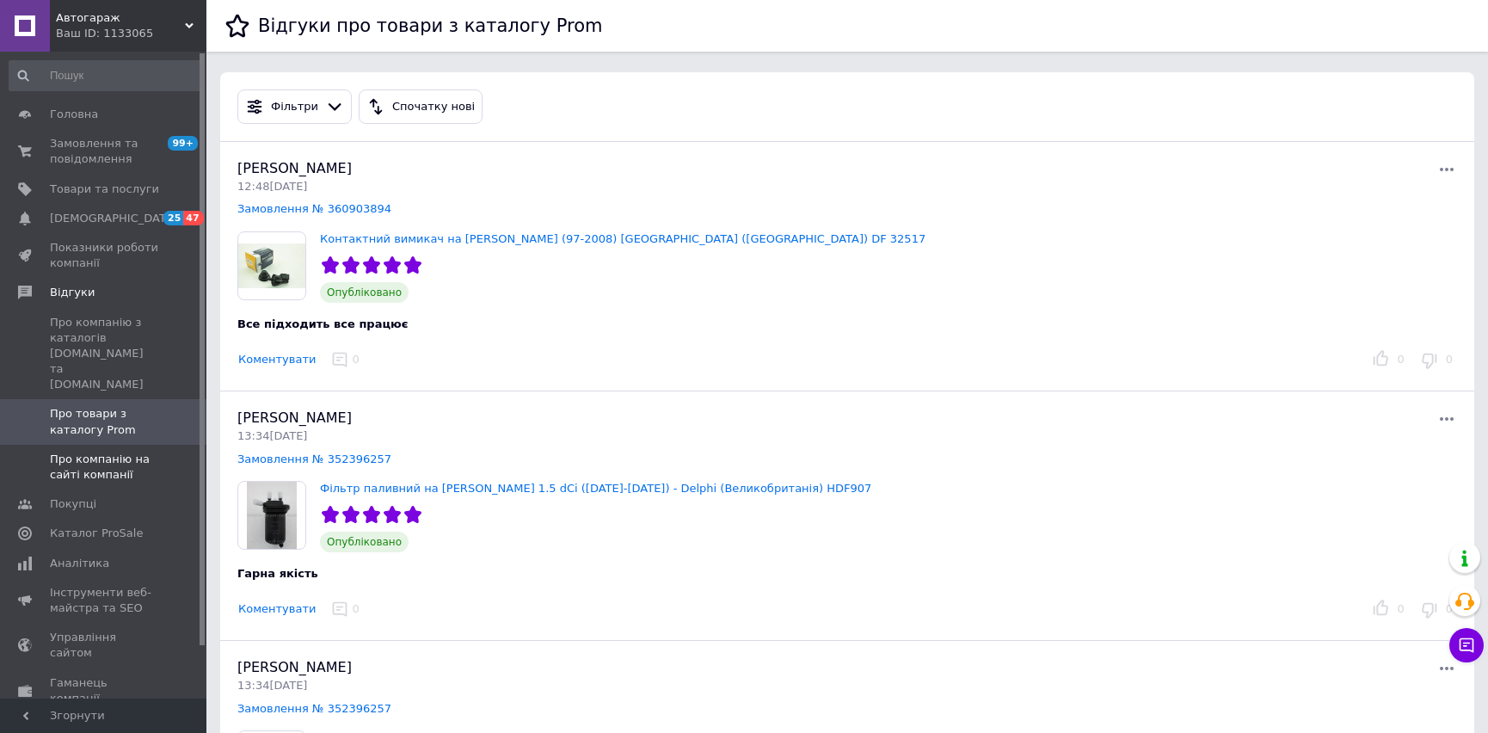
click at [122, 452] on span "Про компанію на сайті компанії" at bounding box center [104, 467] width 109 height 31
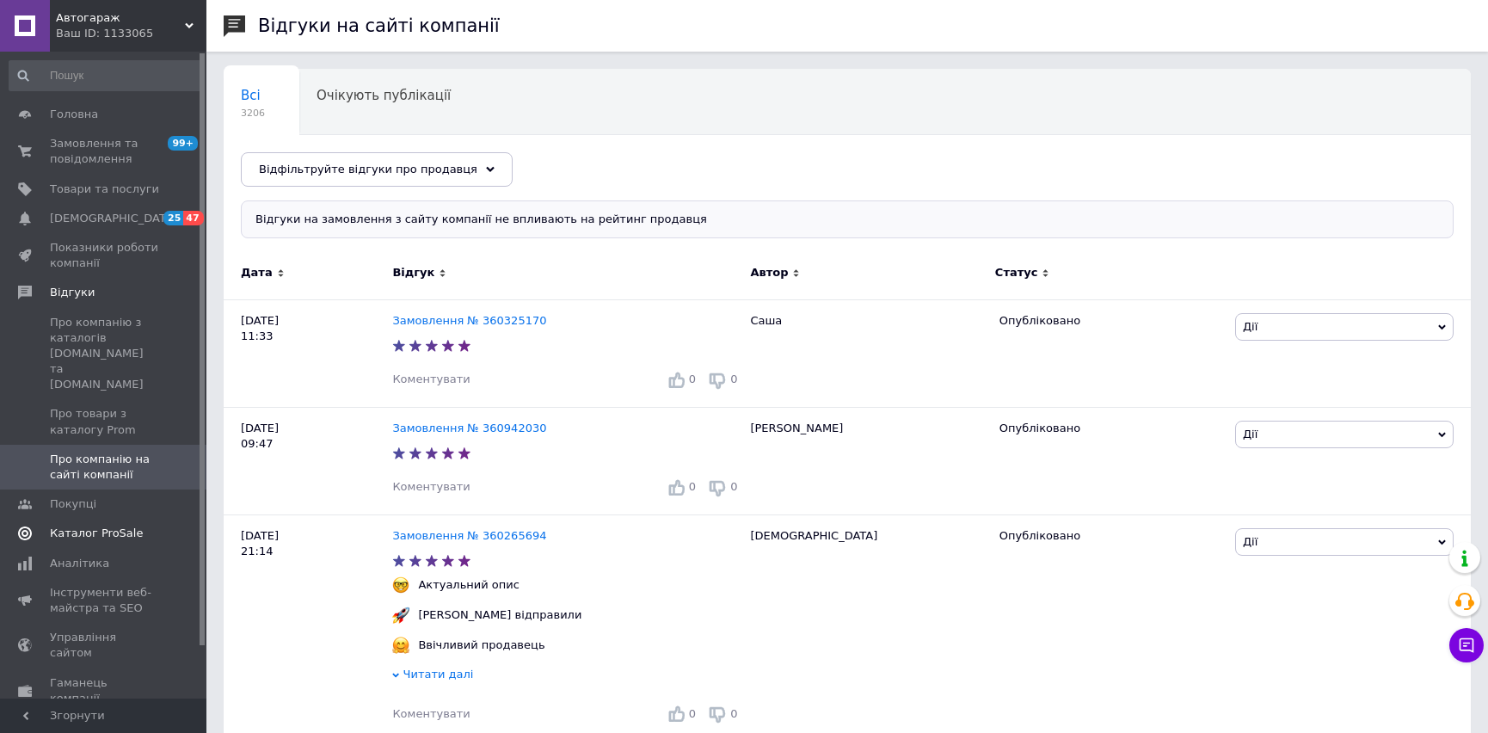
click at [121, 526] on span "Каталог ProSale" at bounding box center [96, 533] width 93 height 15
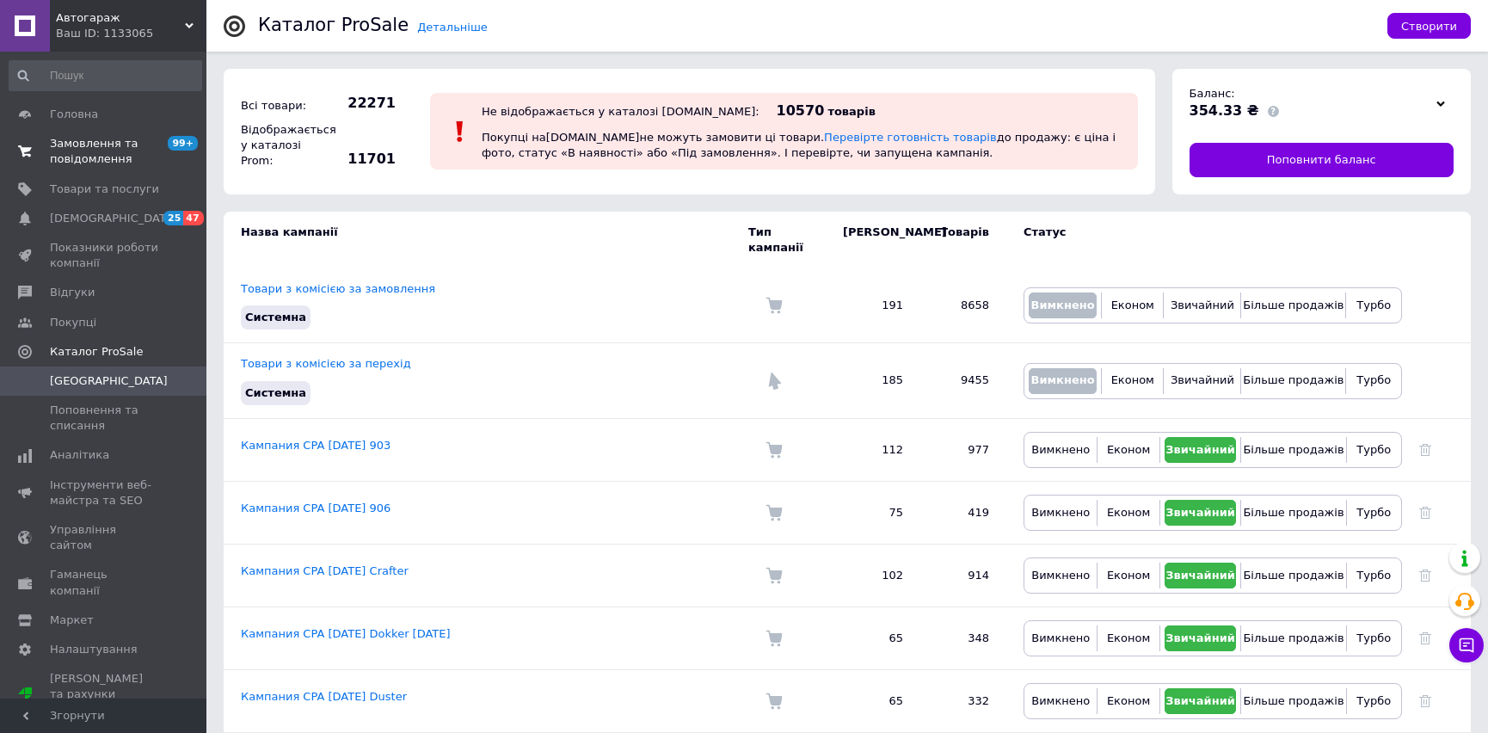
click at [115, 131] on link "Замовлення та повідомлення 99+ 0" at bounding box center [105, 151] width 211 height 45
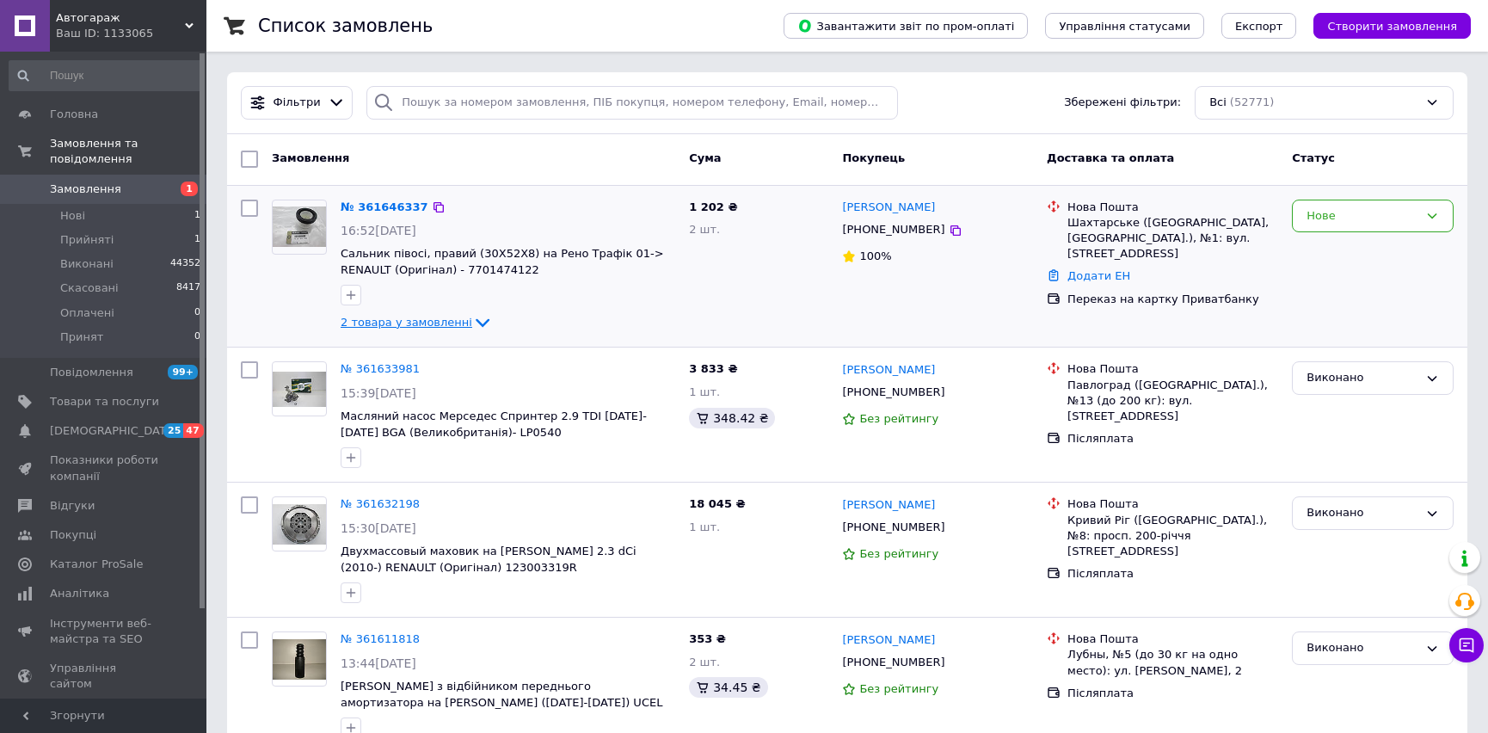
click at [436, 320] on span "2 товара у замовленні" at bounding box center [407, 322] width 132 height 13
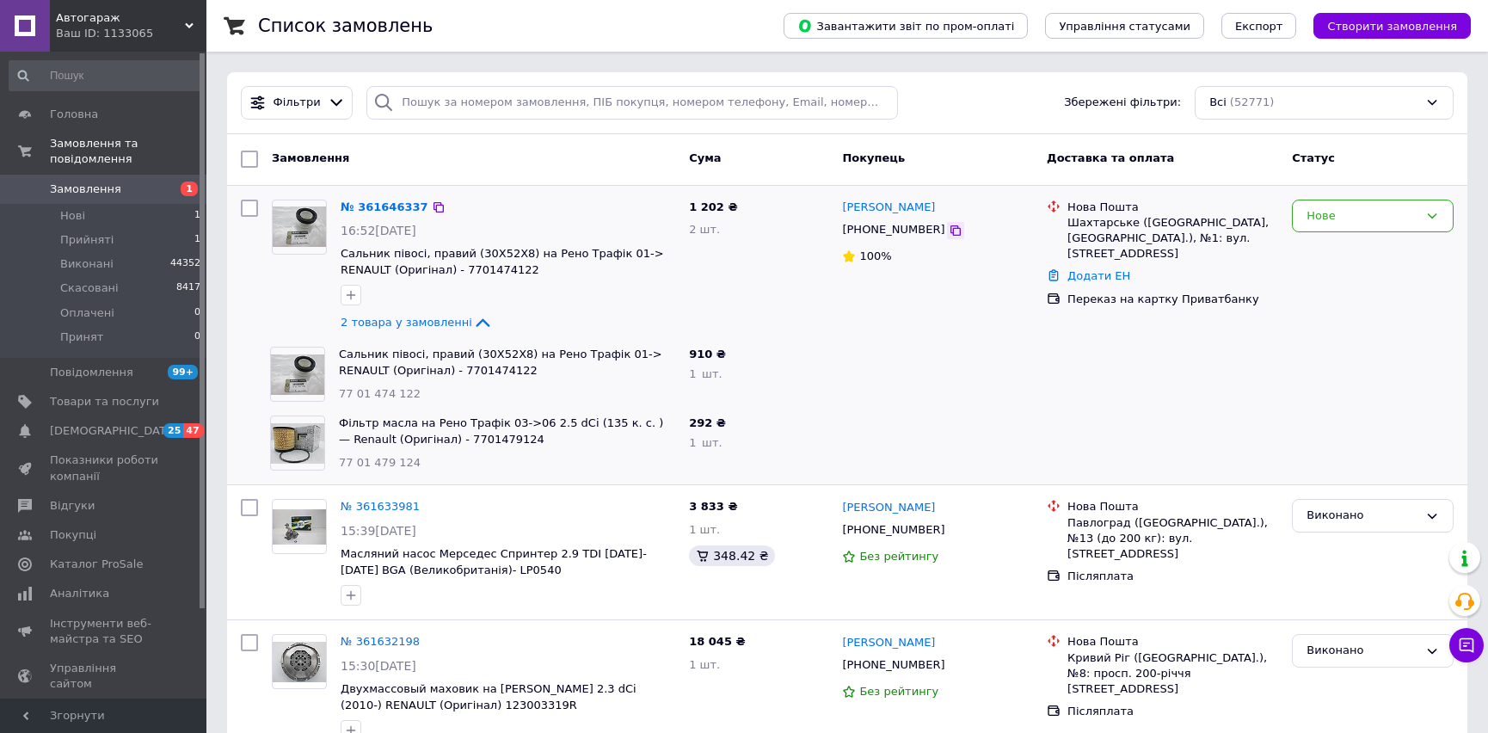
click at [951, 229] on icon at bounding box center [956, 230] width 10 height 10
drag, startPoint x: 397, startPoint y: 399, endPoint x: 336, endPoint y: 397, distance: 61.1
click at [336, 397] on div "Сальник півосі, правий (30X52X8) на Рено Трафік 01-> RENAULT (Оригінал) - 77014…" at bounding box center [507, 374] width 350 height 69
copy span "77 01 474 122"
drag, startPoint x: 411, startPoint y: 461, endPoint x: 341, endPoint y: 459, distance: 70.6
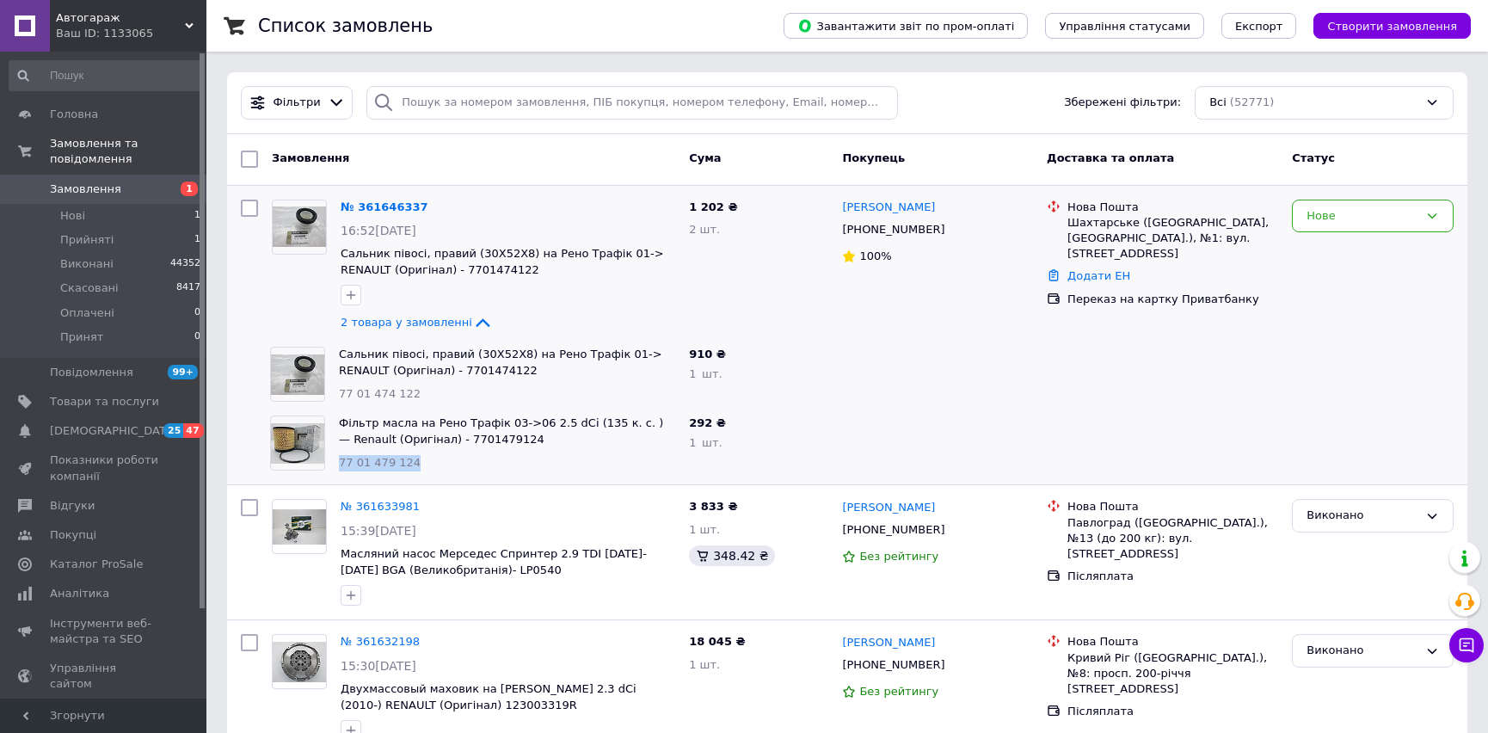
click at [336, 462] on div "Фільтр масла на Рено Трафік 03->06 2.5 dCi (135 к. с. ) — Renault (Оригінал) - …" at bounding box center [507, 443] width 350 height 69
copy span "77 01 479 124"
click at [1351, 216] on div "Нове" at bounding box center [1363, 216] width 112 height 18
click at [1351, 248] on li "Прийнято" at bounding box center [1373, 252] width 160 height 32
click at [949, 233] on icon at bounding box center [956, 231] width 14 height 14
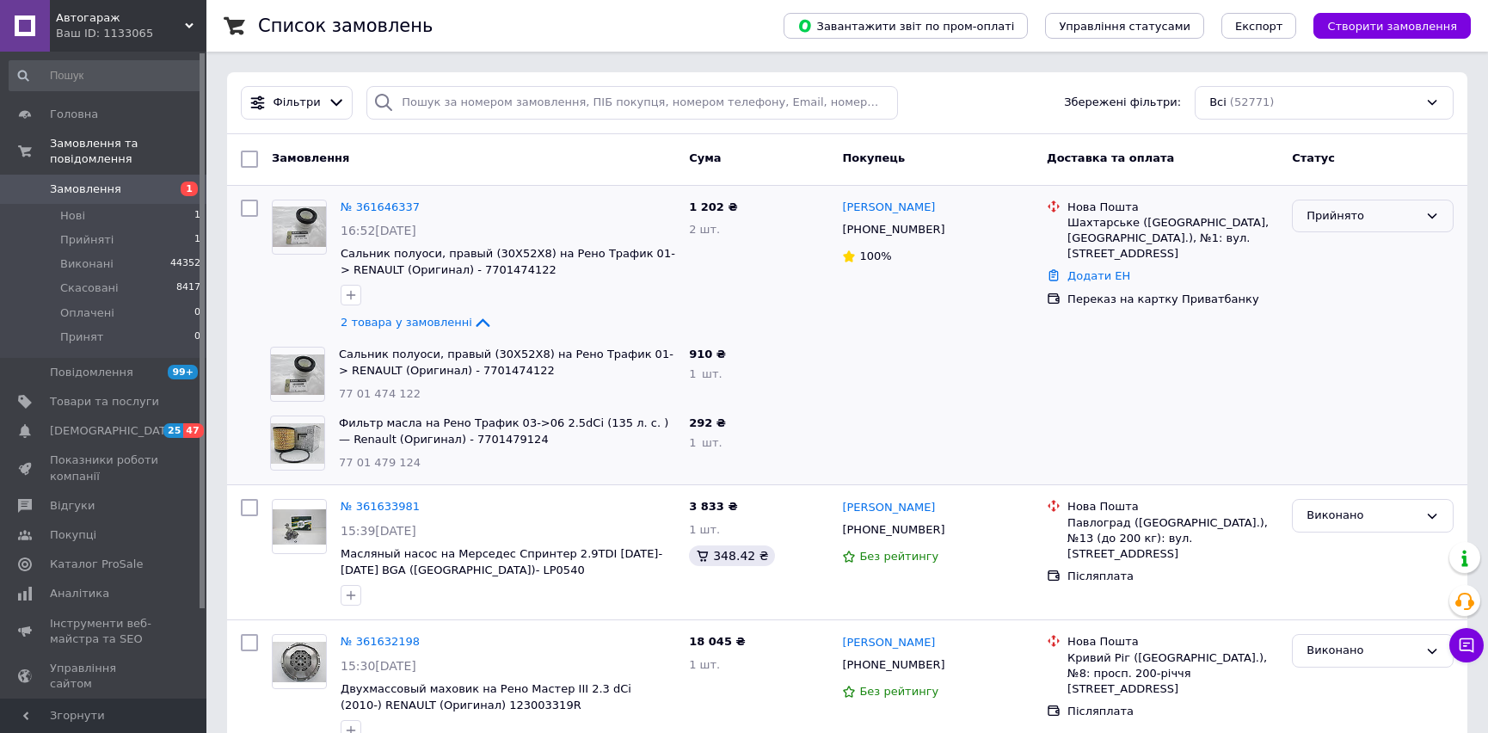
click at [1423, 220] on div "Прийнято" at bounding box center [1373, 217] width 162 height 34
click at [1365, 262] on li "Виконано" at bounding box center [1373, 252] width 160 height 32
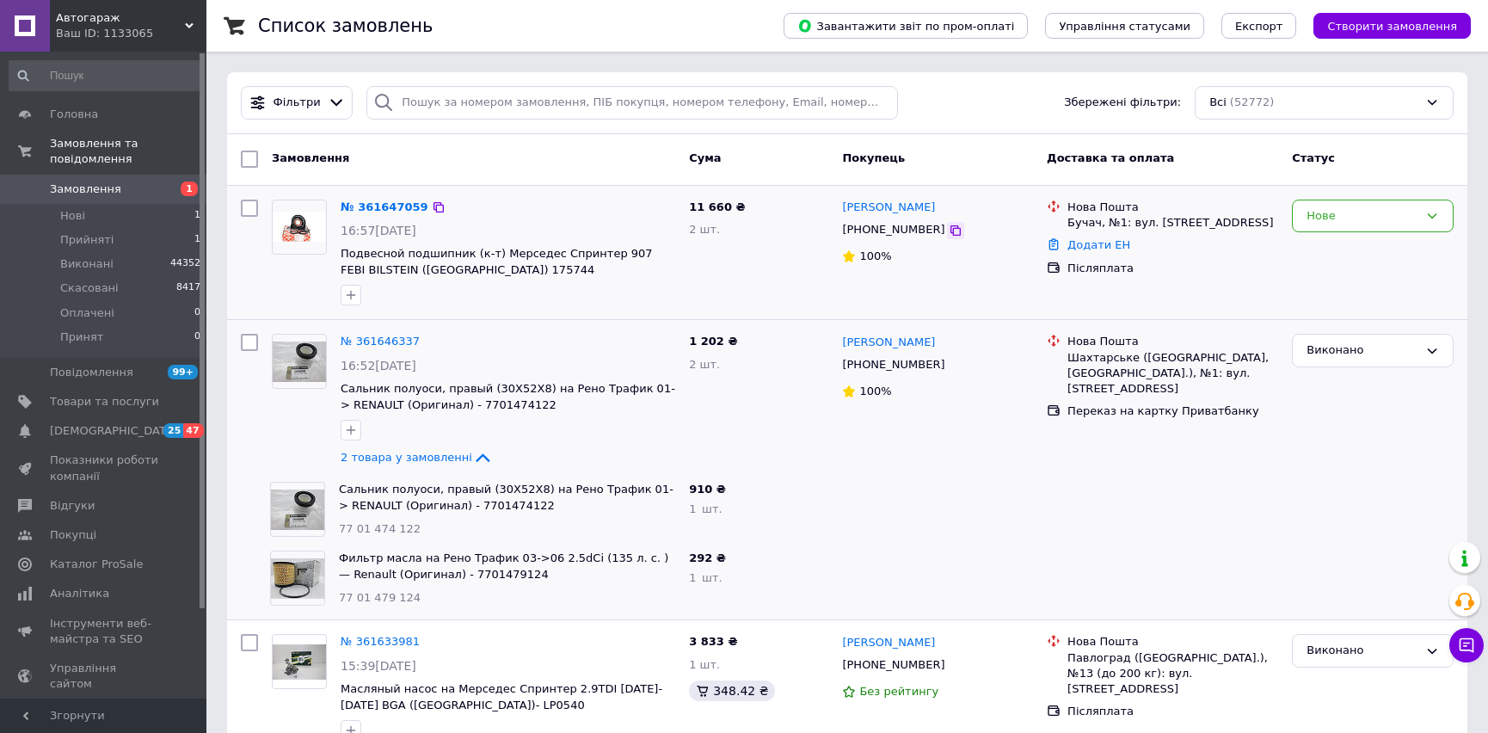
click at [949, 225] on icon at bounding box center [956, 231] width 14 height 14
drag, startPoint x: 503, startPoint y: 276, endPoint x: 444, endPoint y: 268, distance: 60.0
click at [444, 268] on span "Подвесной подшипник (к-т) Мерседес Спринтер 907 FEBI BILSTEIN (Германия) 175744" at bounding box center [508, 262] width 335 height 32
copy span "175744"
click at [1353, 225] on div "Нове" at bounding box center [1373, 217] width 162 height 34
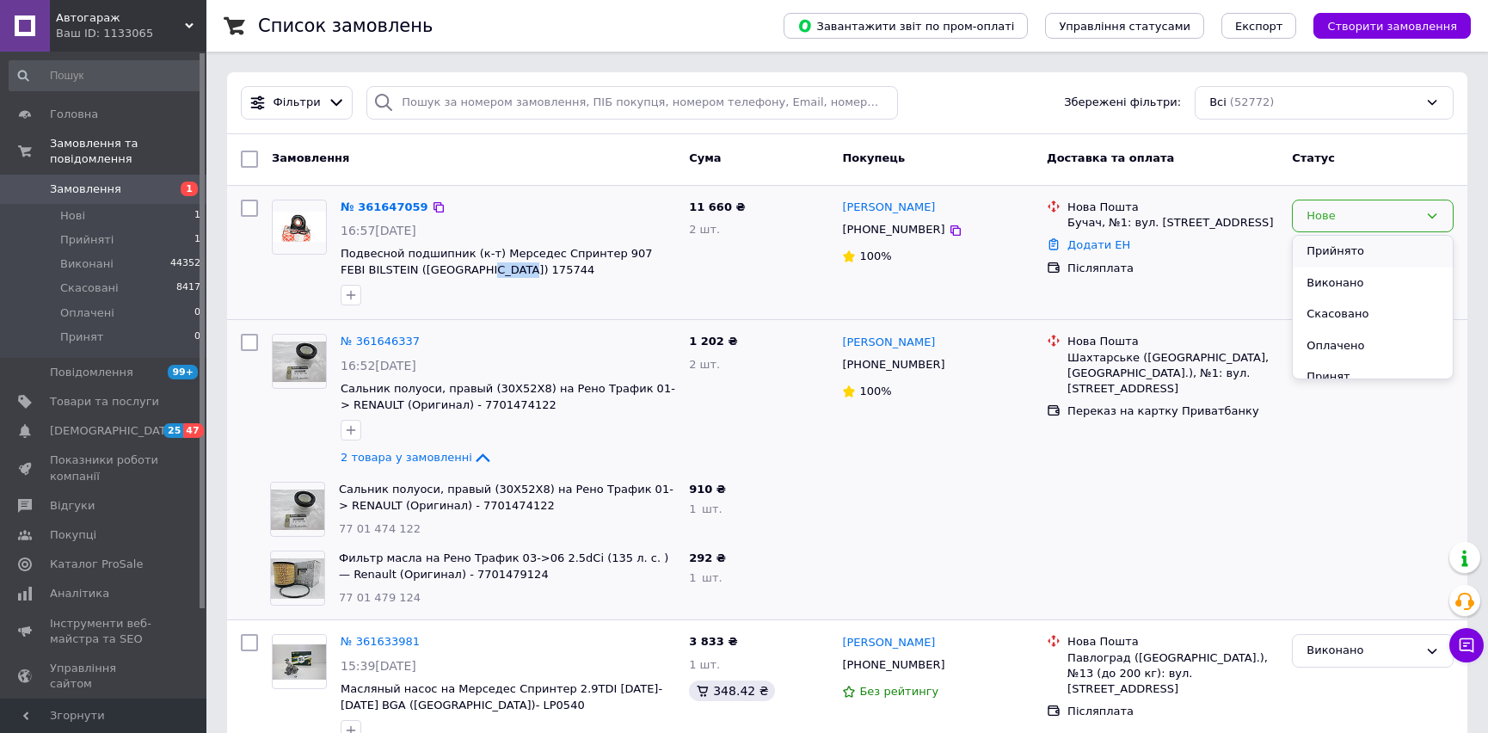
click at [1351, 250] on li "Прийнято" at bounding box center [1373, 252] width 160 height 32
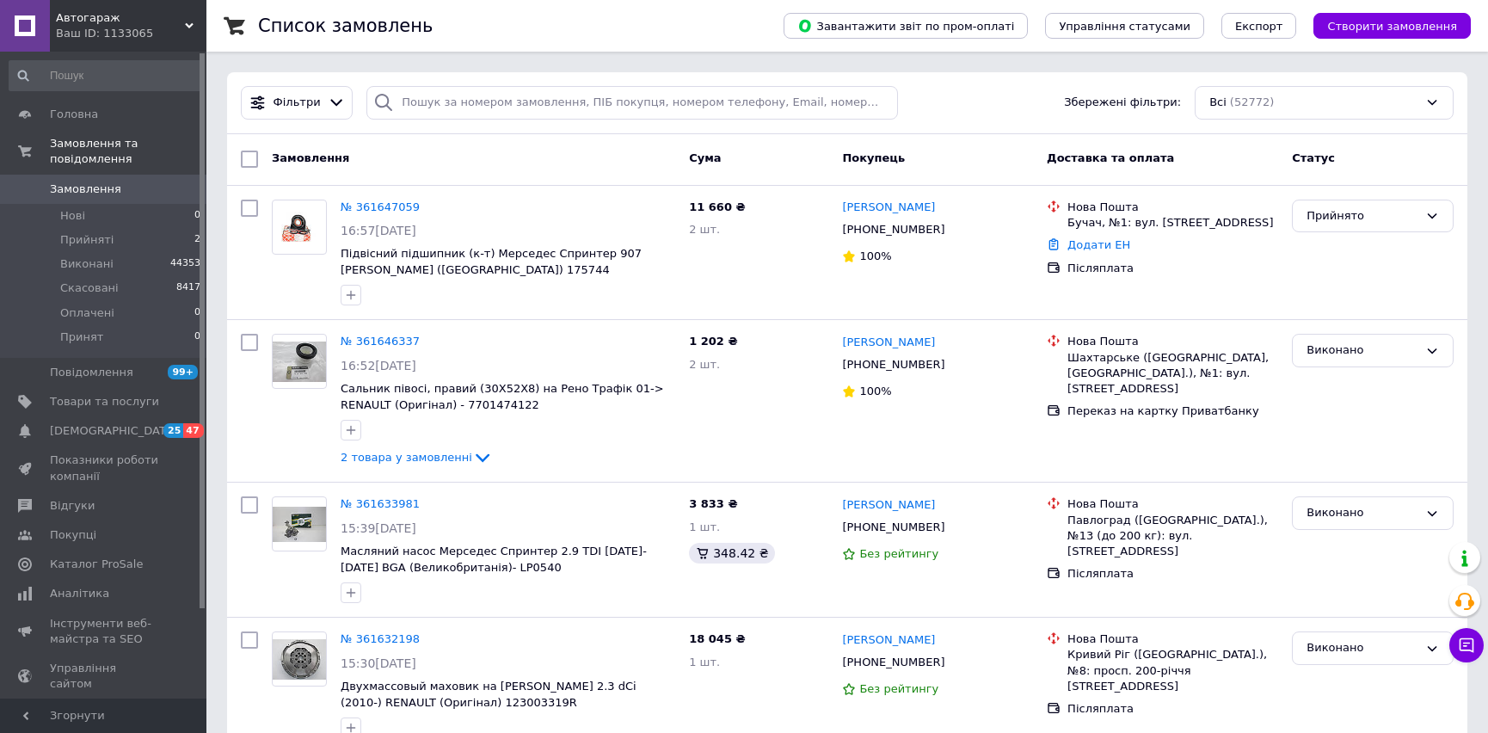
click at [152, 40] on div "Ваш ID: 1133065" at bounding box center [131, 33] width 151 height 15
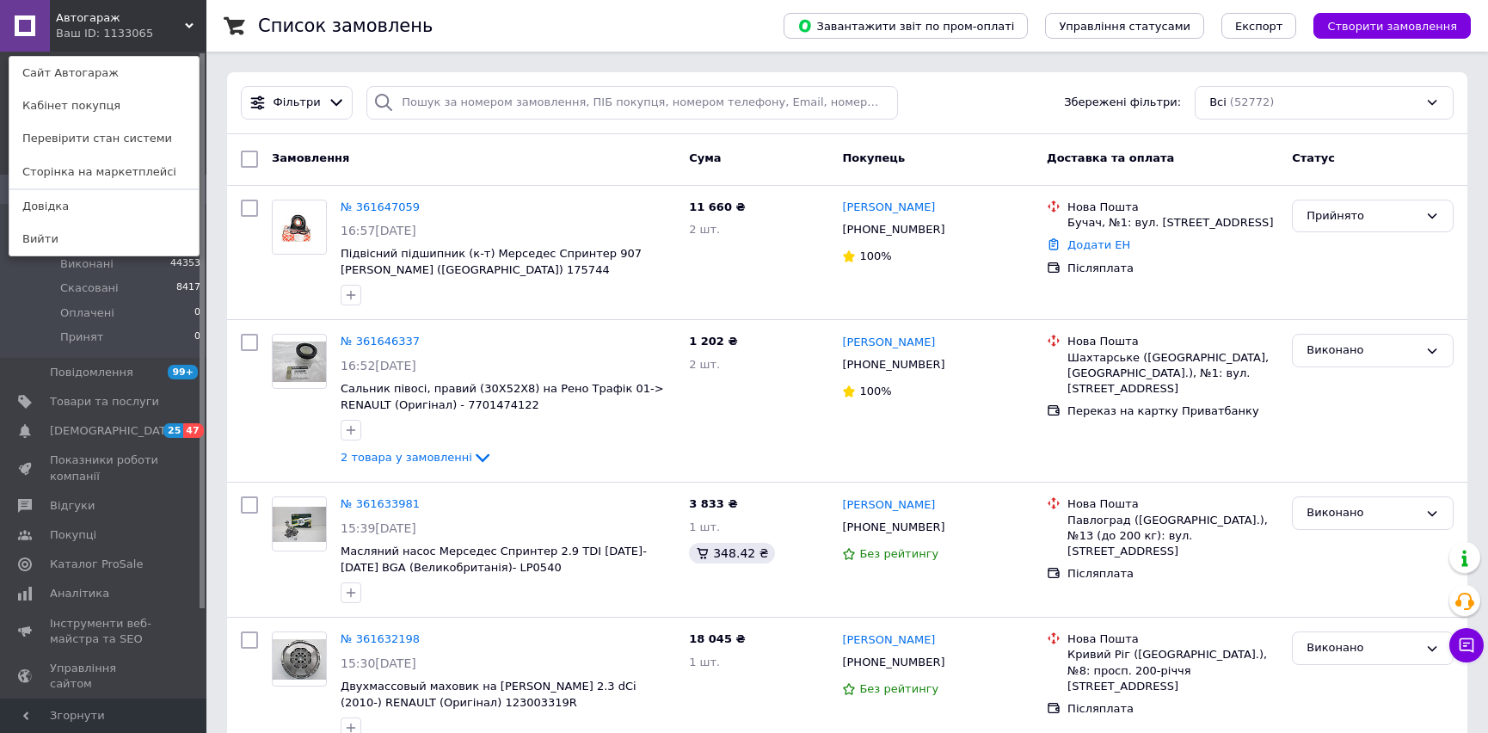
click at [719, 3] on div "Список замовлень" at bounding box center [503, 26] width 491 height 52
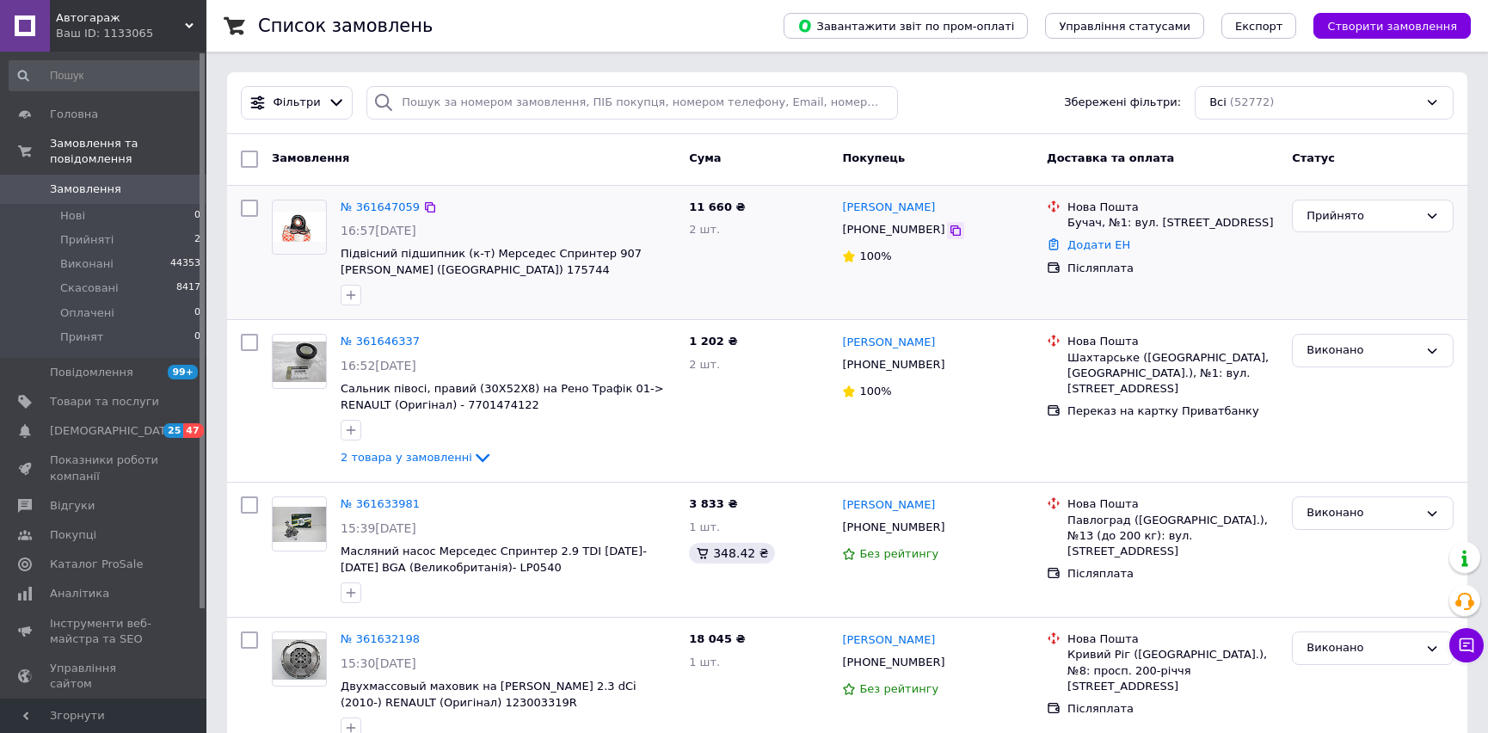
click at [949, 231] on icon at bounding box center [956, 231] width 14 height 14
click at [951, 227] on icon at bounding box center [956, 230] width 10 height 10
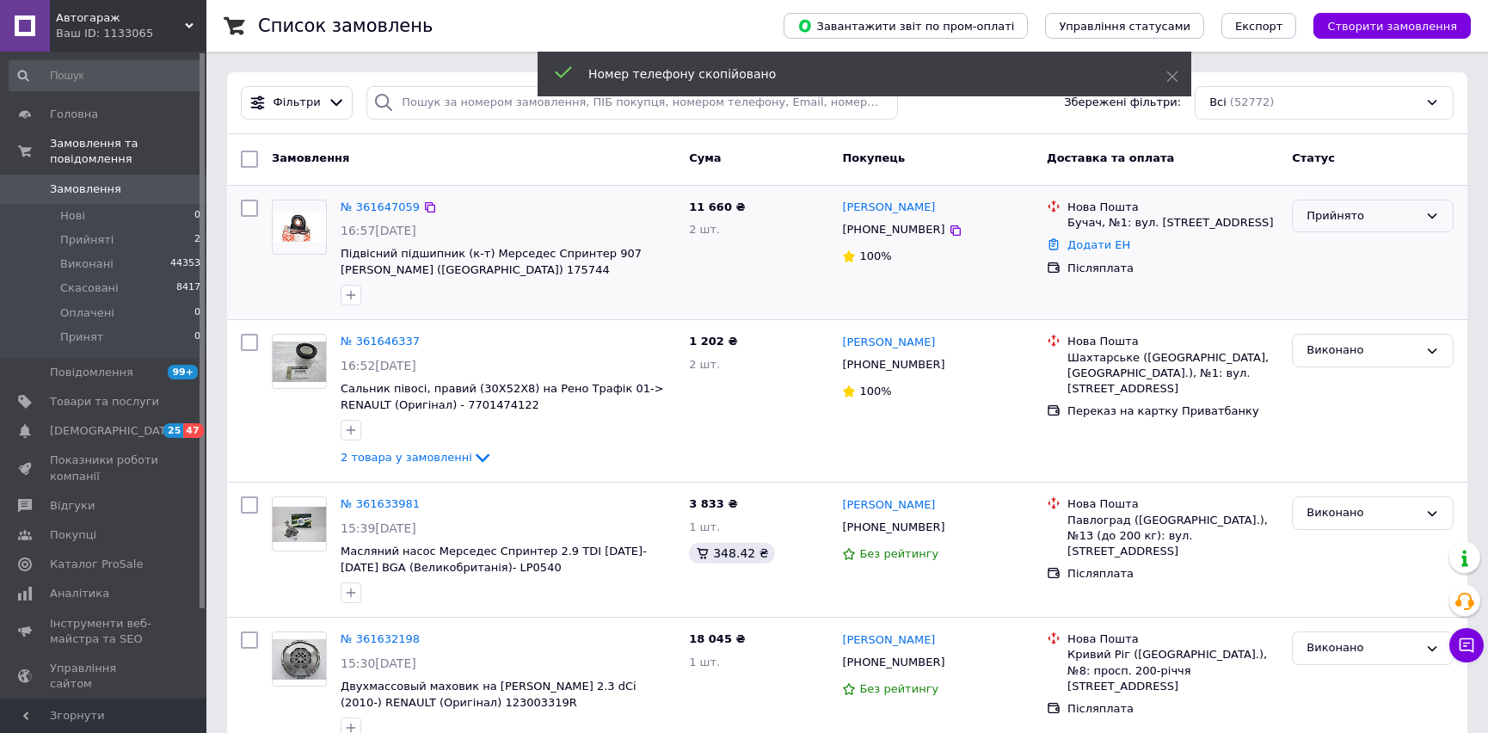
drag, startPoint x: 1367, startPoint y: 212, endPoint x: 1358, endPoint y: 232, distance: 22.7
click at [1367, 213] on div "Прийнято" at bounding box center [1363, 216] width 112 height 18
click at [1347, 263] on li "Виконано" at bounding box center [1373, 252] width 160 height 32
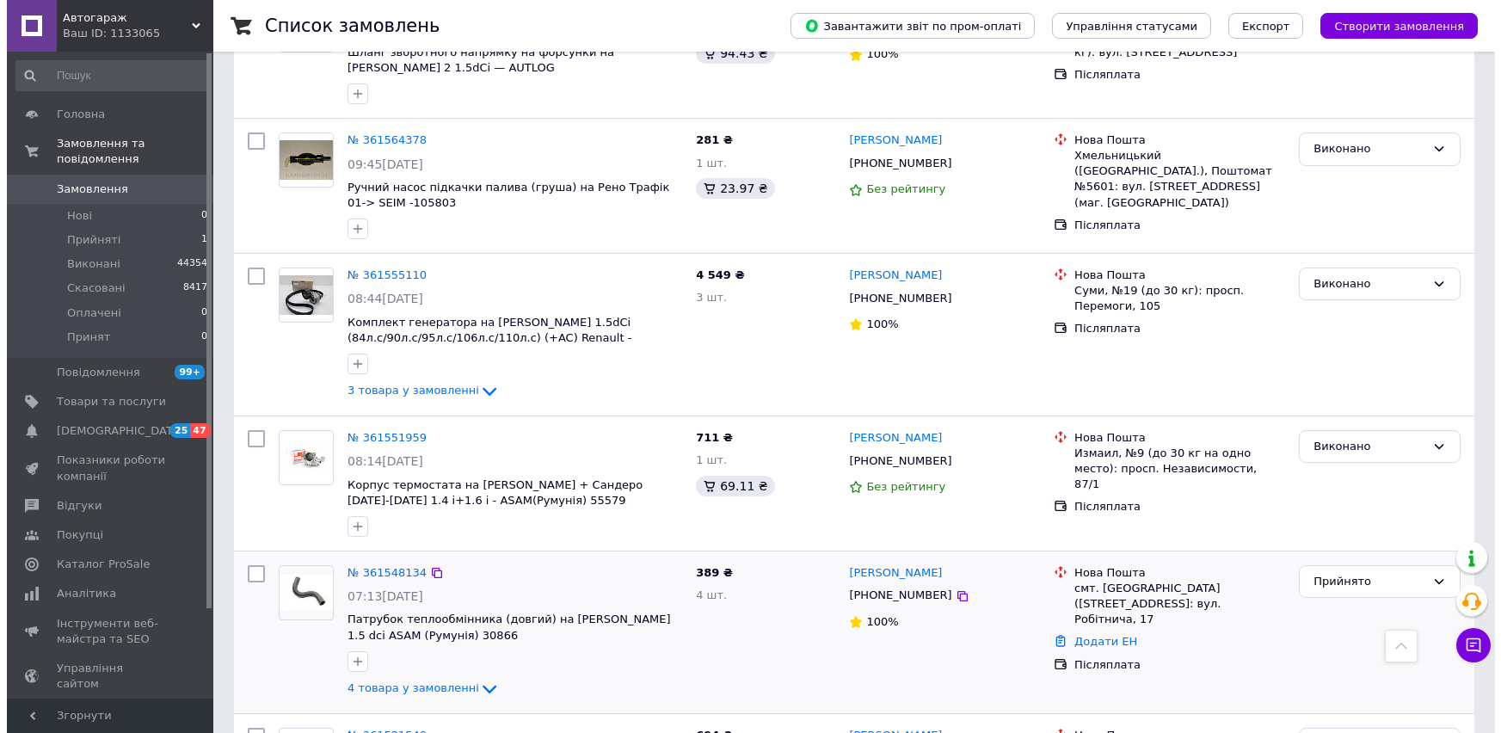
scroll to position [1225, 0]
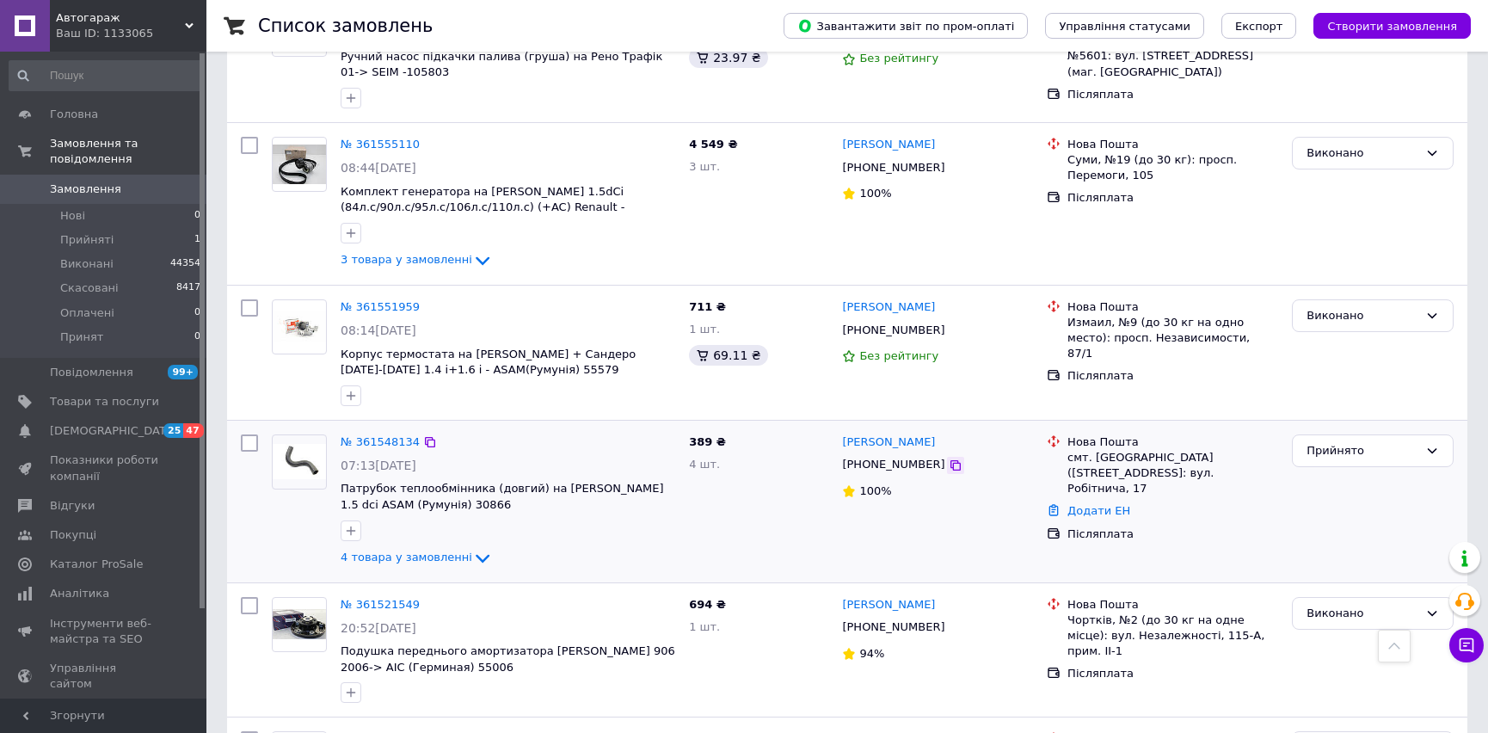
click at [949, 459] on icon at bounding box center [956, 466] width 14 height 14
click at [1363, 442] on div "Прийнято" at bounding box center [1363, 451] width 112 height 18
click at [1358, 508] on li "Скасовано" at bounding box center [1373, 518] width 160 height 32
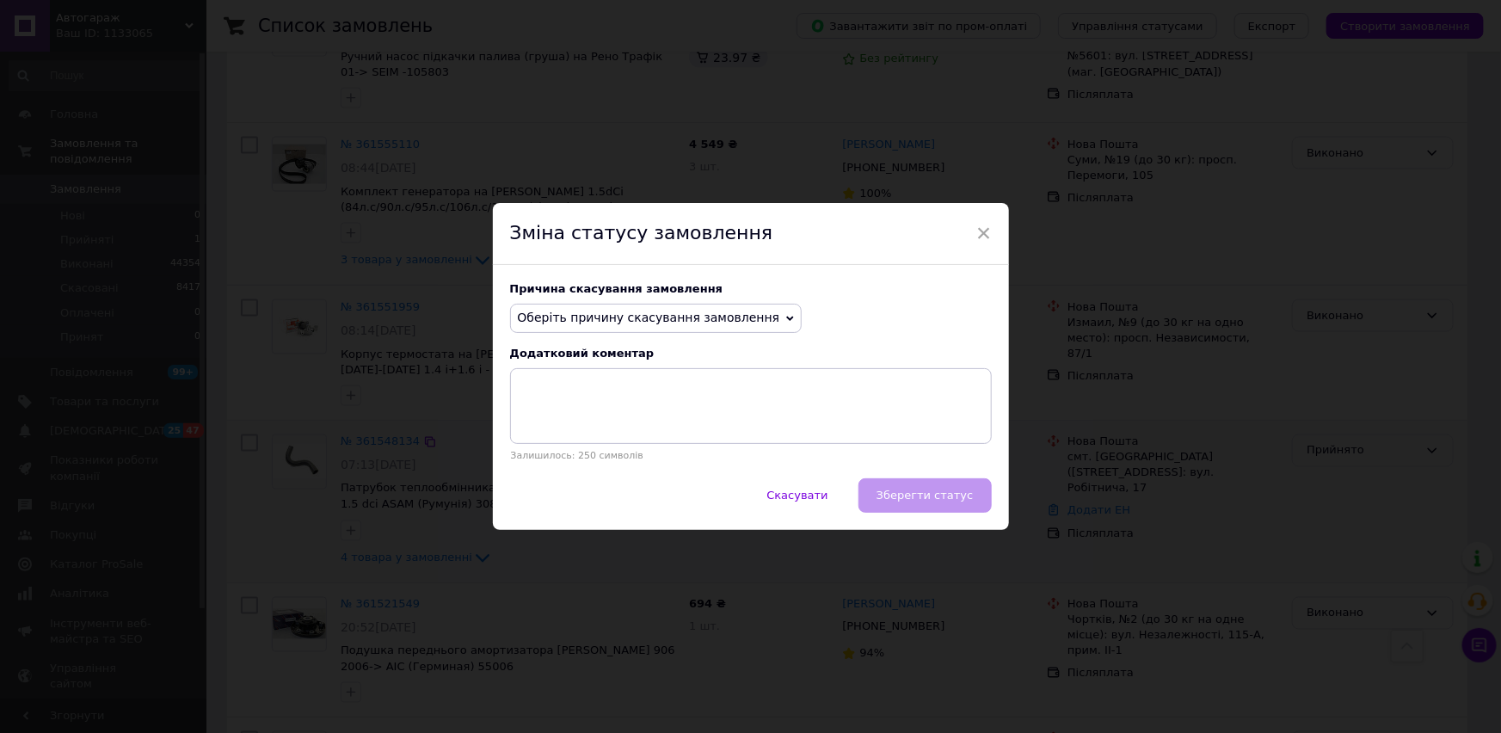
click at [613, 312] on span "Оберіть причину скасування замовлення" at bounding box center [649, 318] width 262 height 14
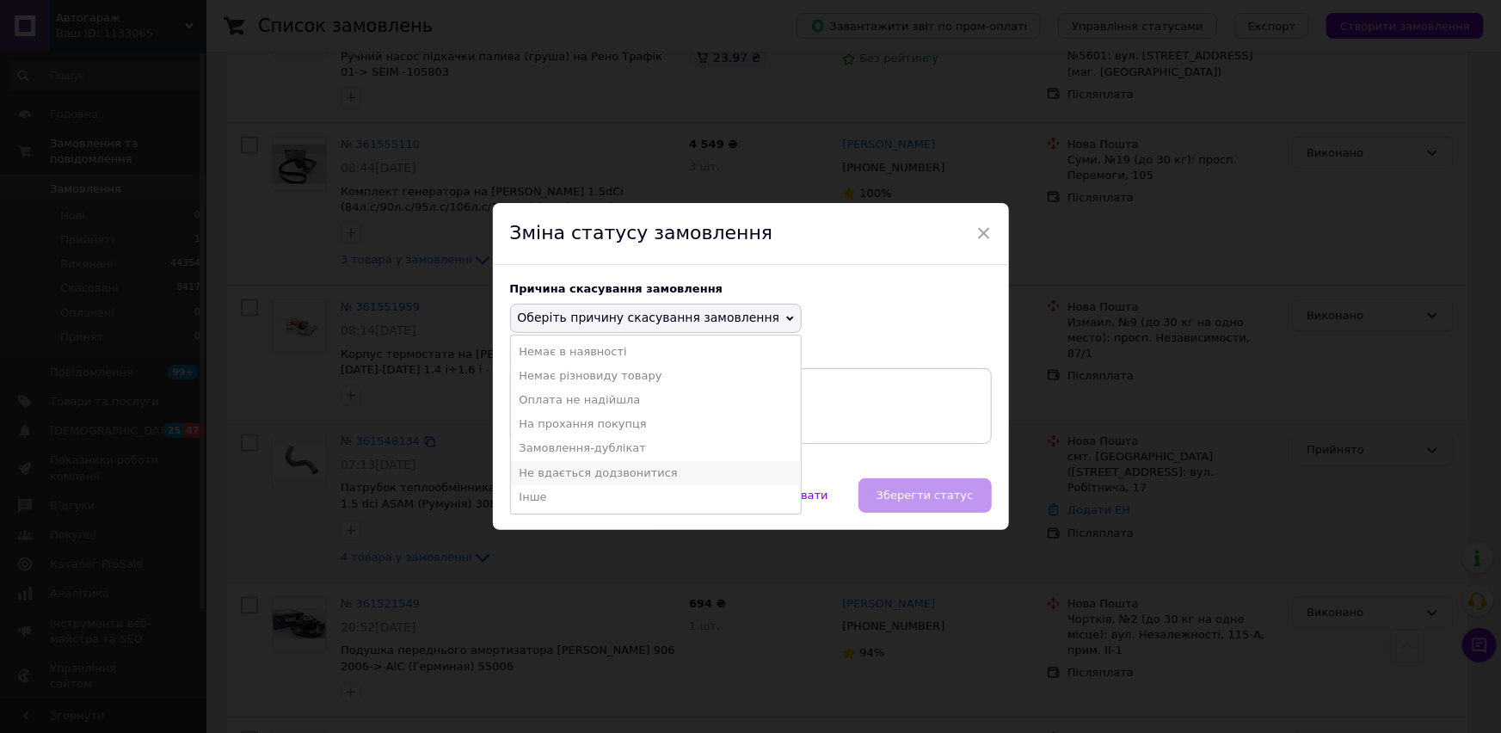
click at [633, 465] on li "Не вдається додзвонитися" at bounding box center [656, 473] width 291 height 24
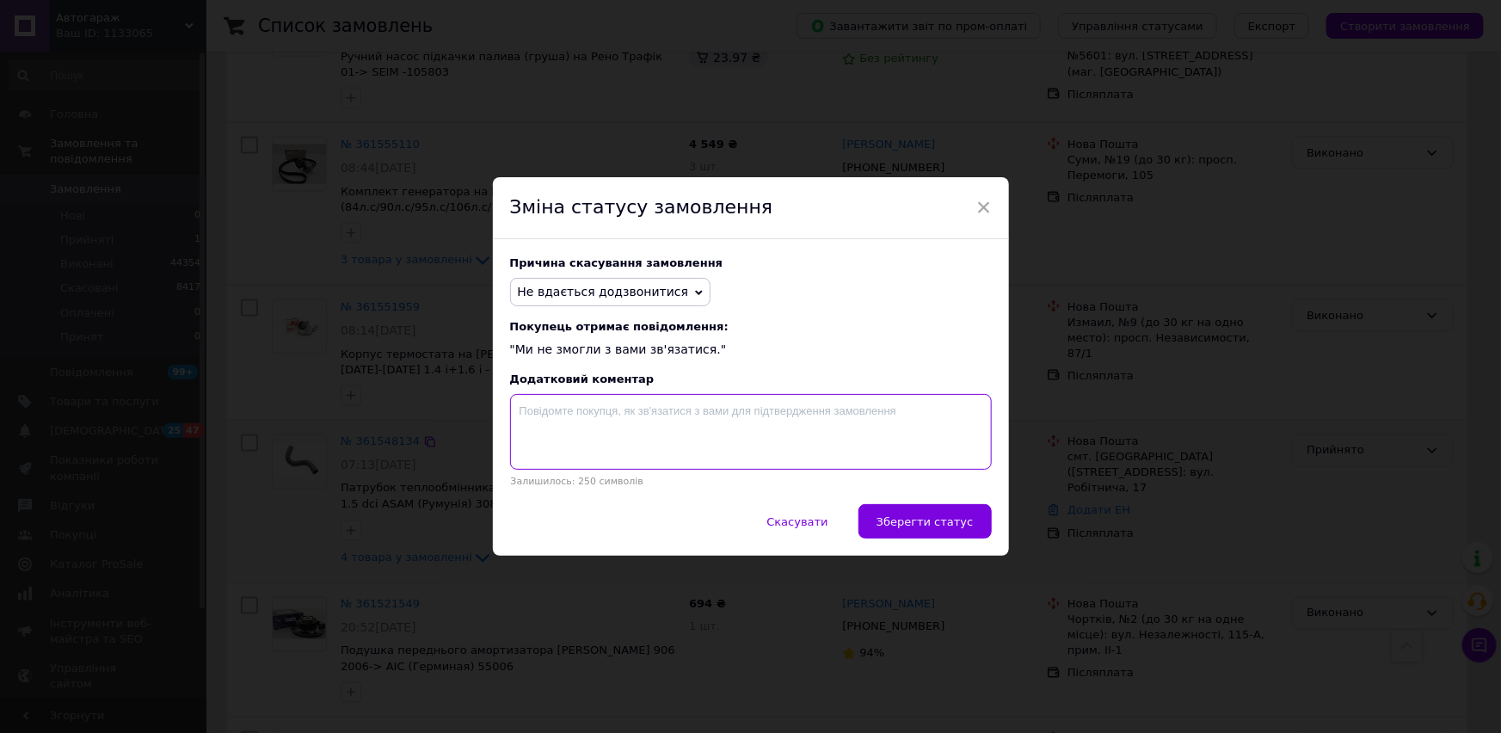
click at [663, 440] on textarea at bounding box center [751, 432] width 482 height 76
paste textarea "+380 (98) 223-88-48 +380 (50) 208-40-11 +380 (96) 347-71-95 +380 (63) 283-18-88"
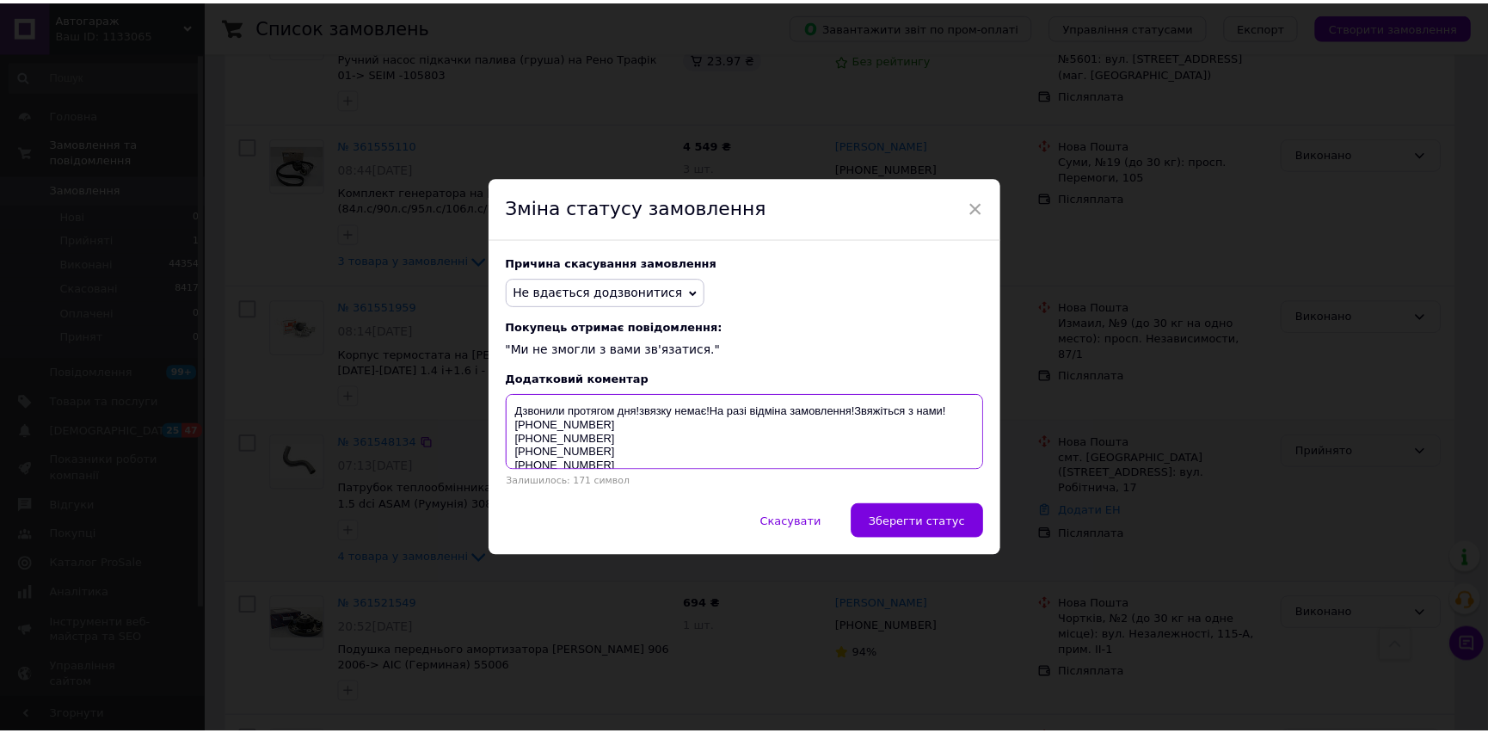
scroll to position [3, 0]
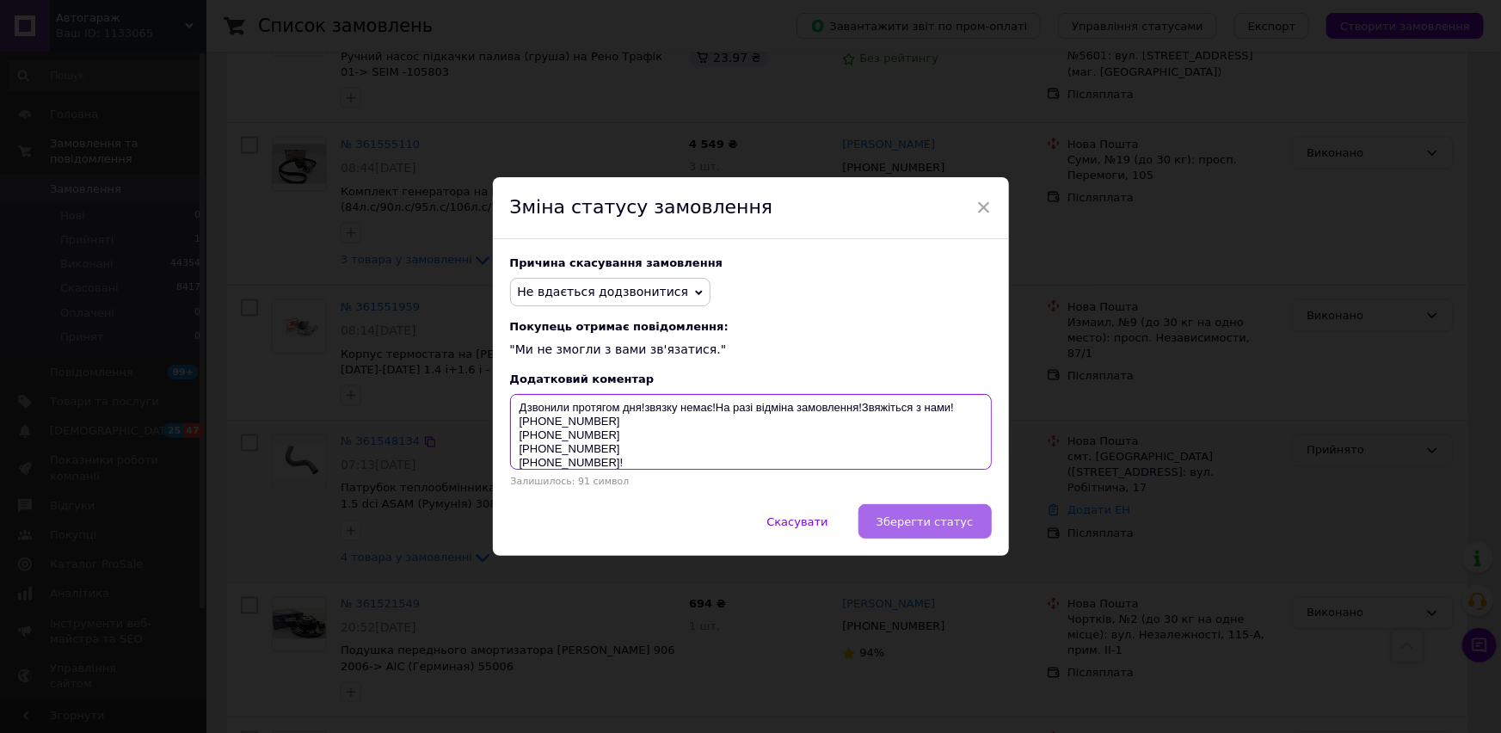
type textarea "Дзвонили протягом дня!звязку немає!На разі відміна замовлення!Звяжіться з нами!…"
click at [948, 533] on button "Зберегти статус" at bounding box center [925, 521] width 133 height 34
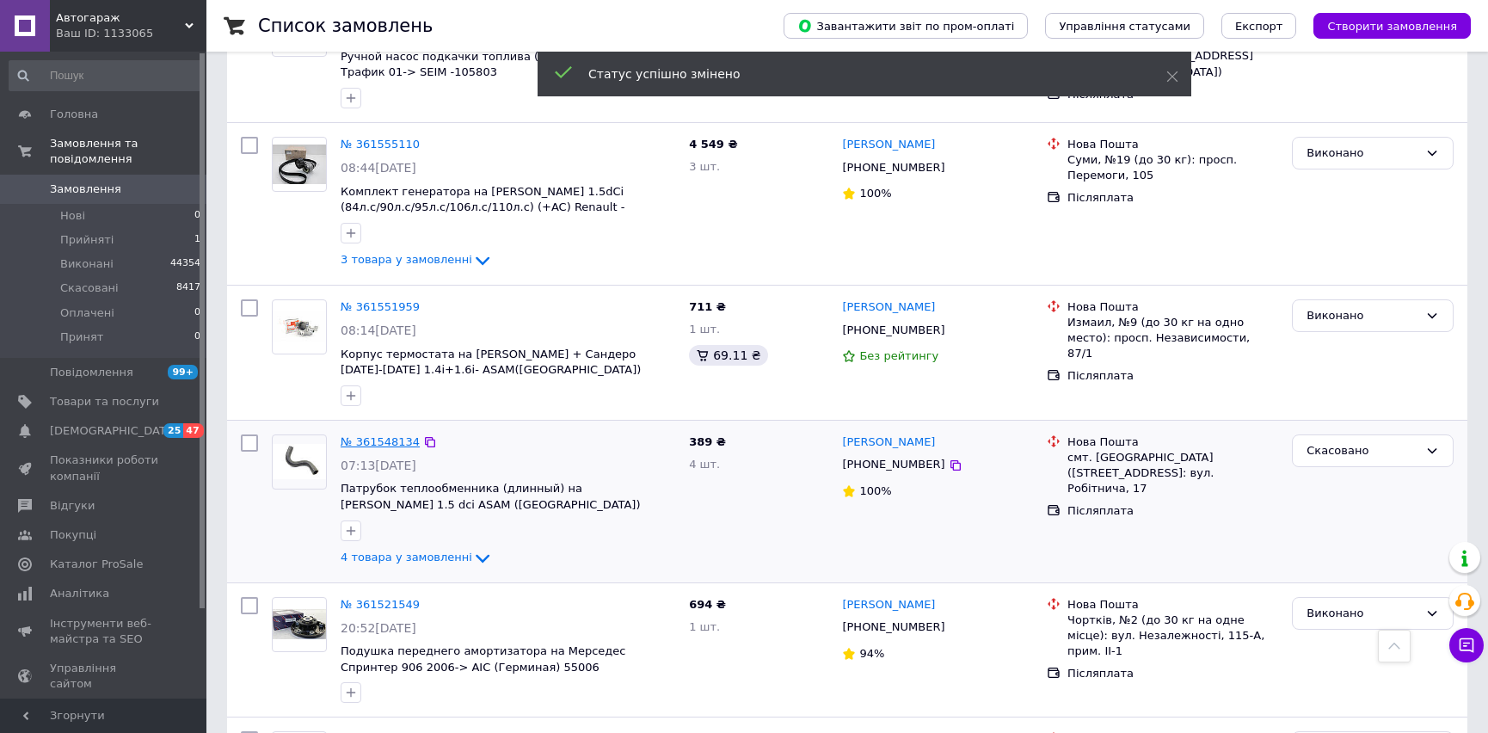
click at [404, 438] on link "№ 361548134" at bounding box center [380, 441] width 79 height 13
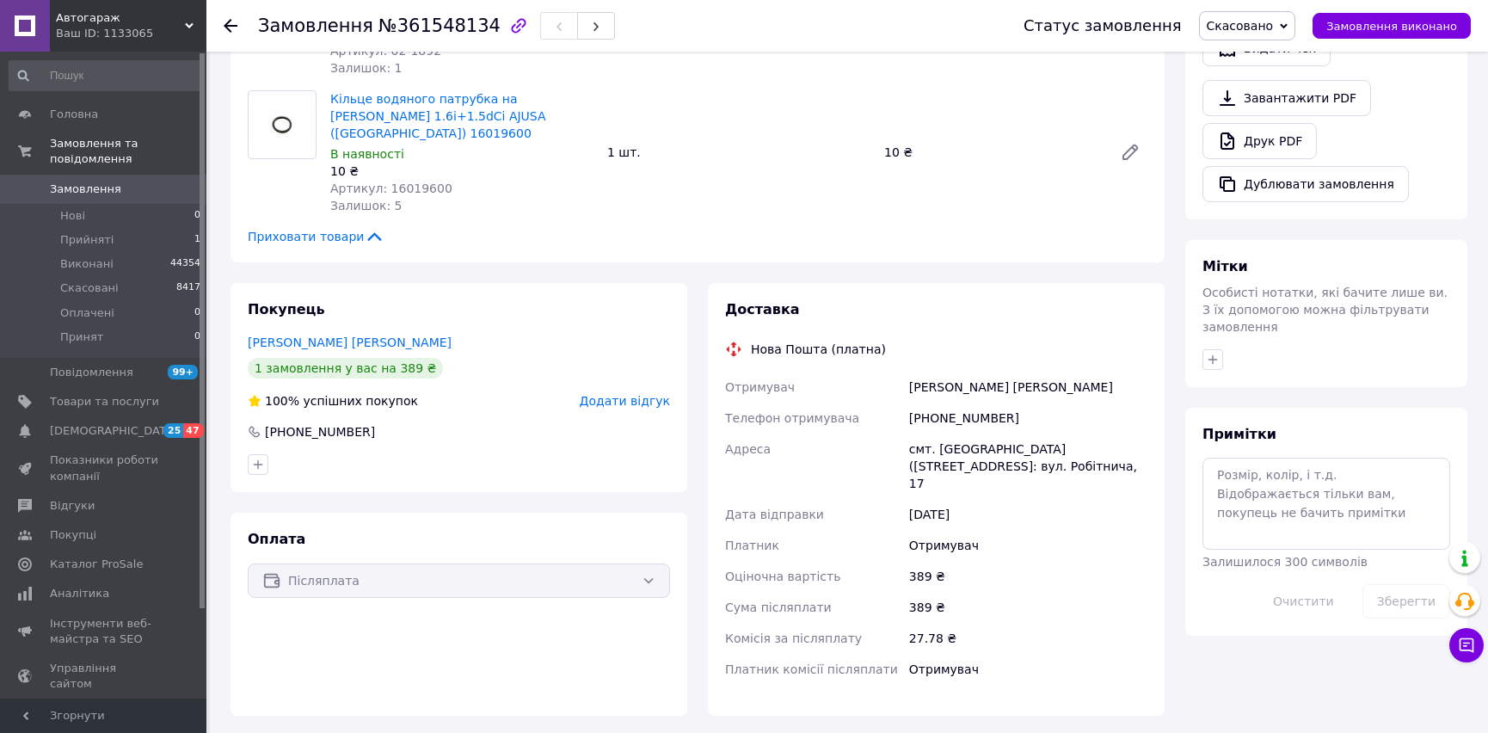
scroll to position [661, 0]
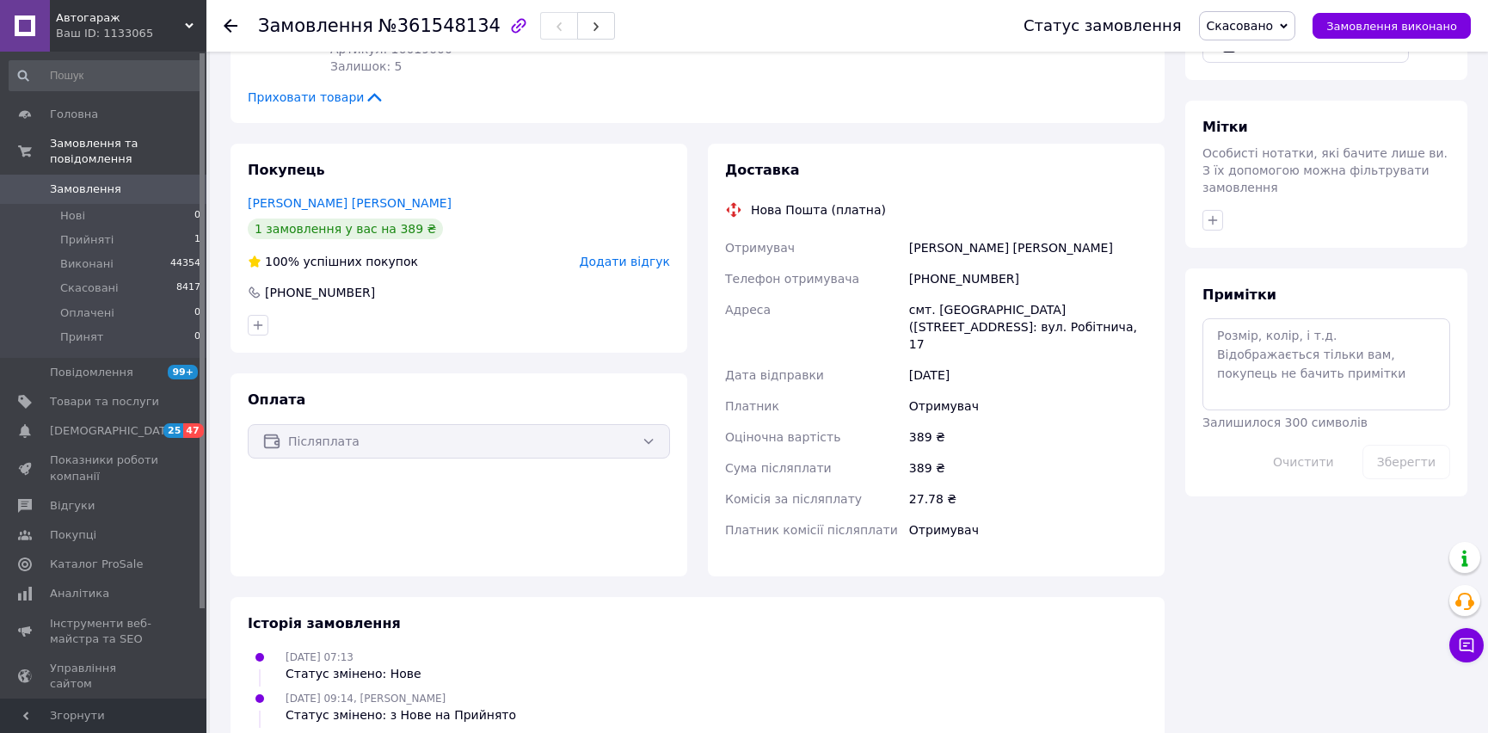
click at [126, 182] on span "Замовлення" at bounding box center [104, 189] width 109 height 15
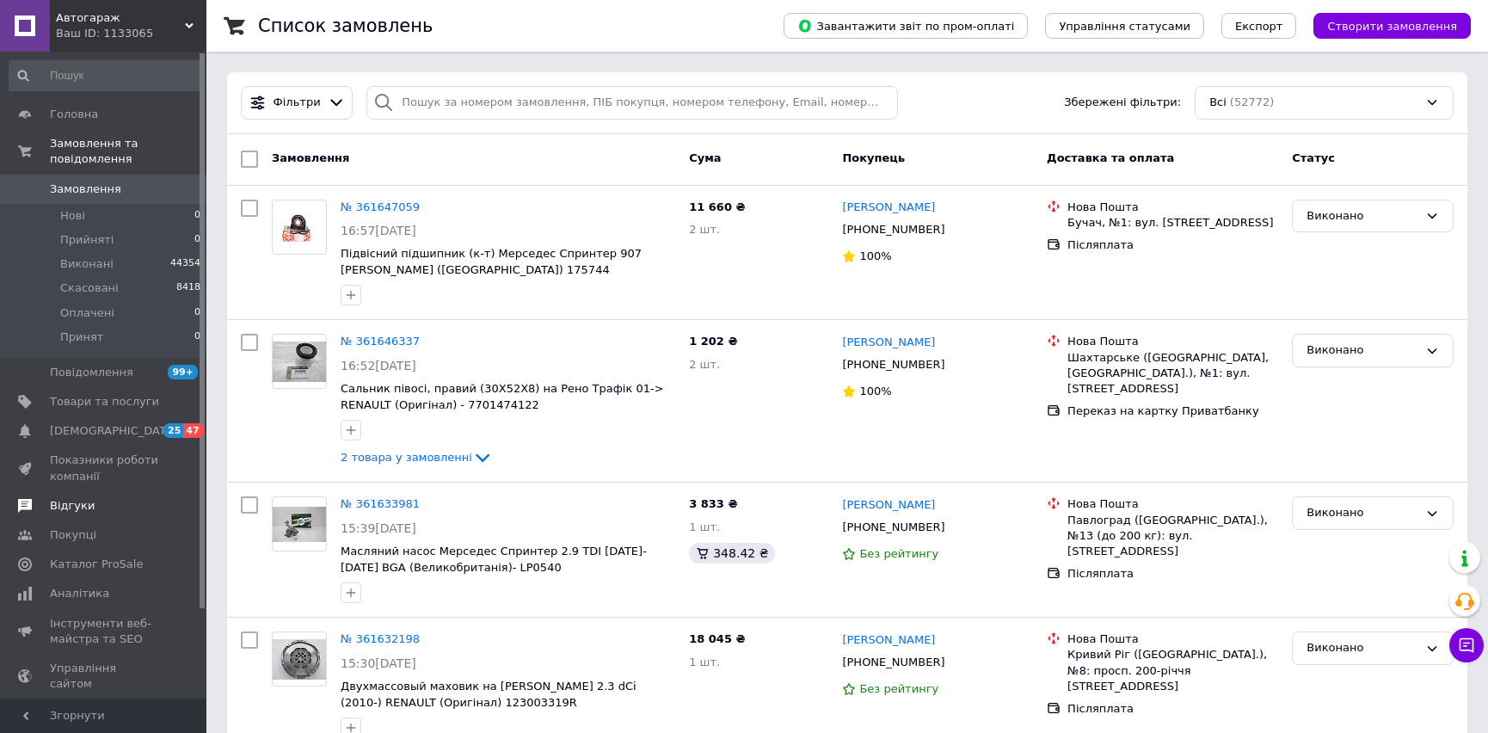
click at [128, 498] on span "Відгуки" at bounding box center [104, 505] width 109 height 15
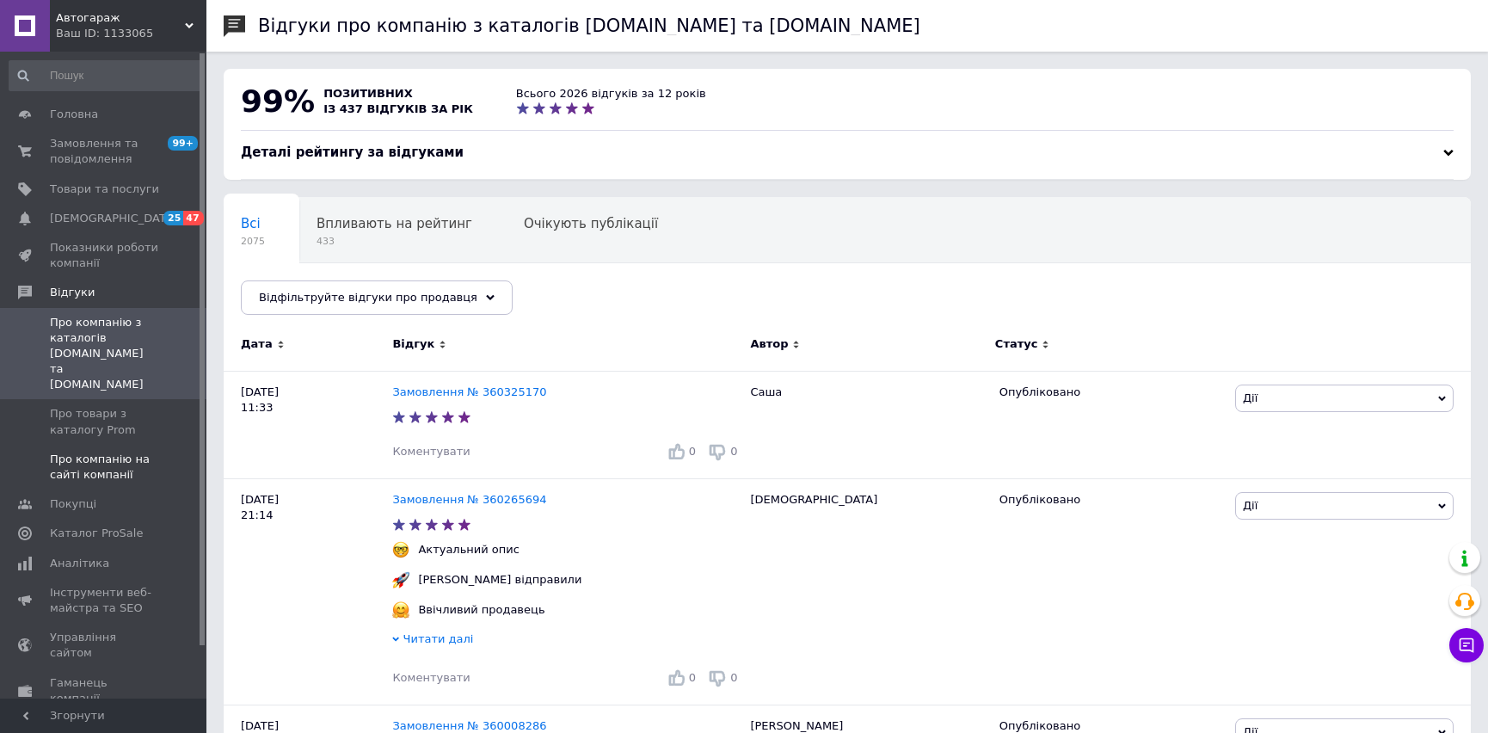
click at [145, 452] on span "Про компанію на сайті компанії" at bounding box center [104, 467] width 109 height 31
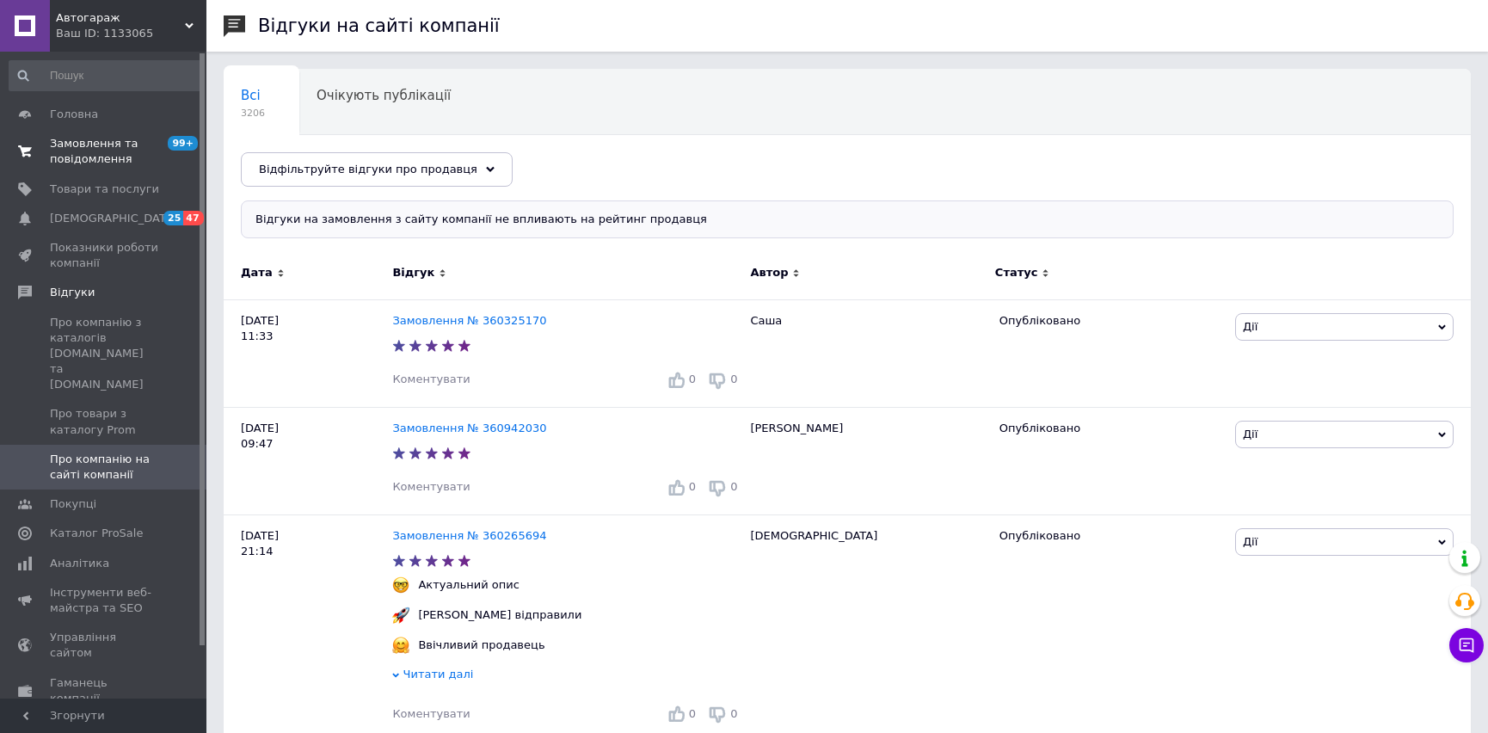
click at [129, 137] on span "Замовлення та повідомлення" at bounding box center [104, 151] width 109 height 31
